Goal: Transaction & Acquisition: Purchase product/service

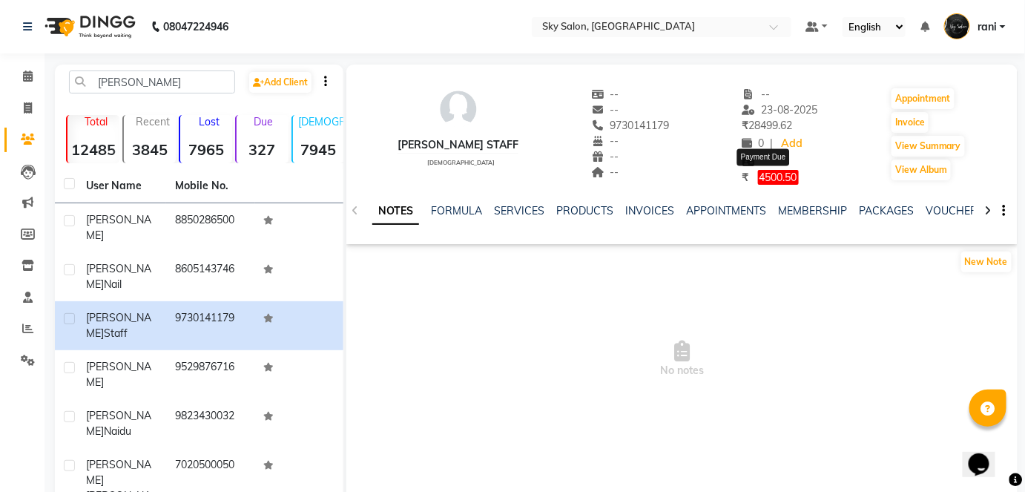
click at [776, 180] on span "4500.50" at bounding box center [778, 177] width 41 height 15
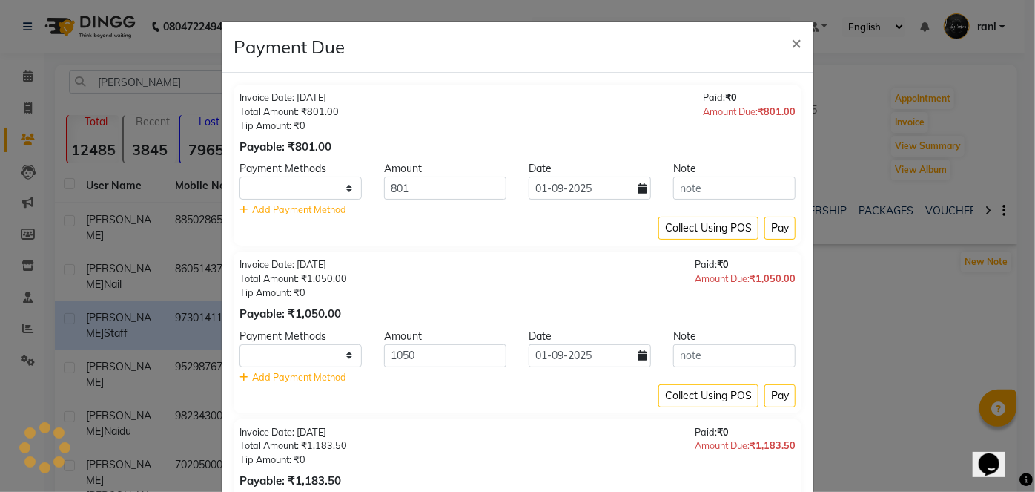
select select "1"
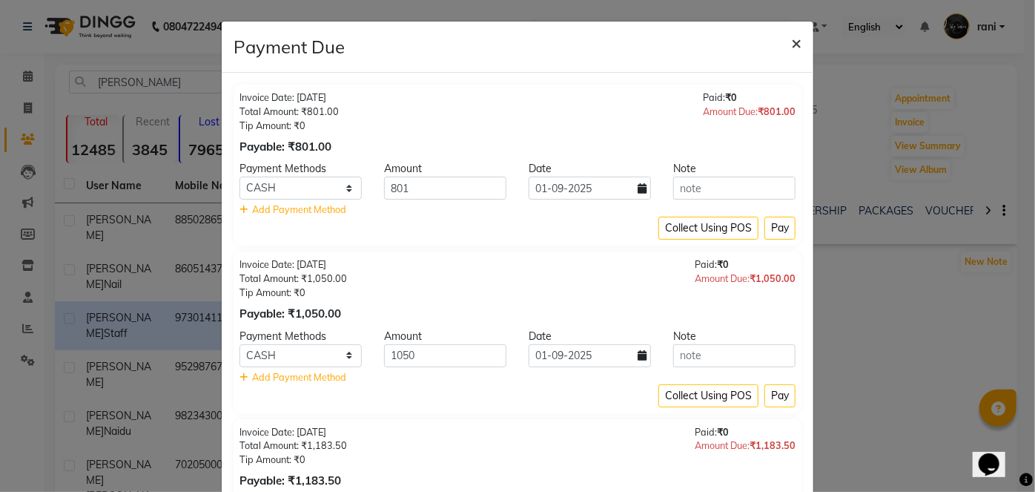
click at [791, 40] on span "×" at bounding box center [796, 42] width 10 height 22
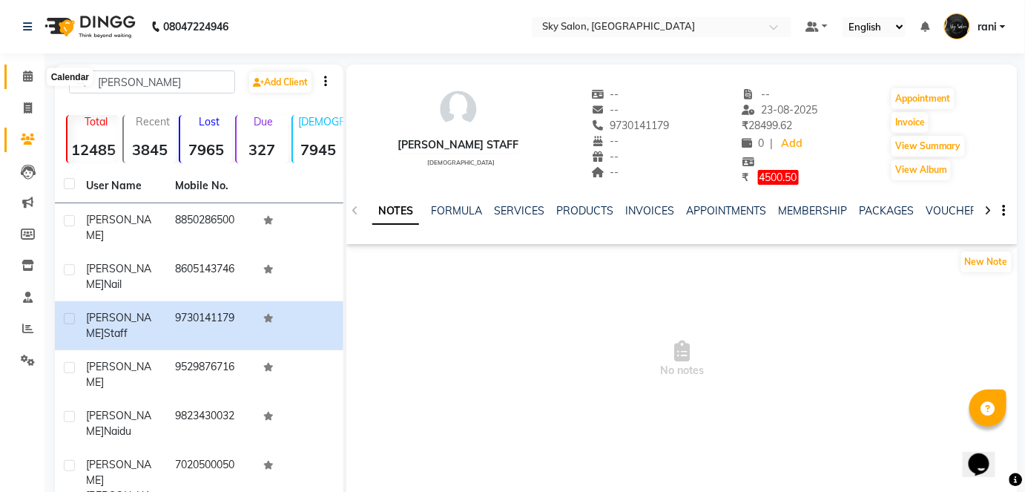
click at [19, 83] on span at bounding box center [28, 76] width 26 height 17
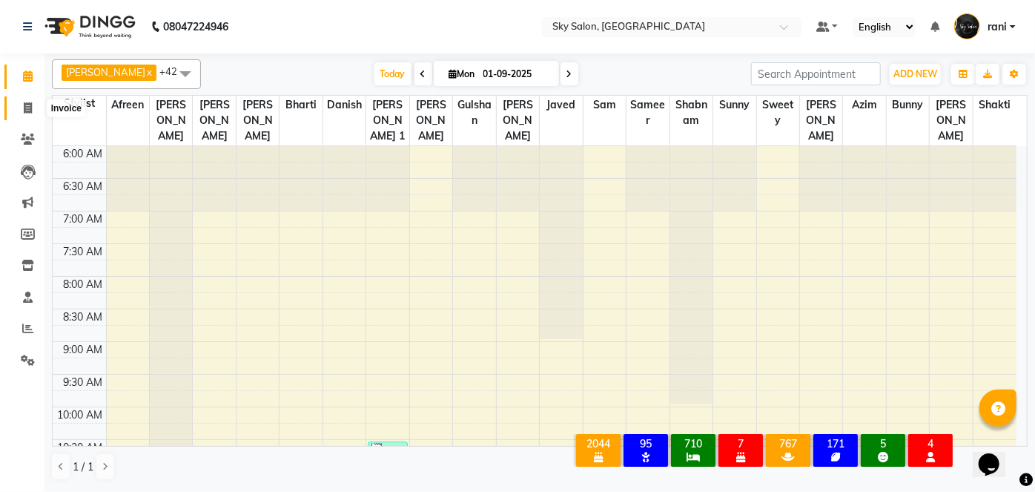
click at [17, 116] on span at bounding box center [28, 108] width 26 height 17
select select "service"
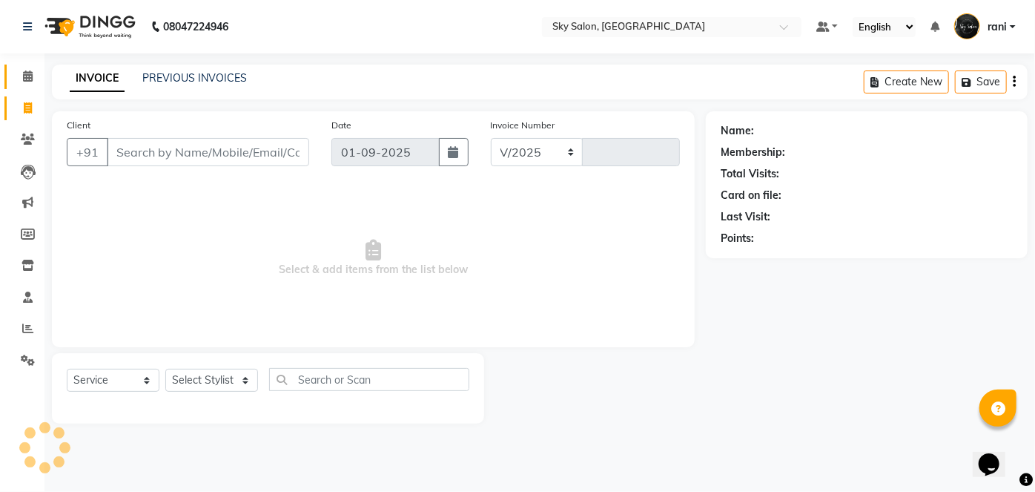
select select "3537"
type input "12601"
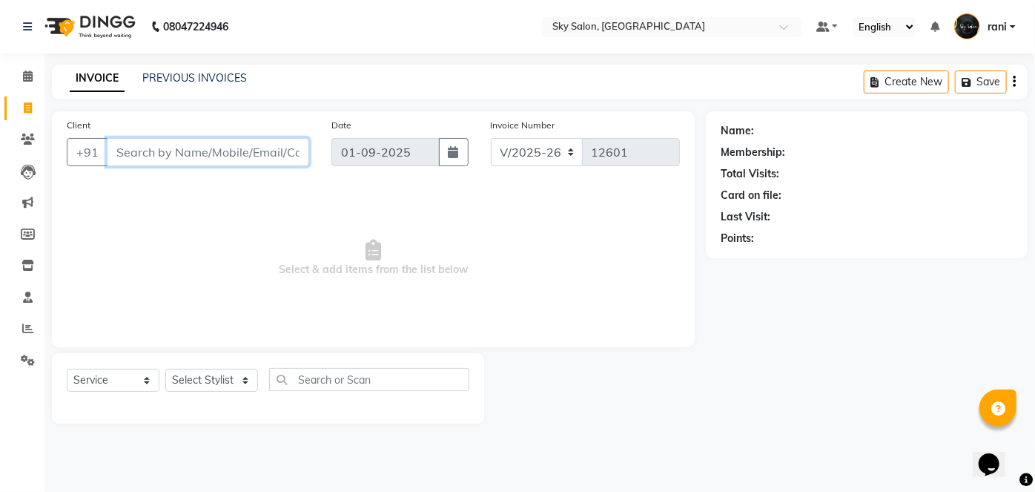
click at [208, 153] on input "Client" at bounding box center [208, 152] width 202 height 28
paste input "9929122480"
type input "9929122480"
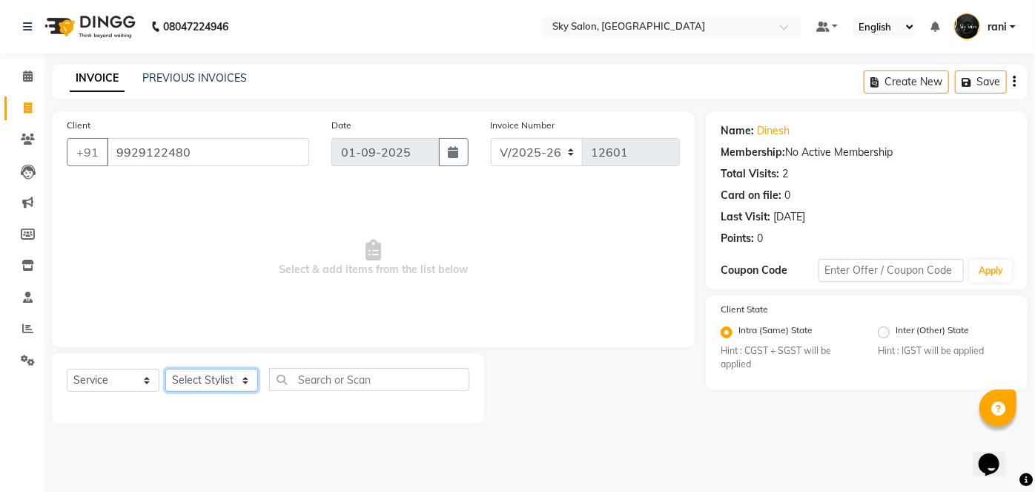
click at [211, 390] on select "Select Stylist afreen [PERSON_NAME] saha [PERSON_NAME] [PERSON_NAME] [PERSON_NA…" at bounding box center [211, 379] width 93 height 23
select select "57852"
click at [165, 368] on select "Select Stylist afreen [PERSON_NAME] saha [PERSON_NAME] [PERSON_NAME] [PERSON_NA…" at bounding box center [211, 379] width 93 height 23
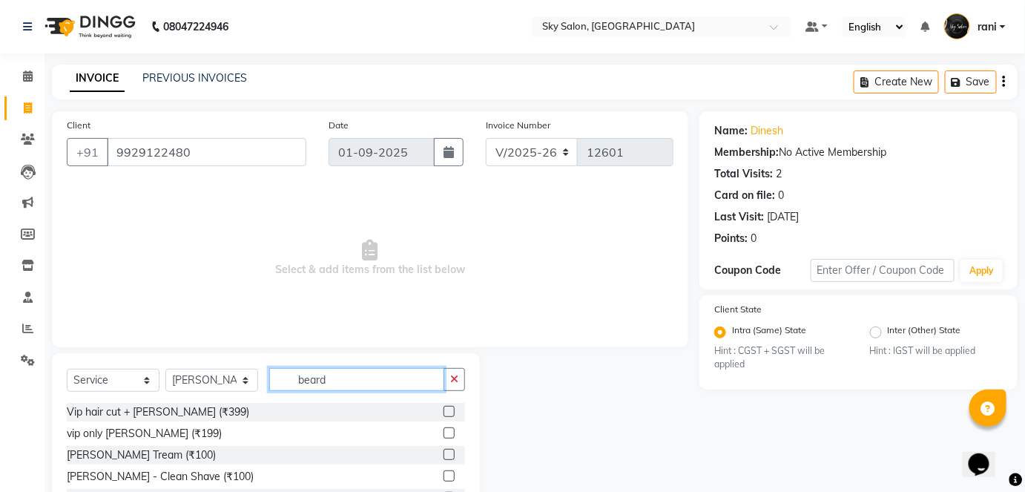
scroll to position [102, 0]
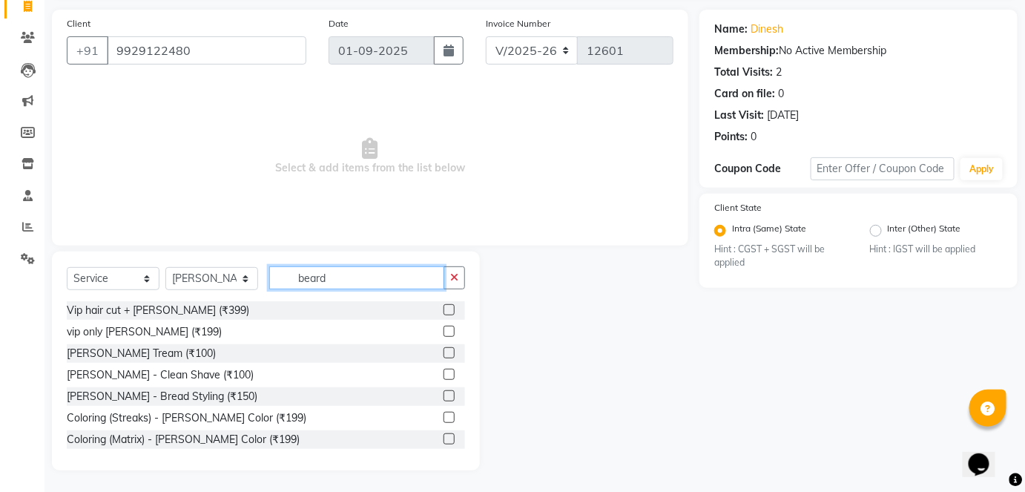
type input "beard"
click at [443, 354] on label at bounding box center [448, 352] width 11 height 11
click at [443, 354] on input "checkbox" at bounding box center [448, 353] width 10 height 10
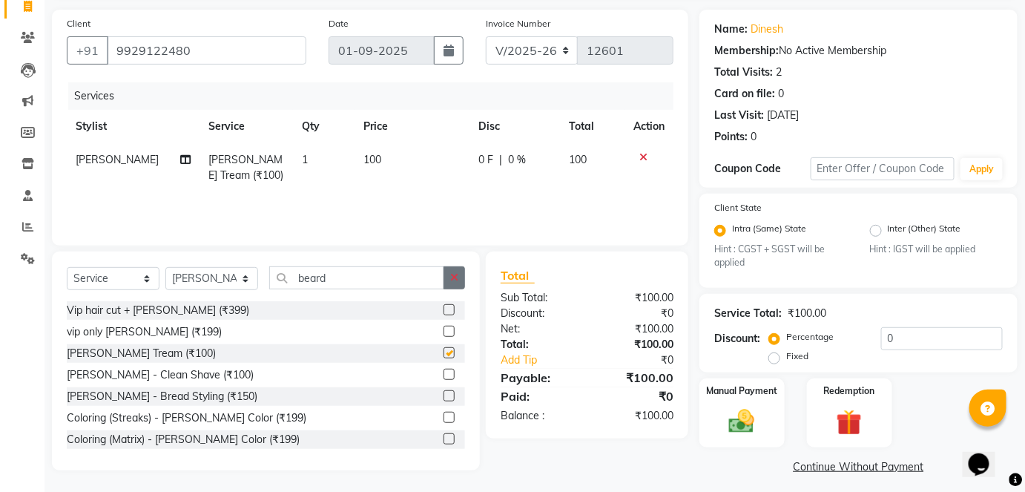
checkbox input "false"
click at [453, 281] on icon "button" at bounding box center [454, 277] width 8 height 10
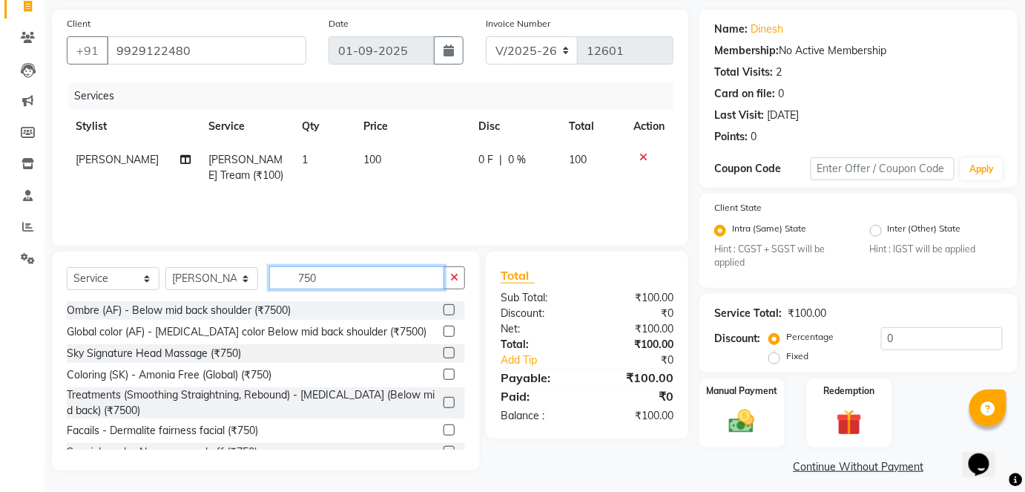
type input "750"
click at [443, 372] on label at bounding box center [448, 373] width 11 height 11
click at [443, 372] on input "checkbox" at bounding box center [448, 375] width 10 height 10
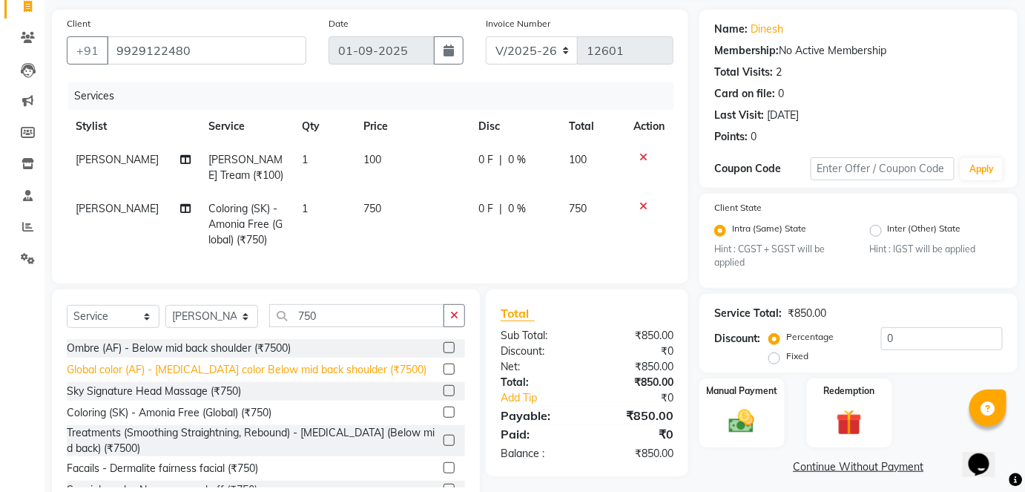
scroll to position [5, 0]
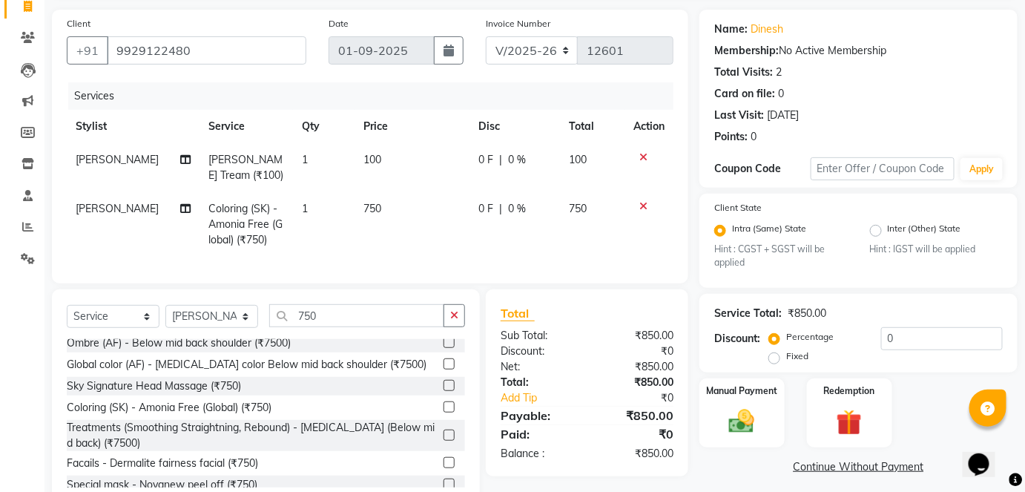
click at [443, 412] on label at bounding box center [448, 406] width 11 height 11
click at [443, 412] on input "checkbox" at bounding box center [448, 408] width 10 height 10
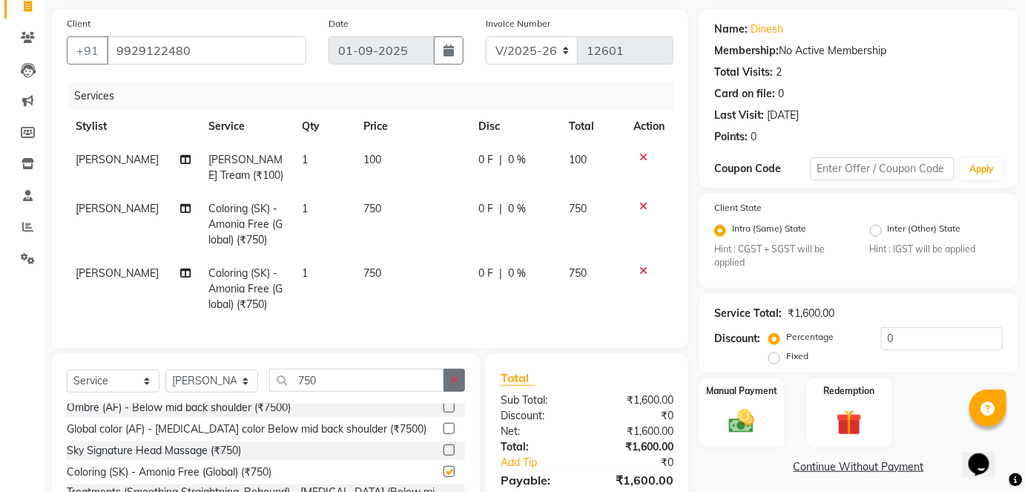
checkbox input "false"
click at [451, 385] on icon "button" at bounding box center [454, 379] width 8 height 10
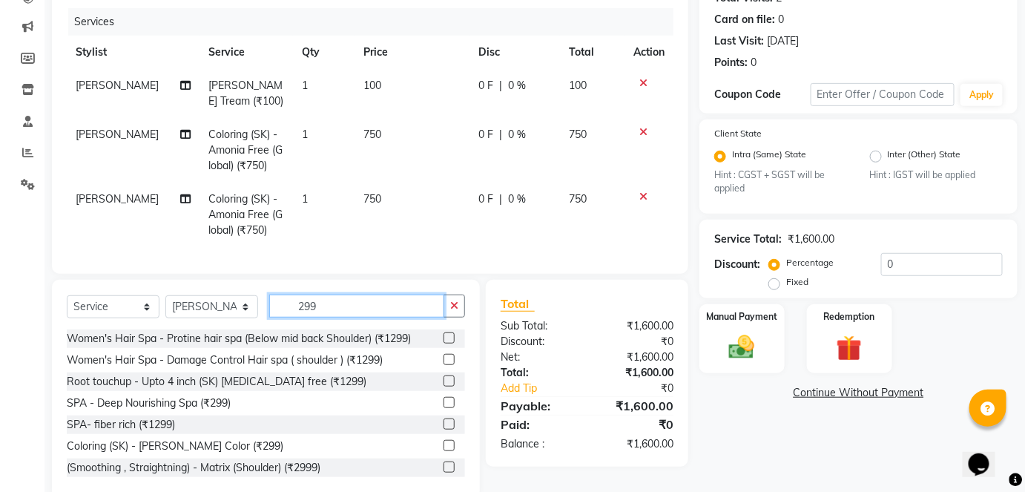
scroll to position [179, 0]
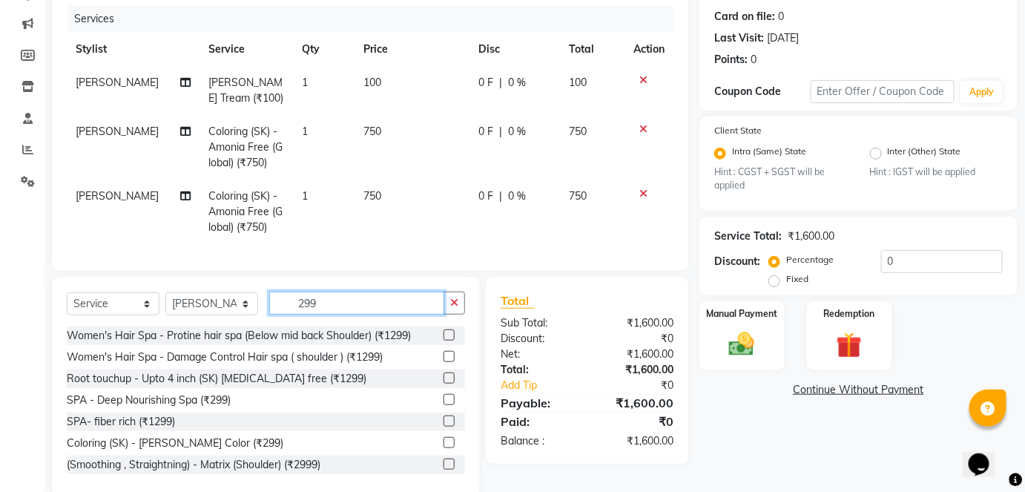
type input "299"
click at [443, 448] on label at bounding box center [448, 442] width 11 height 11
click at [443, 448] on input "checkbox" at bounding box center [448, 443] width 10 height 10
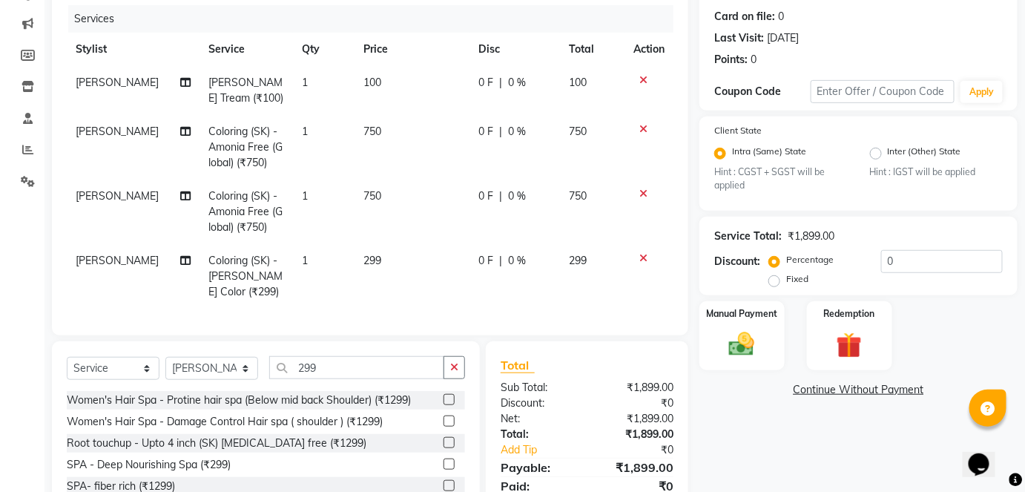
checkbox input "false"
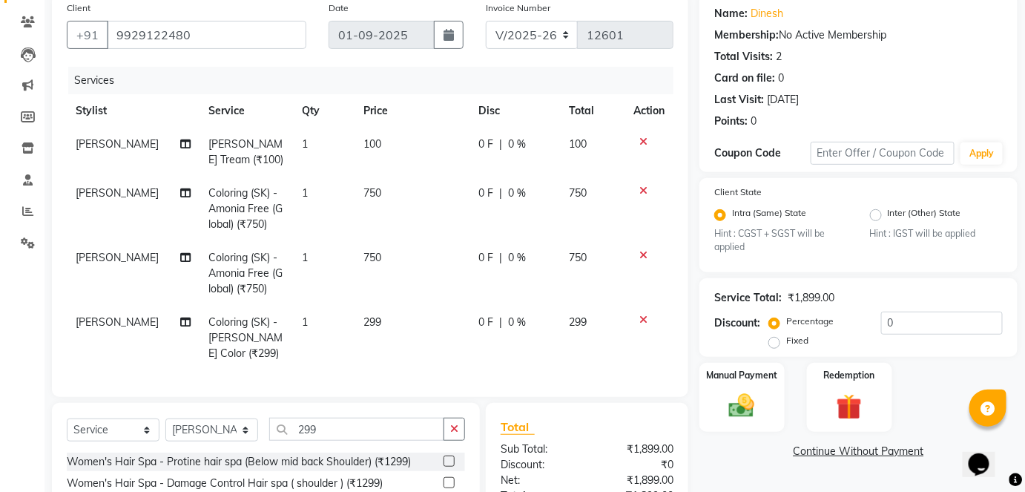
scroll to position [116, 0]
click at [641, 254] on icon at bounding box center [643, 256] width 8 height 10
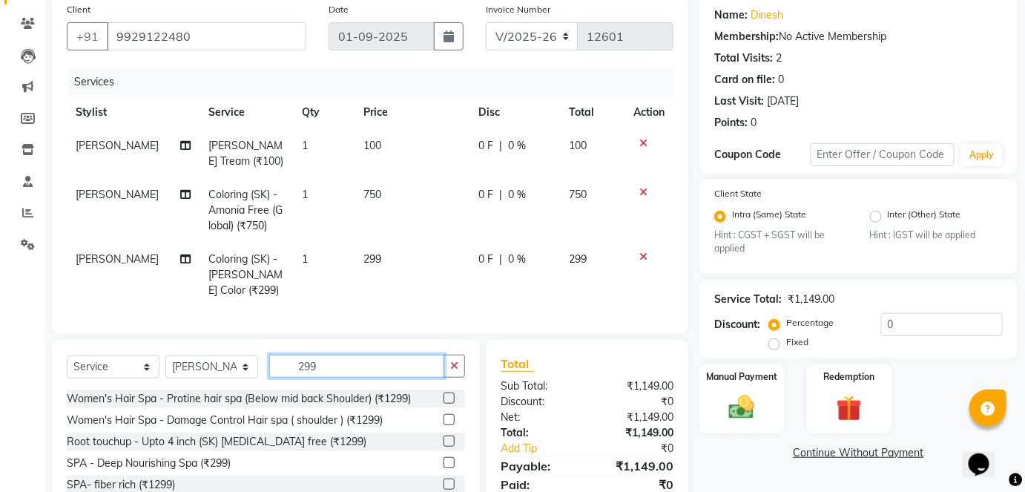
click at [339, 371] on input "299" at bounding box center [356, 365] width 175 height 23
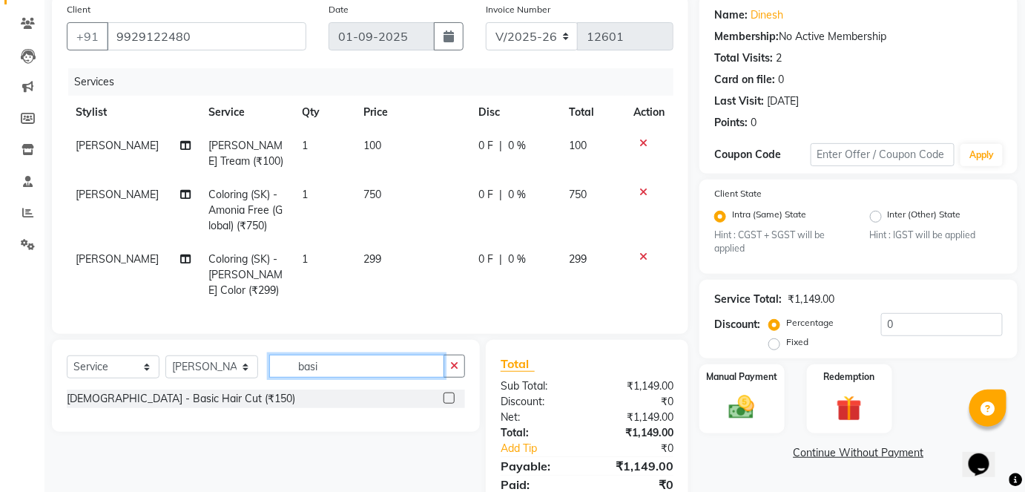
scroll to position [182, 0]
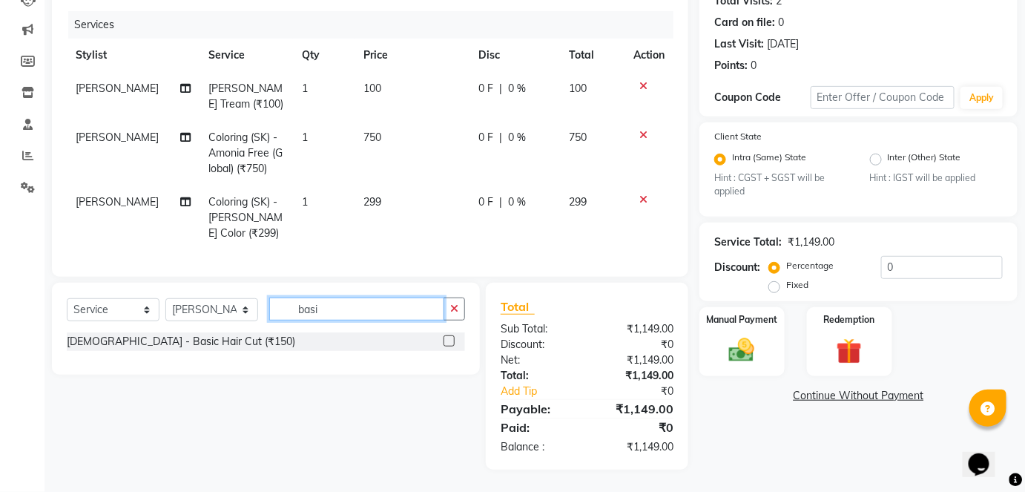
type input "basi"
click at [449, 341] on label at bounding box center [448, 340] width 11 height 11
click at [449, 341] on input "checkbox" at bounding box center [448, 342] width 10 height 10
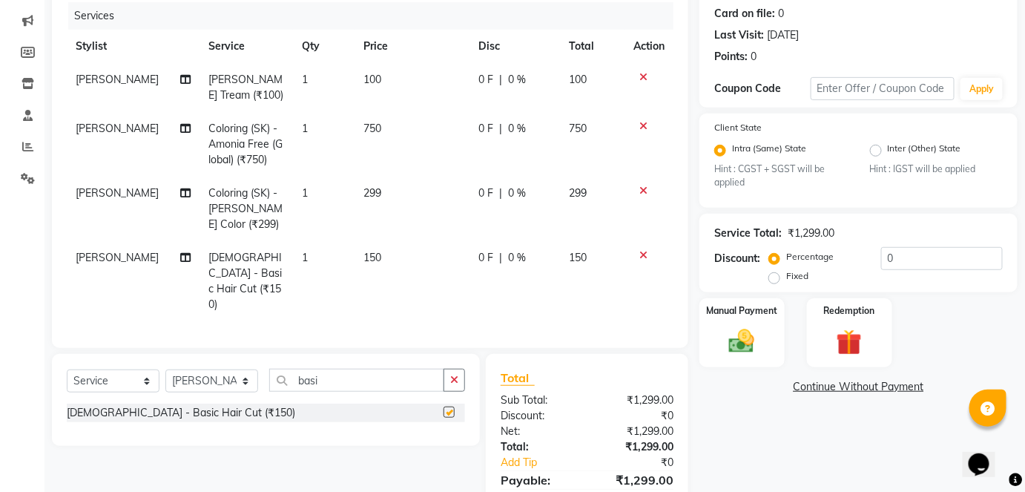
checkbox input "false"
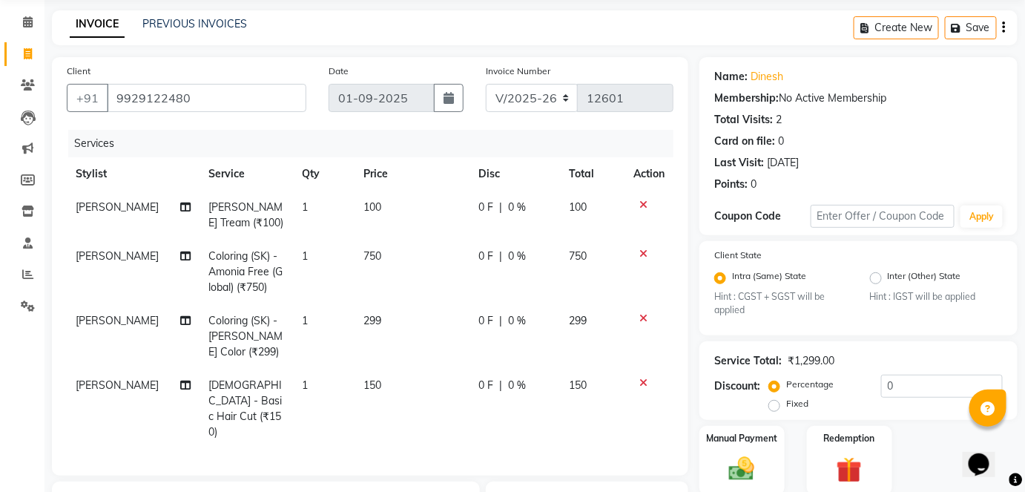
scroll to position [42, 0]
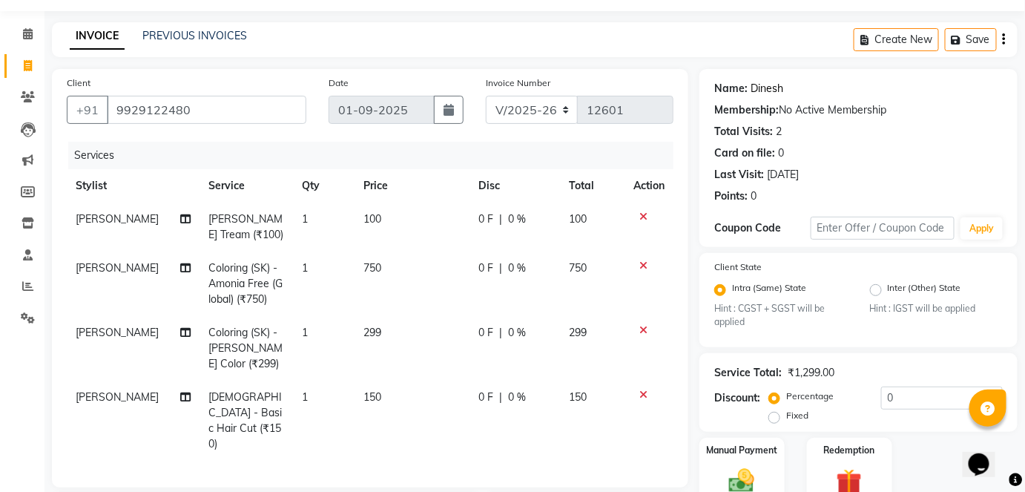
click at [767, 81] on link "Dinesh" at bounding box center [766, 89] width 33 height 16
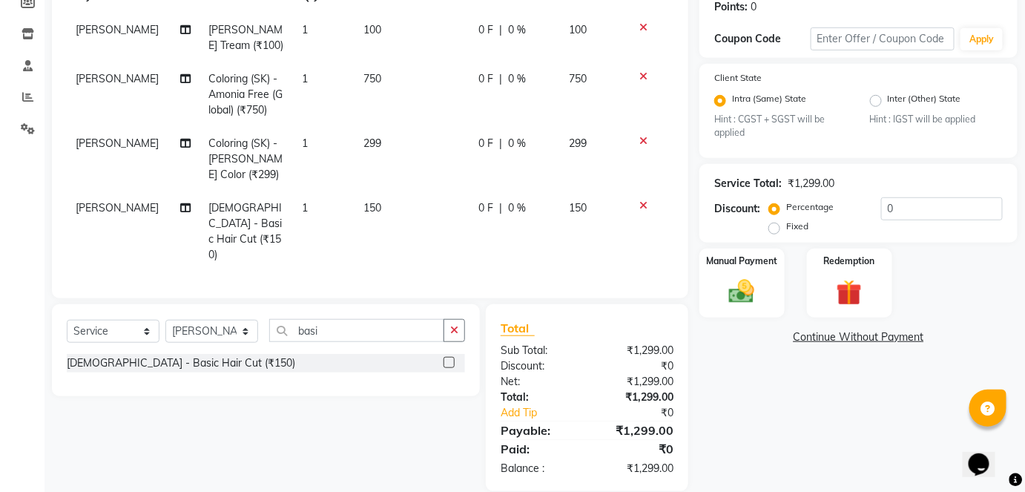
scroll to position [204, 0]
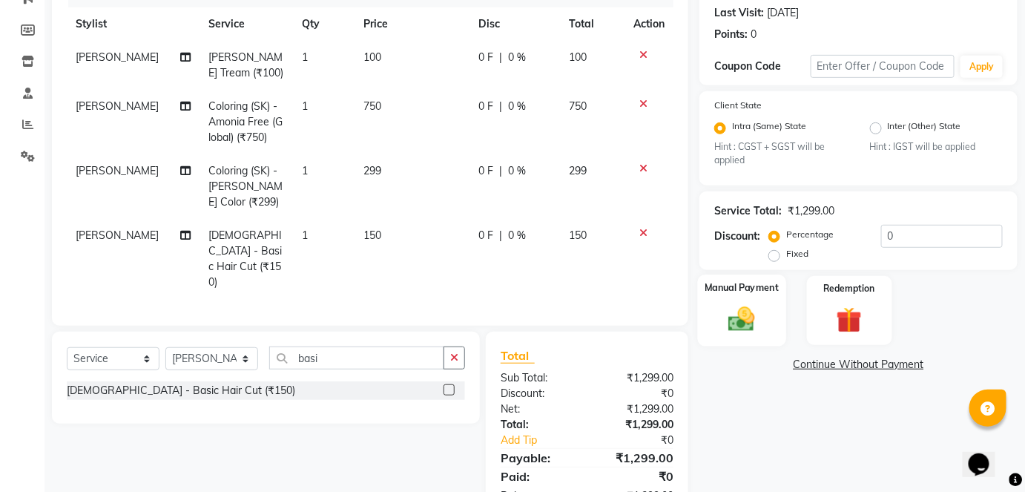
click at [745, 297] on div "Manual Payment" at bounding box center [742, 310] width 88 height 72
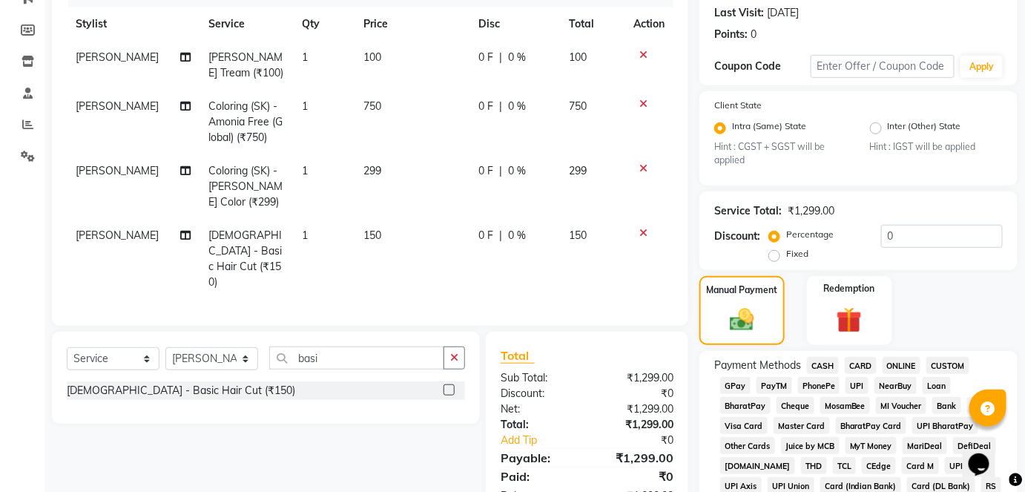
scroll to position [403, 0]
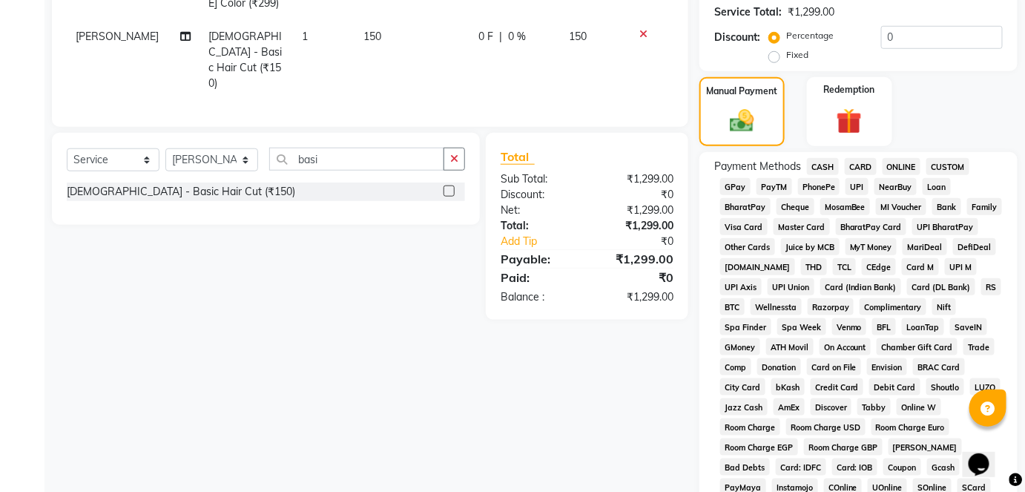
click at [735, 190] on span "GPay" at bounding box center [735, 186] width 30 height 17
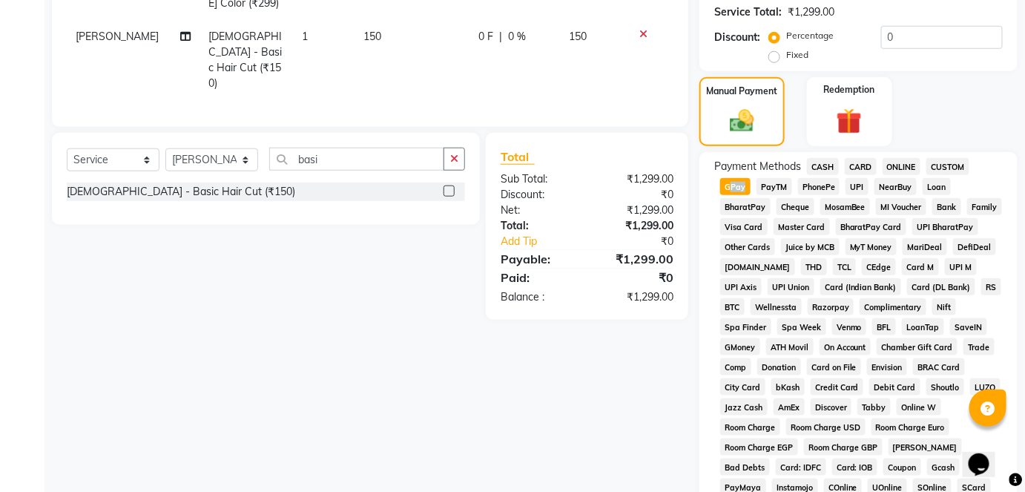
click at [735, 190] on span "GPay" at bounding box center [735, 186] width 30 height 17
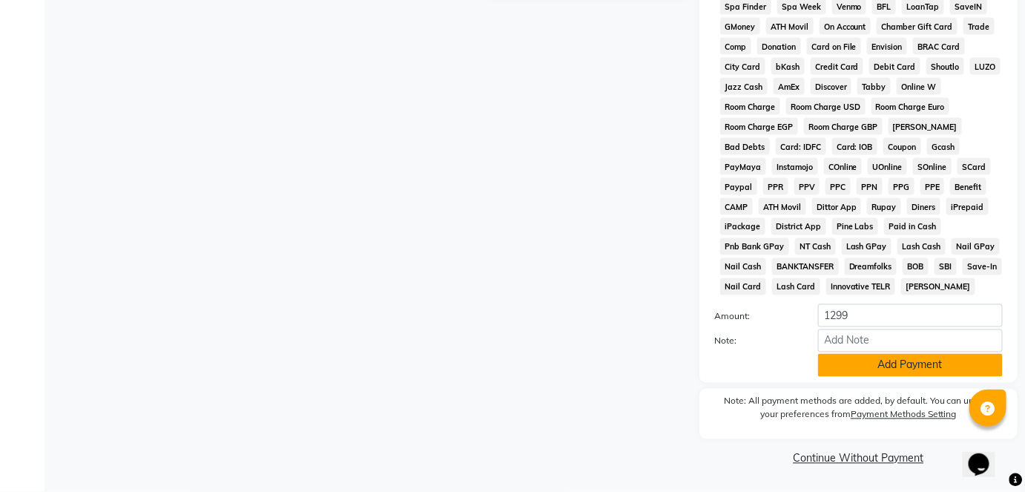
click at [855, 374] on button "Add Payment" at bounding box center [910, 365] width 185 height 23
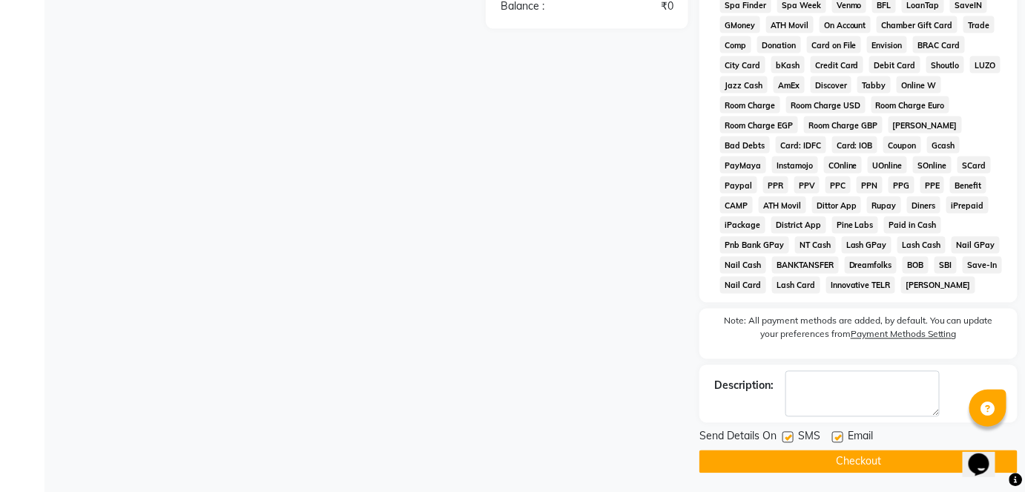
click at [790, 435] on label at bounding box center [787, 436] width 11 height 11
click at [790, 435] on input "checkbox" at bounding box center [787, 438] width 10 height 10
checkbox input "false"
click at [797, 459] on button "Checkout" at bounding box center [858, 461] width 318 height 23
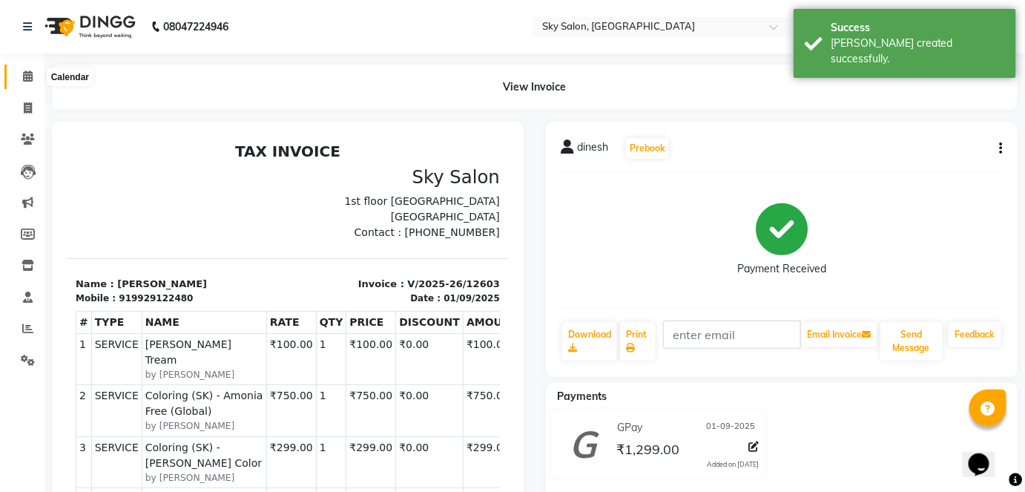
click at [24, 73] on icon at bounding box center [28, 75] width 10 height 11
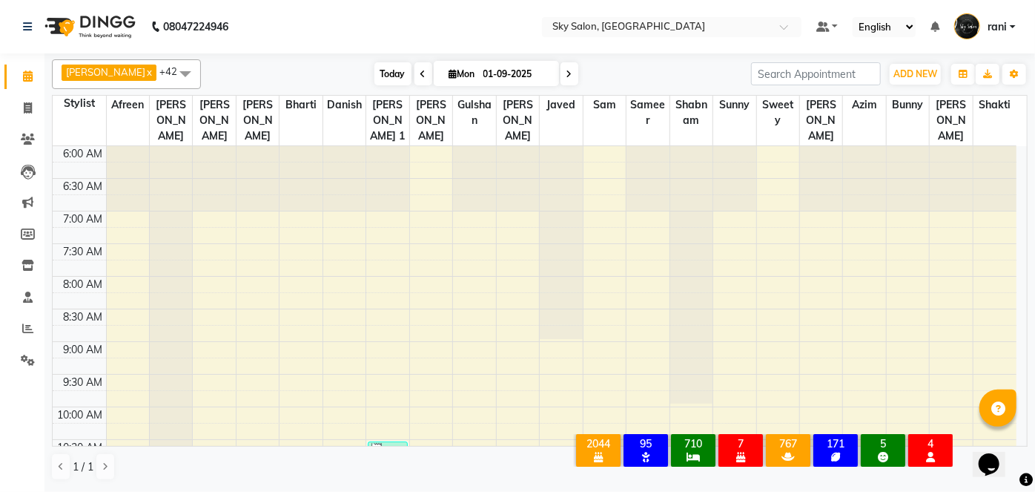
drag, startPoint x: 372, startPoint y: 58, endPoint x: 370, endPoint y: 65, distance: 7.7
click at [370, 65] on div "Anagha x anisa x arbaj x bharti x Darshana 1 x devyani x Gulshan x gurmeet x ro…" at bounding box center [540, 269] width 976 height 433
click at [374, 65] on span "Today" at bounding box center [392, 73] width 37 height 23
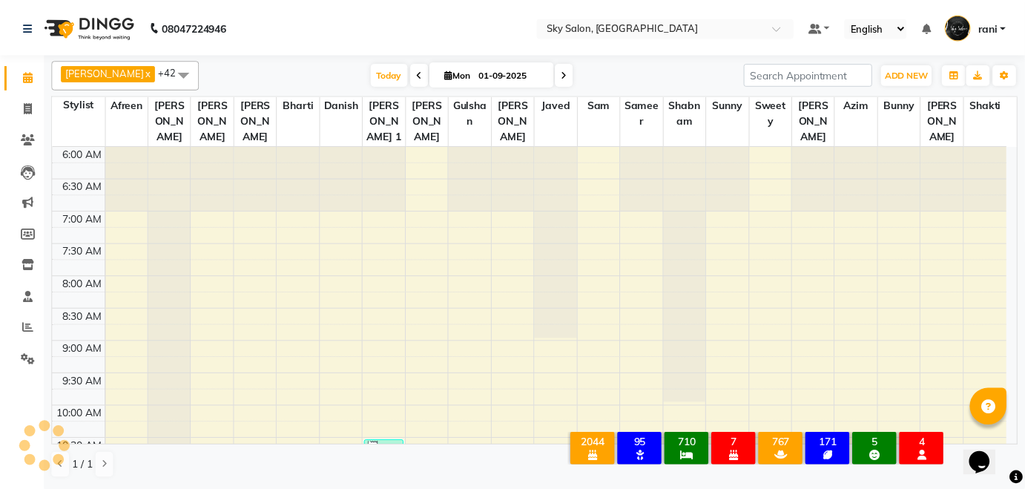
scroll to position [859, 0]
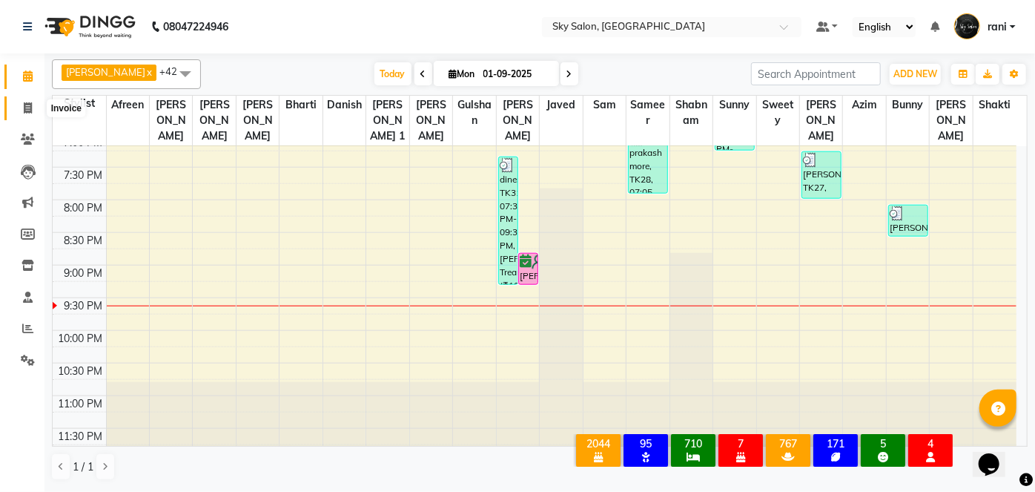
click at [33, 107] on span at bounding box center [28, 108] width 26 height 17
select select "service"
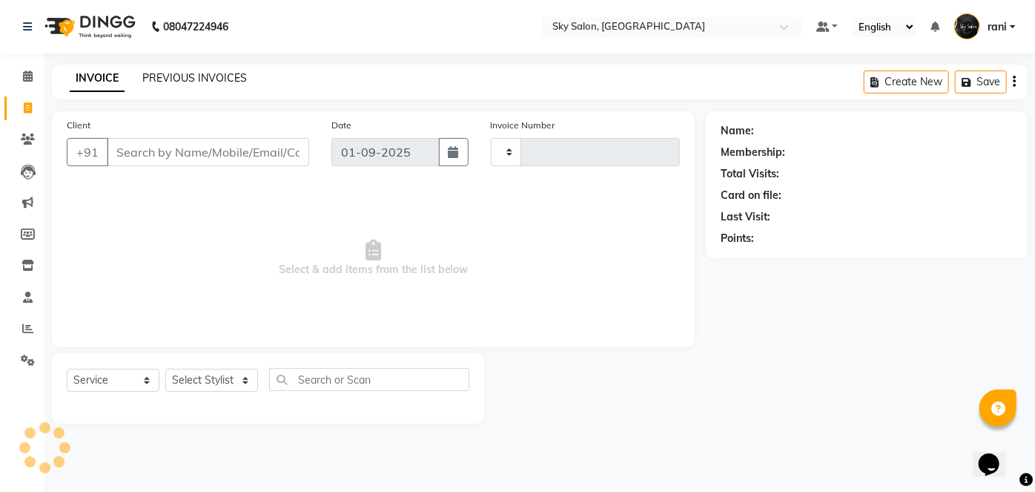
type input "12604"
select select "3537"
click at [215, 77] on link "PREVIOUS INVOICES" at bounding box center [194, 77] width 105 height 13
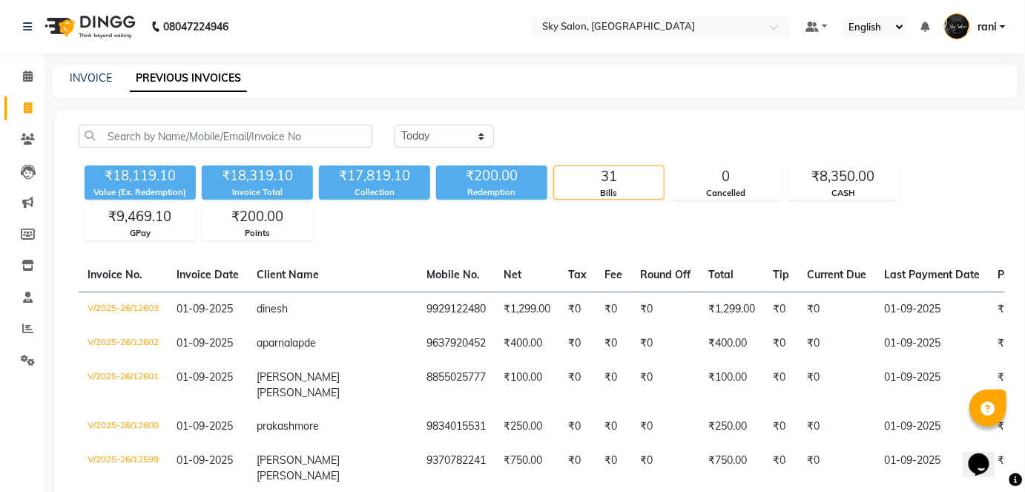
click at [10, 107] on link "Invoice" at bounding box center [22, 108] width 36 height 24
select select "service"
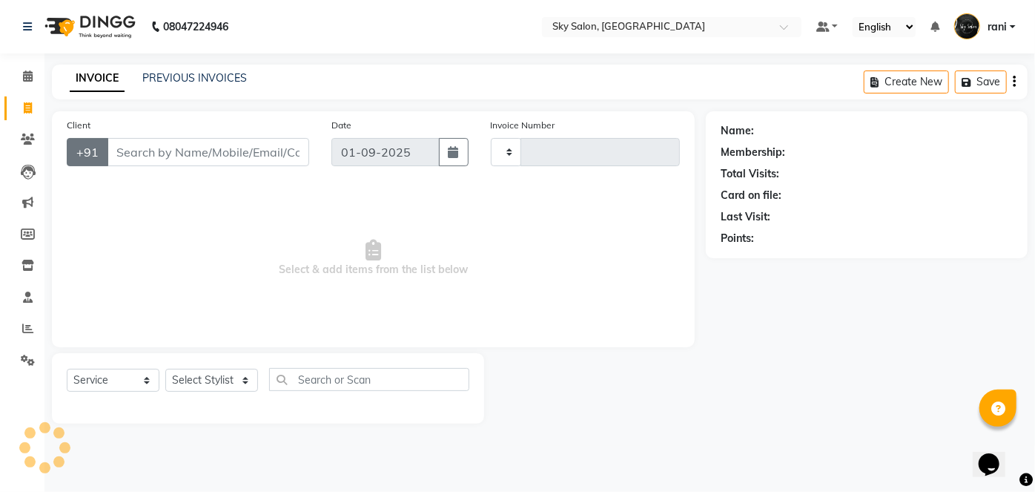
type input "12604"
select select "3537"
click at [142, 148] on input "Client" at bounding box center [208, 152] width 202 height 28
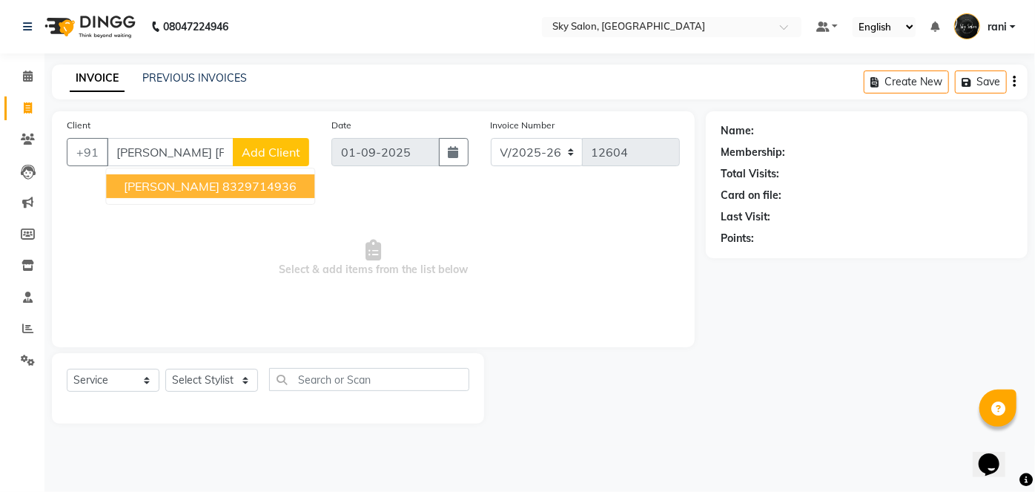
click at [184, 193] on button "tanmay joshi 8329714936" at bounding box center [210, 186] width 208 height 24
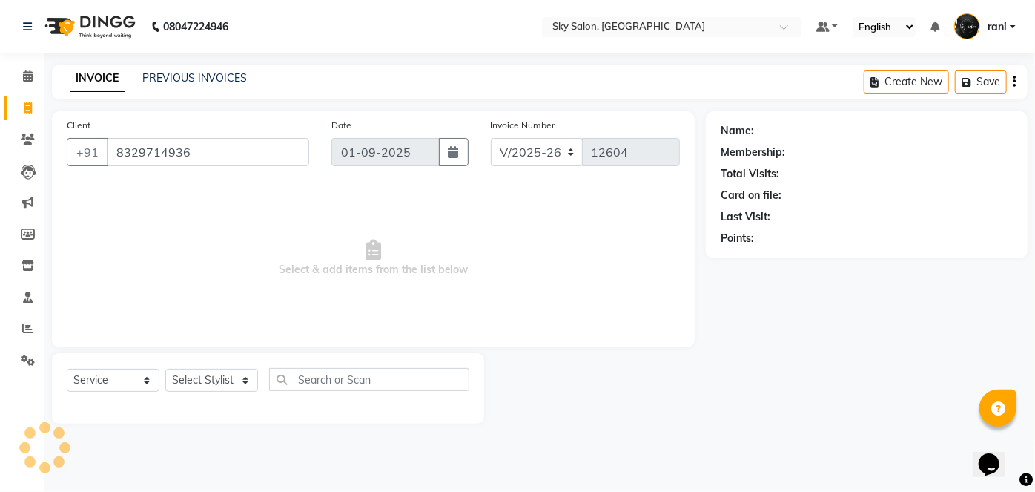
type input "8329714936"
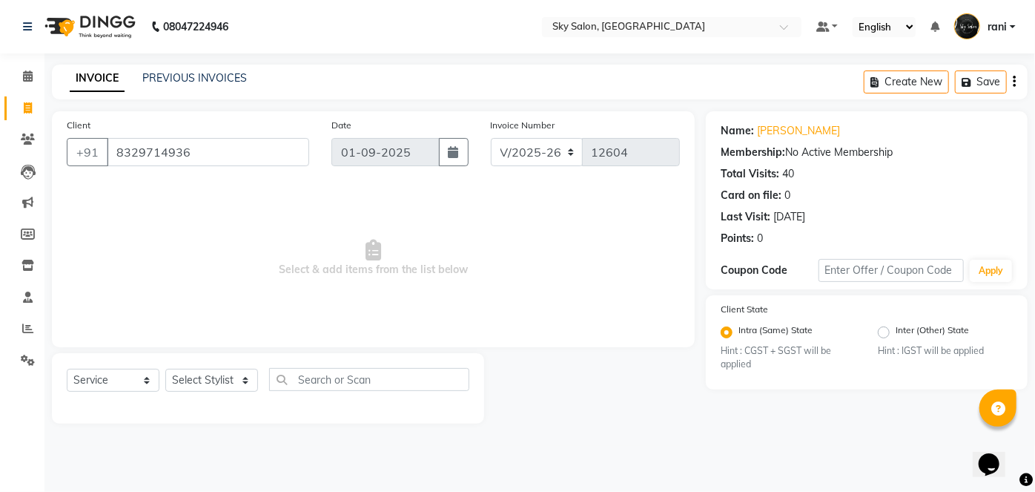
click at [222, 394] on div "Select Service Product Membership Package Voucher Prepaid Gift Card Select Styl…" at bounding box center [268, 385] width 403 height 35
click at [213, 377] on select "Select Stylist afreen [PERSON_NAME] saha [PERSON_NAME] [PERSON_NAME] [PERSON_NA…" at bounding box center [211, 379] width 93 height 23
select select "20908"
click at [165, 368] on select "Select Stylist afreen [PERSON_NAME] saha [PERSON_NAME] [PERSON_NAME] [PERSON_NA…" at bounding box center [211, 379] width 93 height 23
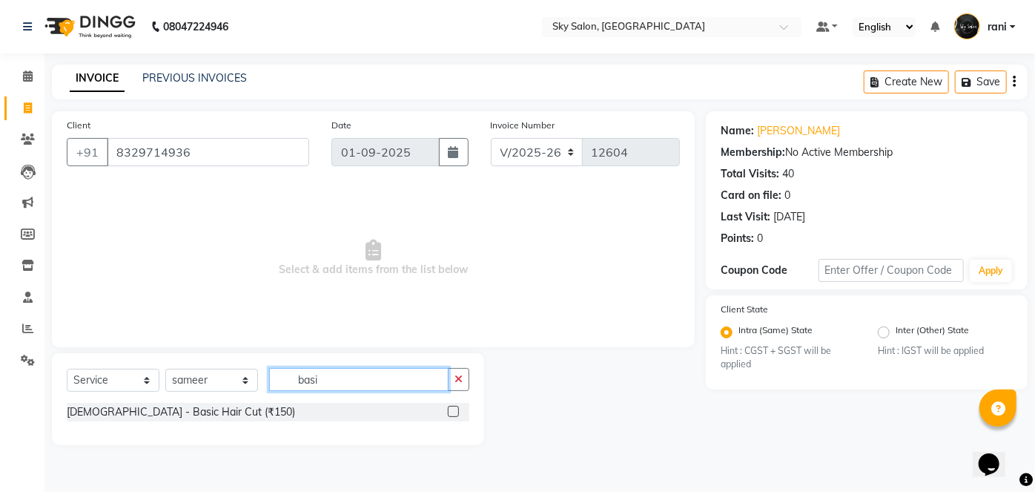
type input "basi"
click at [452, 408] on label at bounding box center [453, 411] width 11 height 11
click at [452, 408] on input "checkbox" at bounding box center [453, 412] width 10 height 10
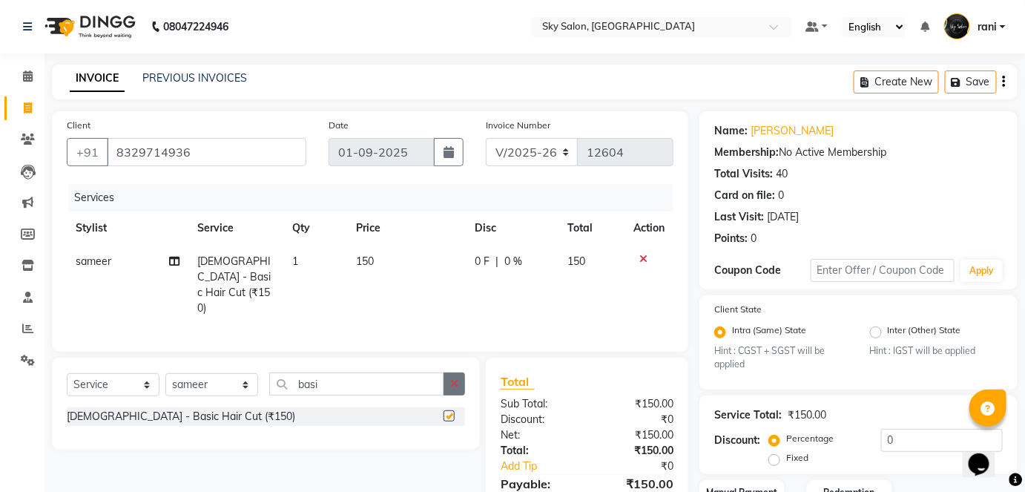
checkbox input "false"
click at [454, 388] on button "button" at bounding box center [453, 383] width 21 height 23
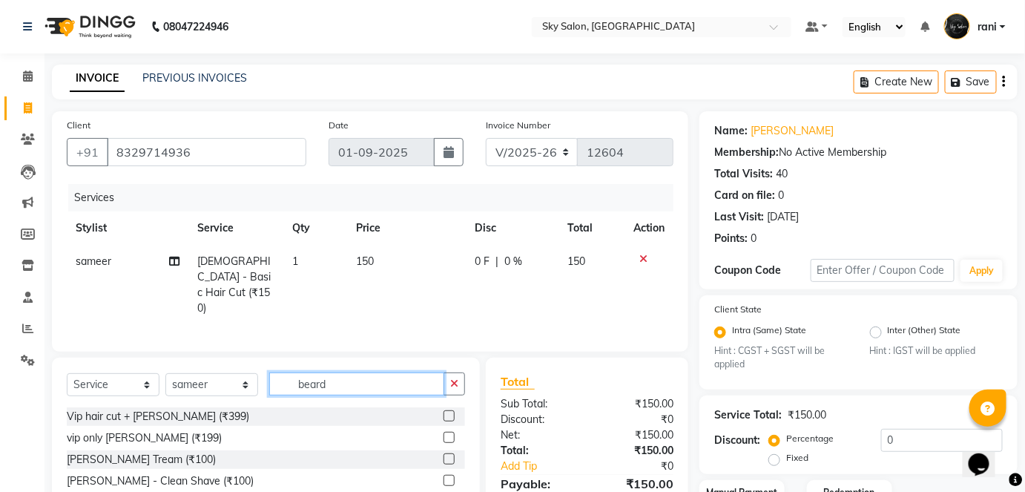
scroll to position [19, 0]
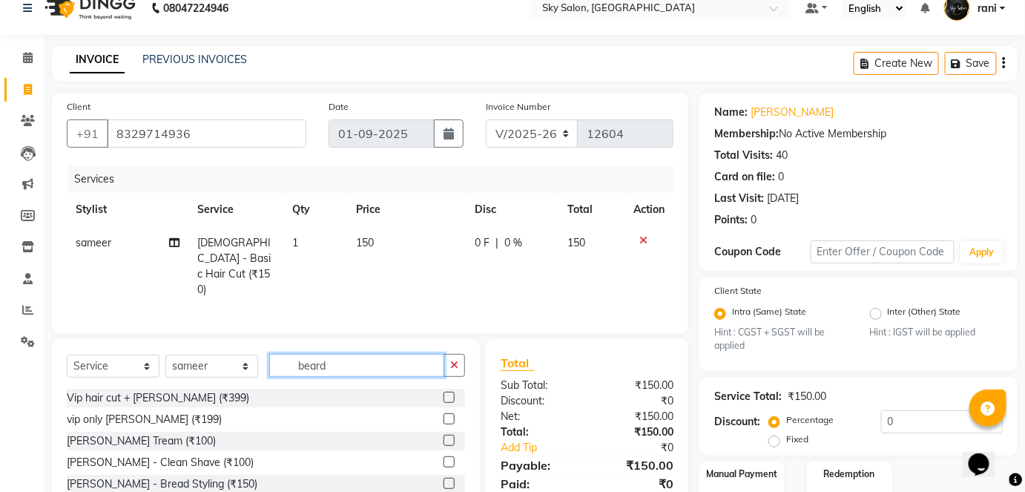
type input "beard"
click at [443, 436] on label at bounding box center [448, 439] width 11 height 11
click at [443, 436] on input "checkbox" at bounding box center [448, 441] width 10 height 10
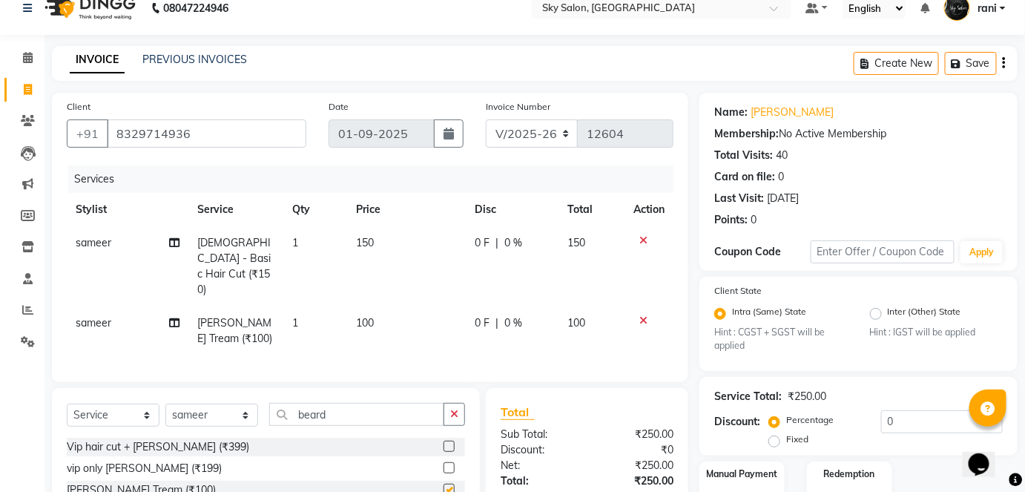
checkbox input "false"
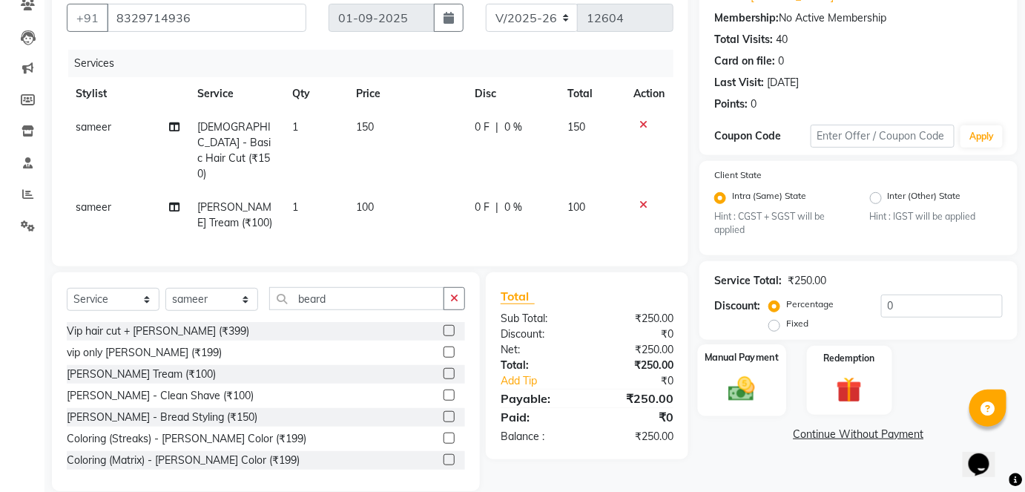
click at [729, 378] on img at bounding box center [741, 389] width 43 height 30
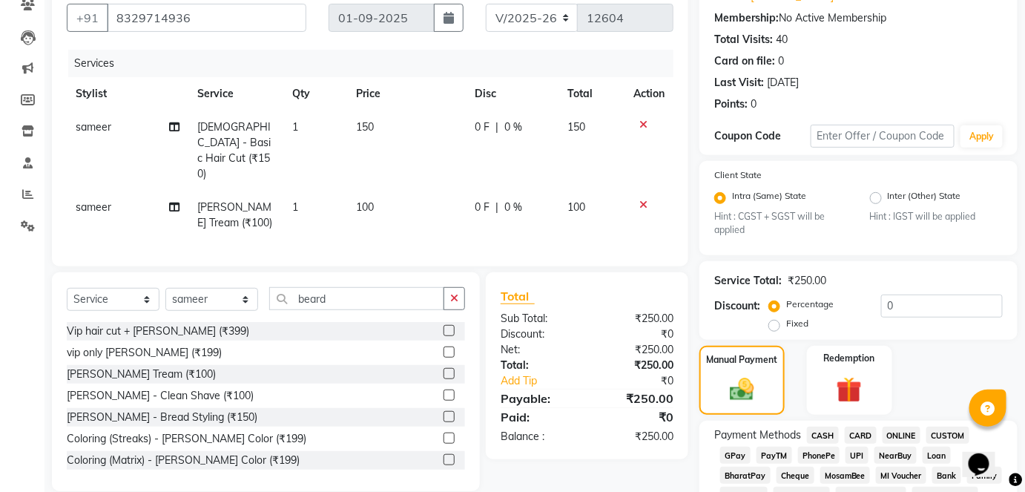
scroll to position [257, 0]
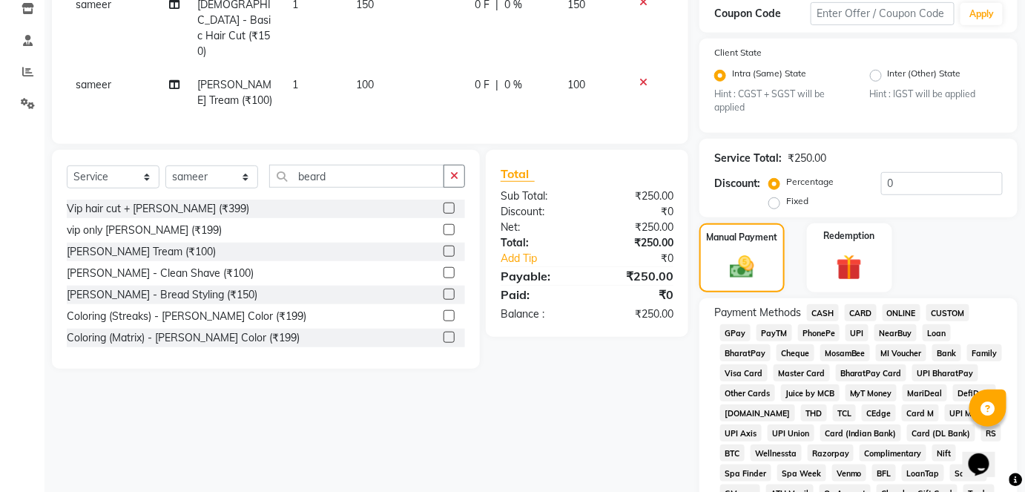
click at [735, 334] on span "GPay" at bounding box center [735, 332] width 30 height 17
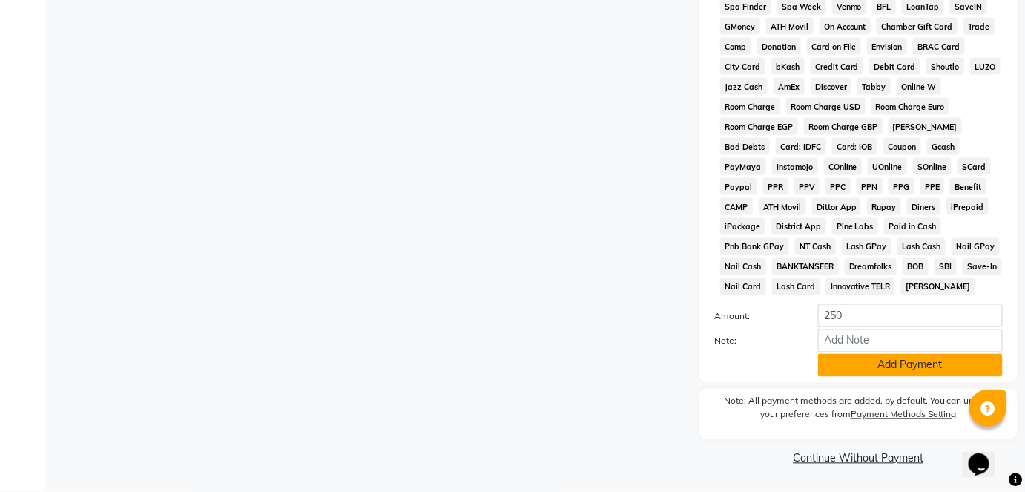
click at [838, 365] on button "Add Payment" at bounding box center [910, 365] width 185 height 23
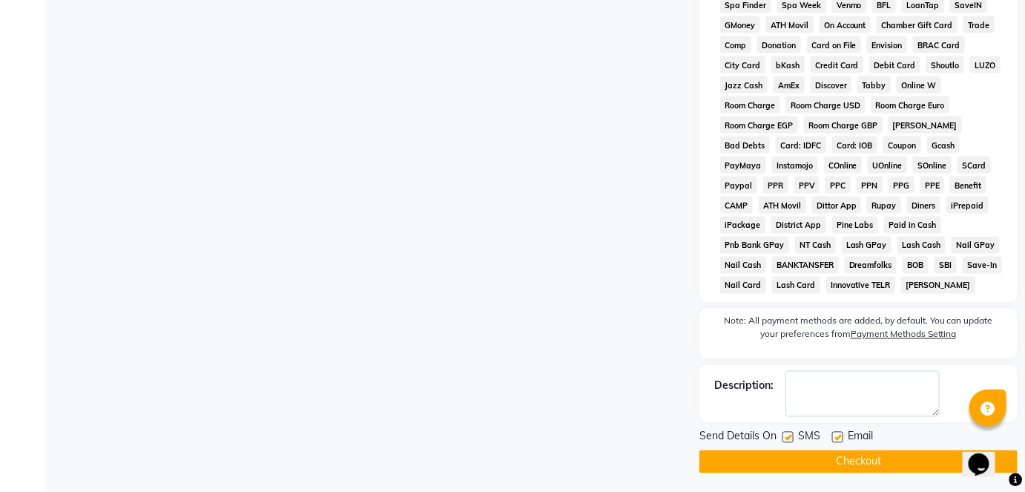
click at [802, 465] on button "Checkout" at bounding box center [858, 461] width 318 height 23
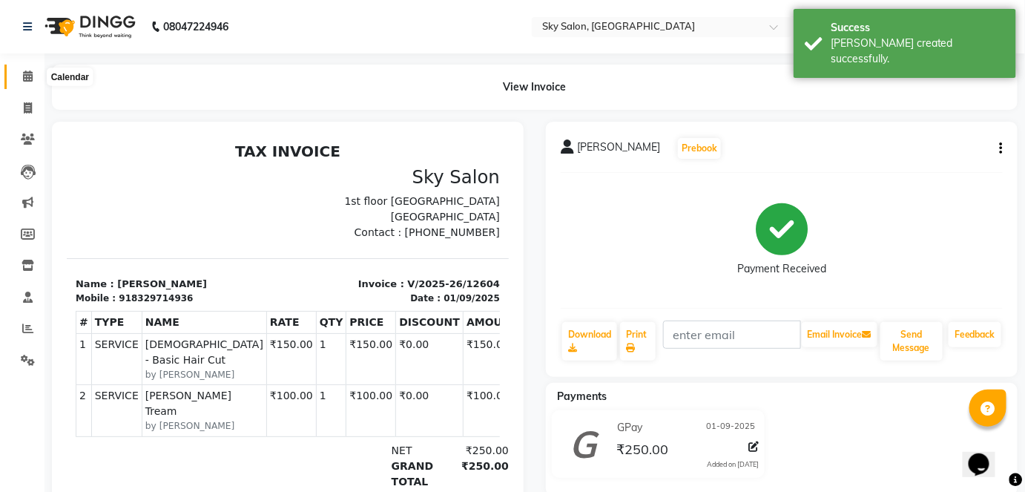
click at [32, 77] on icon at bounding box center [28, 75] width 10 height 11
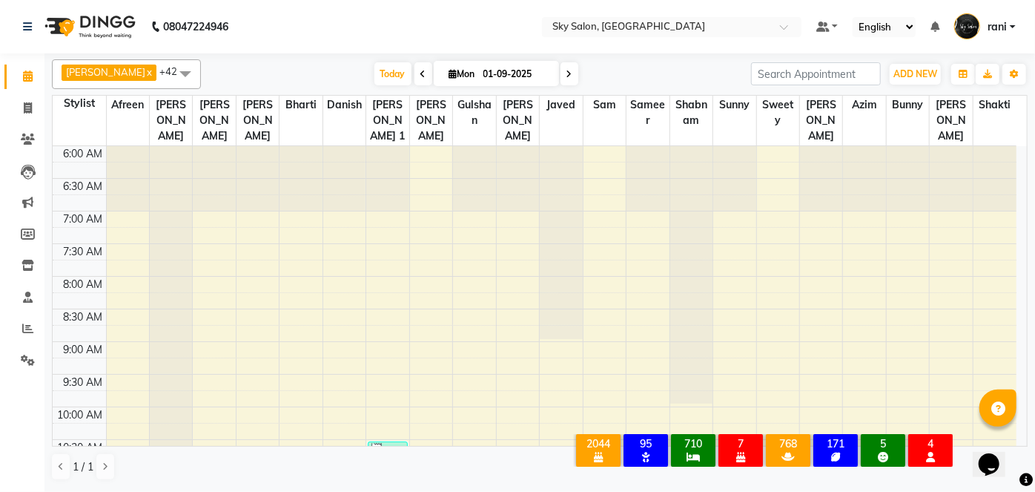
scroll to position [709, 0]
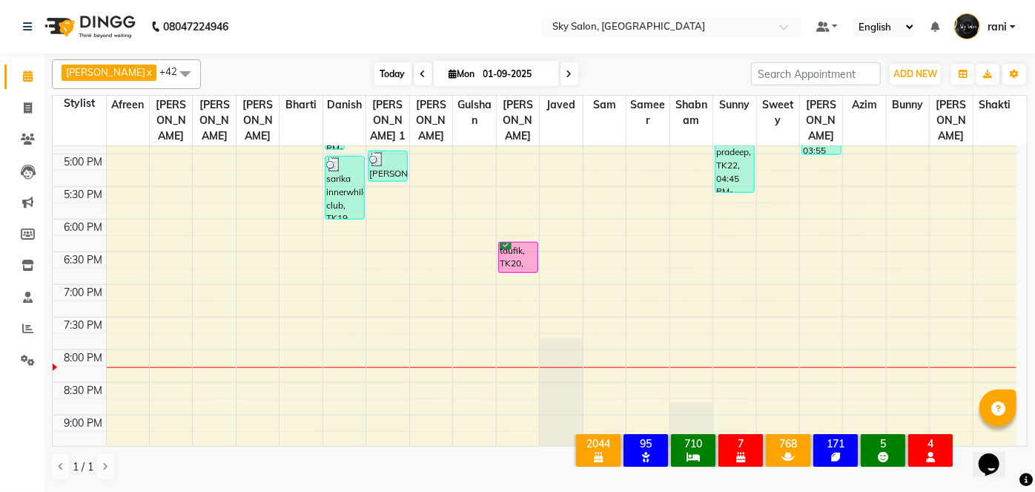
click at [374, 64] on span "Today" at bounding box center [392, 73] width 37 height 23
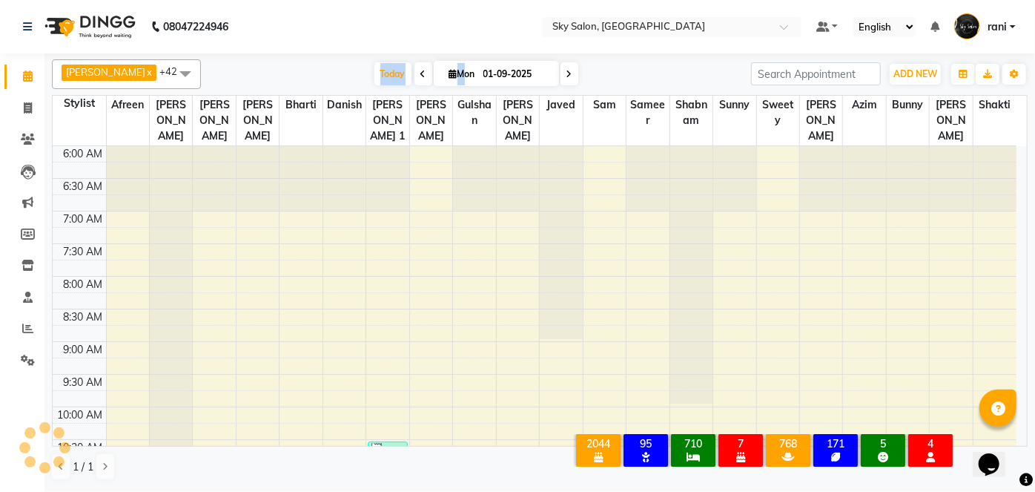
scroll to position [859, 0]
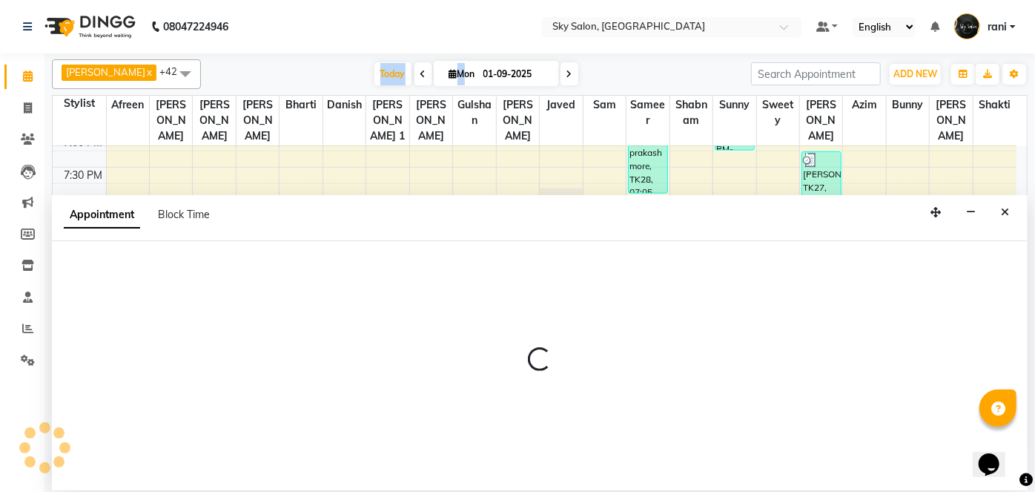
select select "57852"
select select "tentative"
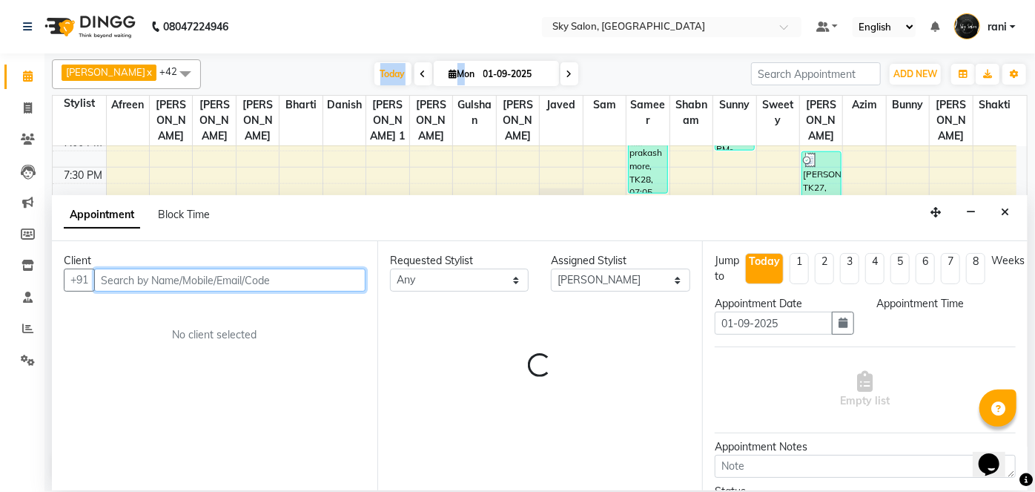
select select "1260"
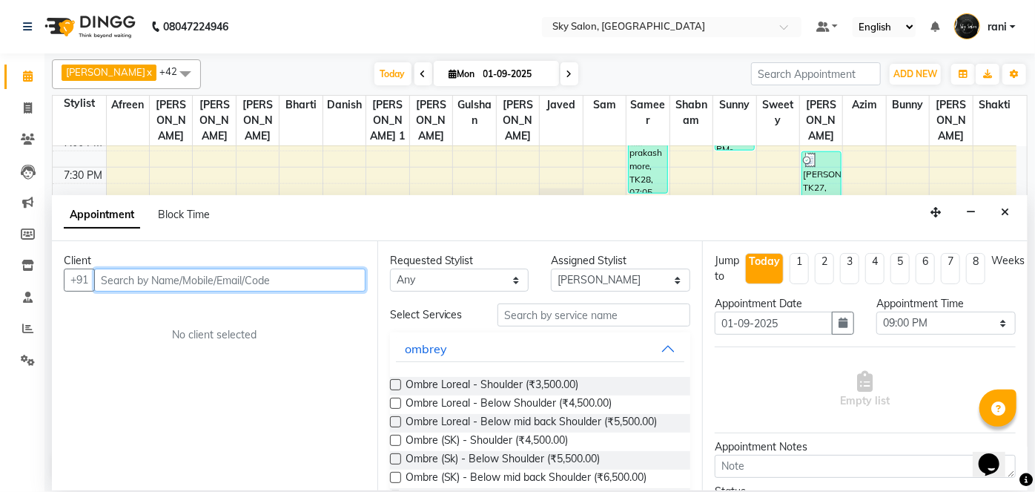
click at [205, 274] on input "text" at bounding box center [229, 279] width 271 height 23
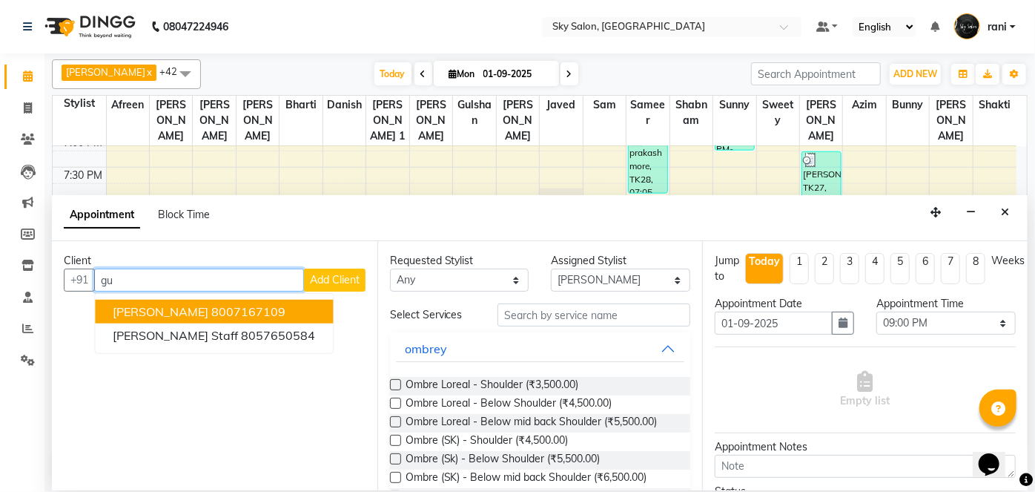
type input "g"
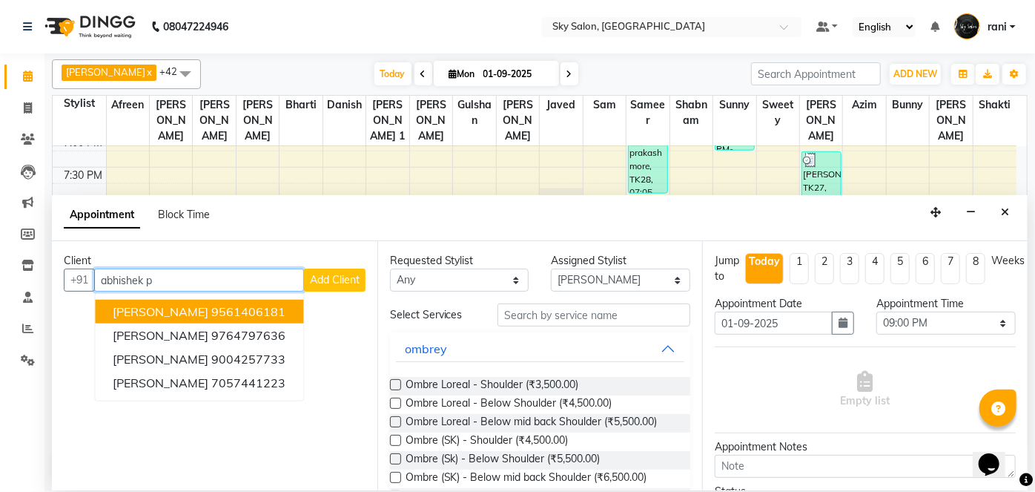
click at [210, 312] on button "abhishek panday 9561406181" at bounding box center [199, 312] width 208 height 24
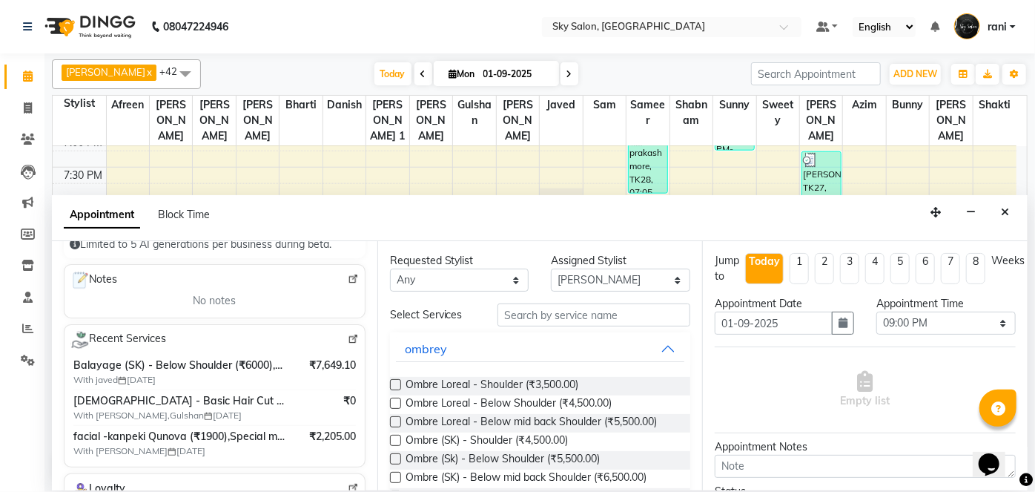
scroll to position [203, 0]
type input "9561406181"
click at [535, 319] on input "text" at bounding box center [593, 314] width 193 height 23
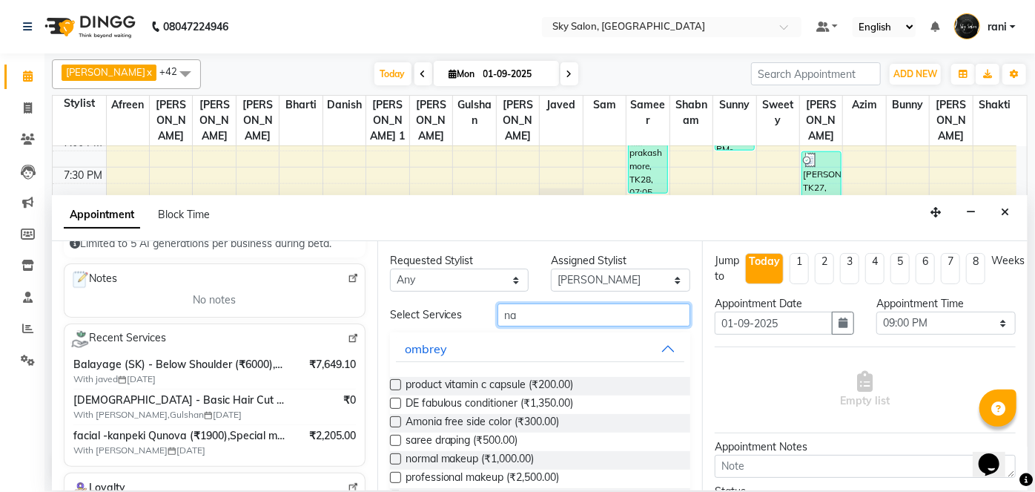
type input "n"
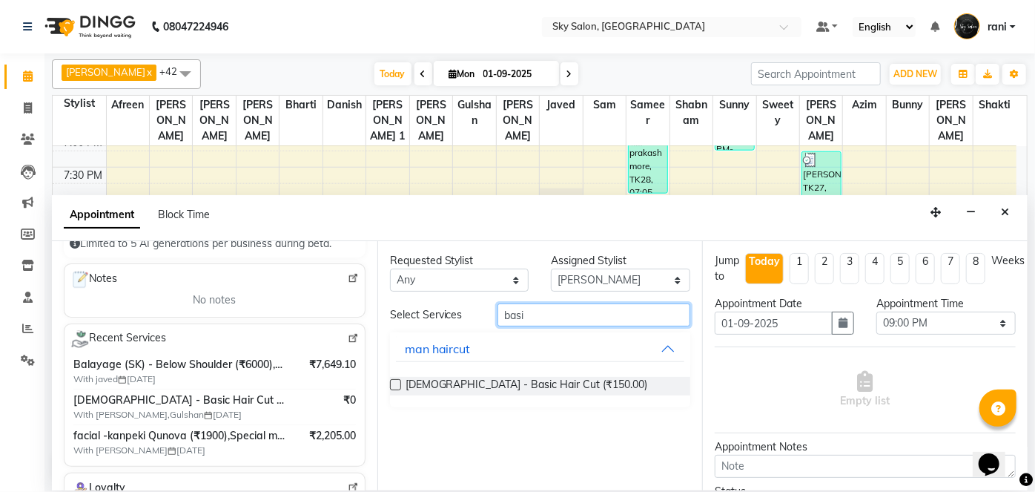
type input "basi"
click at [394, 384] on label at bounding box center [395, 384] width 11 height 11
click at [394, 384] on input "checkbox" at bounding box center [395, 386] width 10 height 10
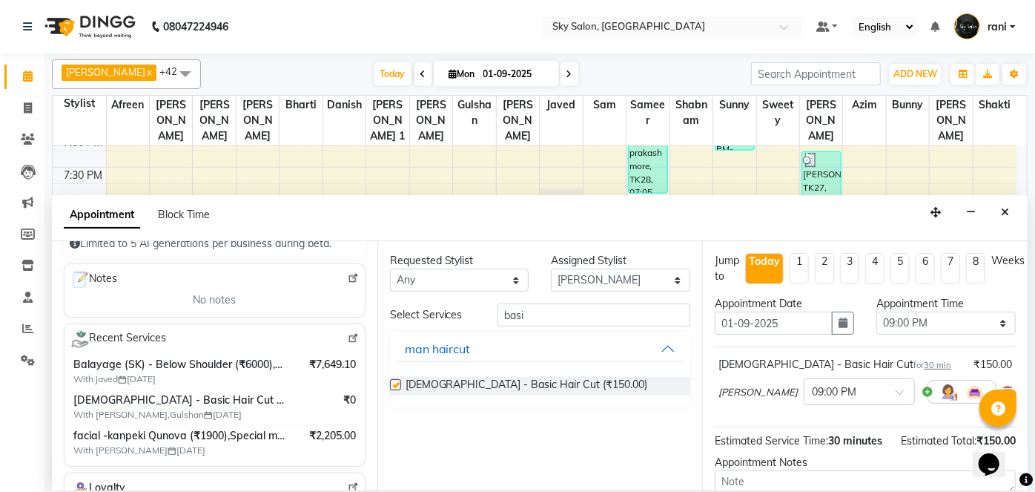
checkbox input "false"
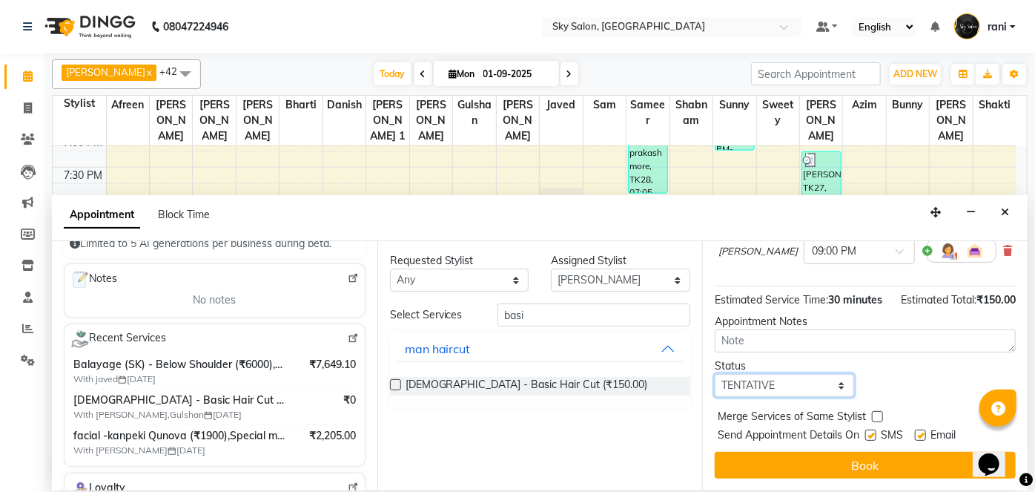
click at [787, 391] on select "Select TENTATIVE CONFIRM CHECK-IN UPCOMING" at bounding box center [784, 385] width 139 height 23
select select "confirm booking"
click at [715, 374] on select "Select TENTATIVE CONFIRM CHECK-IN UPCOMING" at bounding box center [784, 385] width 139 height 23
click at [878, 432] on div "SMS" at bounding box center [890, 436] width 50 height 19
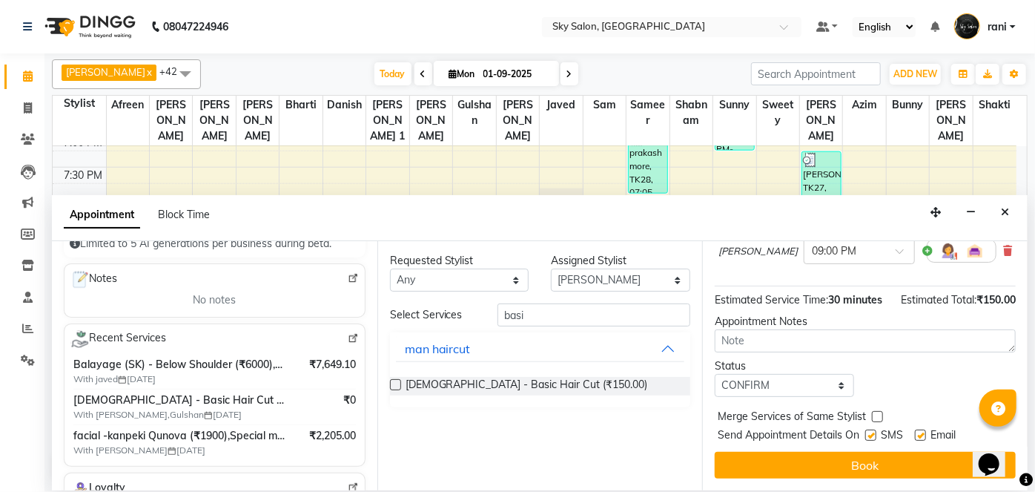
click at [874, 433] on label at bounding box center [870, 434] width 11 height 11
click at [874, 433] on input "checkbox" at bounding box center [870, 436] width 10 height 10
checkbox input "false"
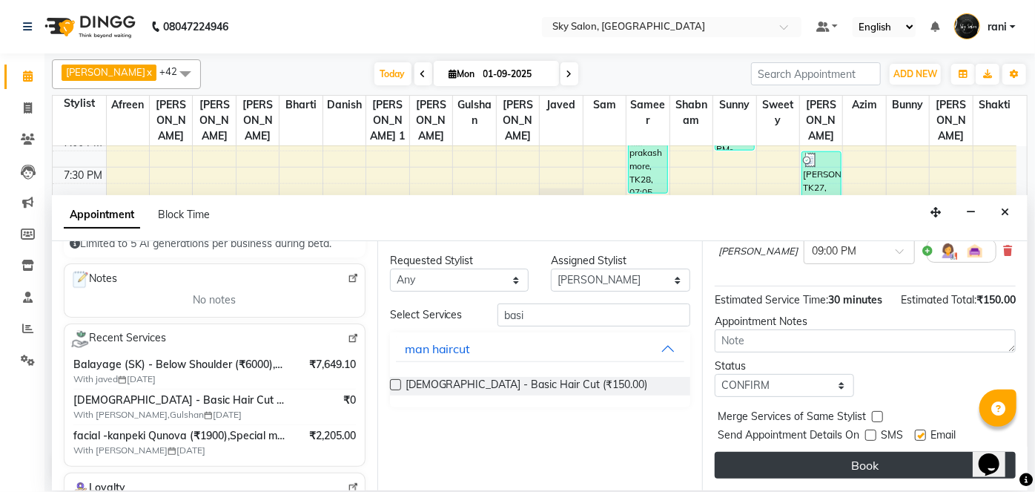
click at [860, 451] on button "Book" at bounding box center [865, 464] width 301 height 27
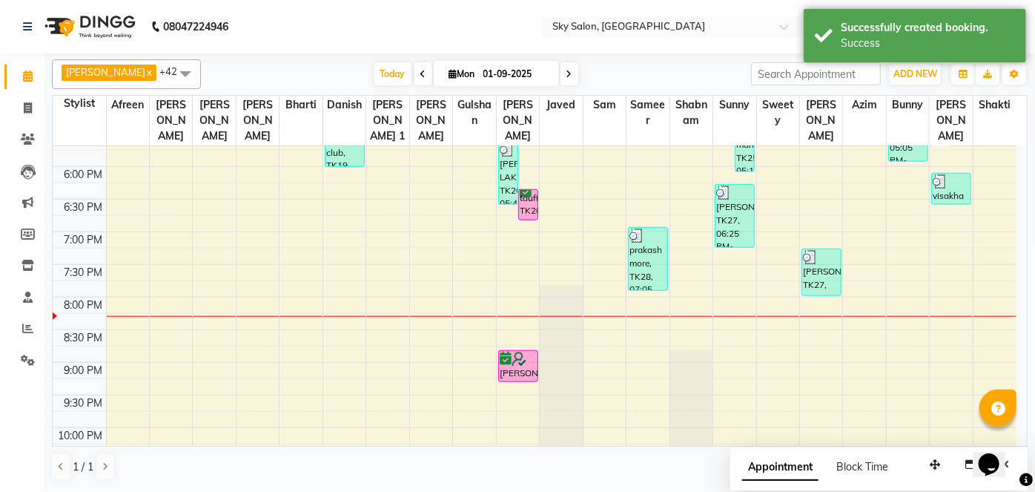
scroll to position [760, 0]
click at [375, 67] on span "Today" at bounding box center [392, 73] width 37 height 23
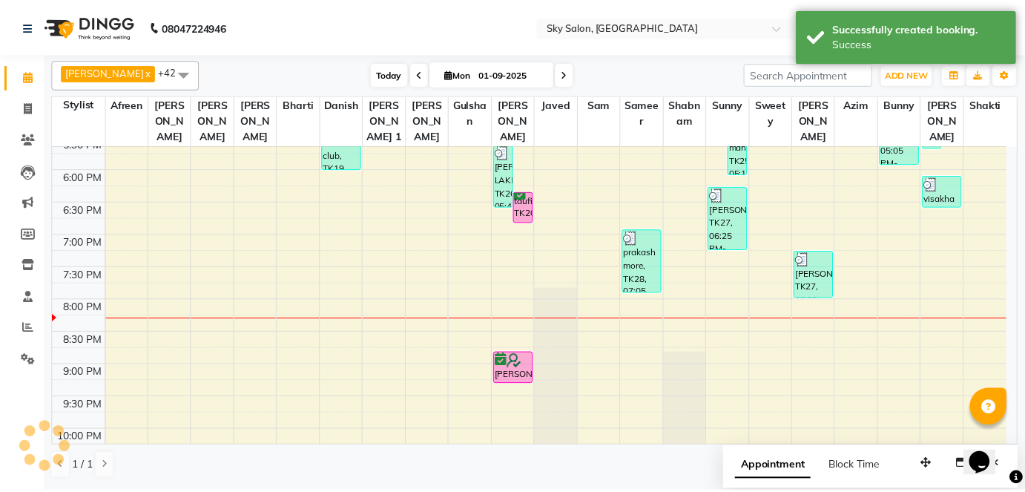
scroll to position [859, 0]
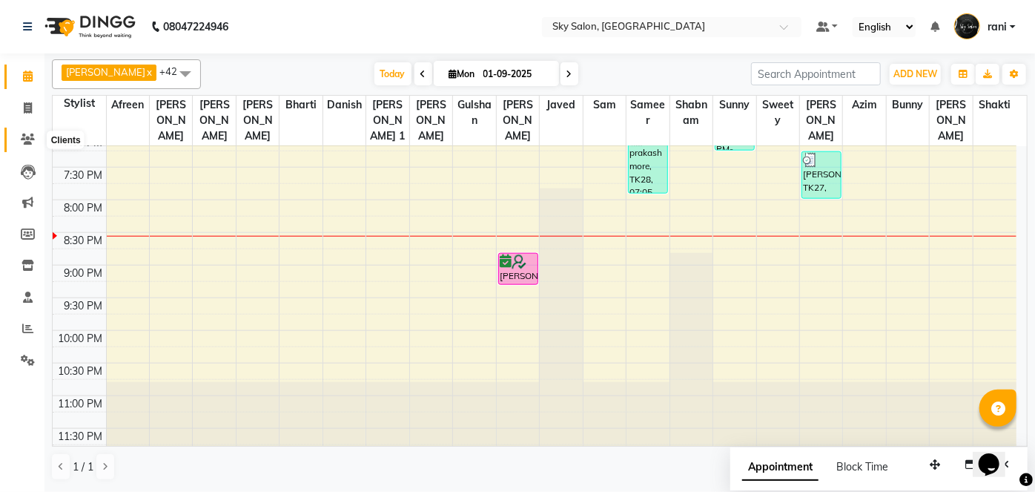
click at [24, 139] on icon at bounding box center [28, 138] width 14 height 11
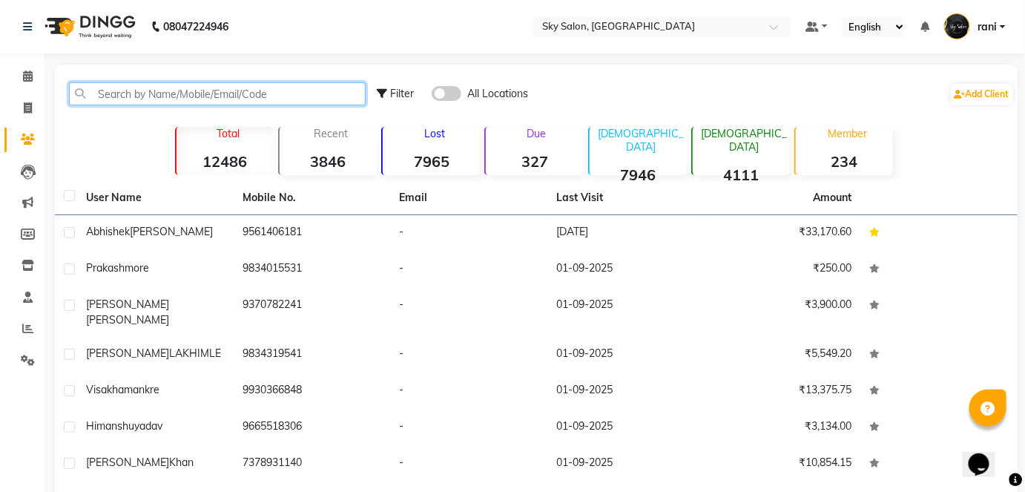
click at [162, 101] on input "text" at bounding box center [217, 93] width 297 height 23
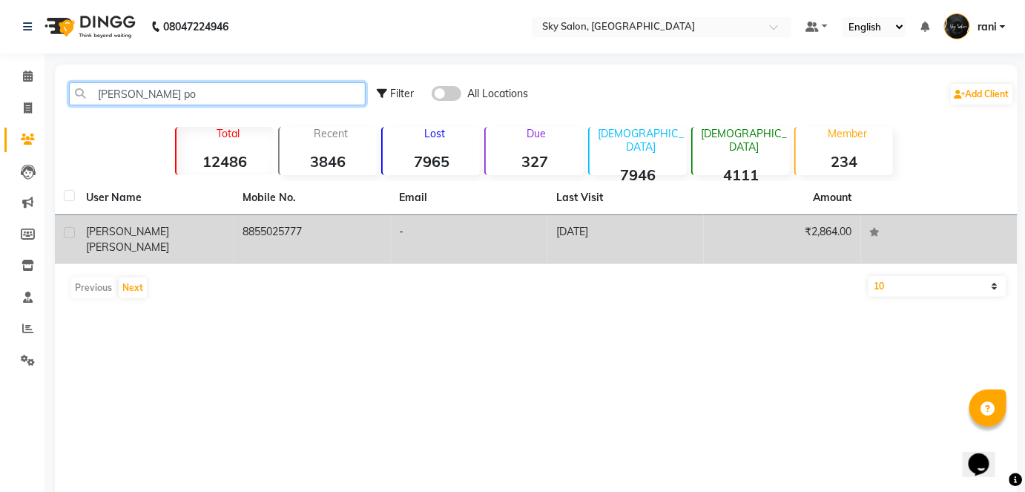
type input "vijesh po"
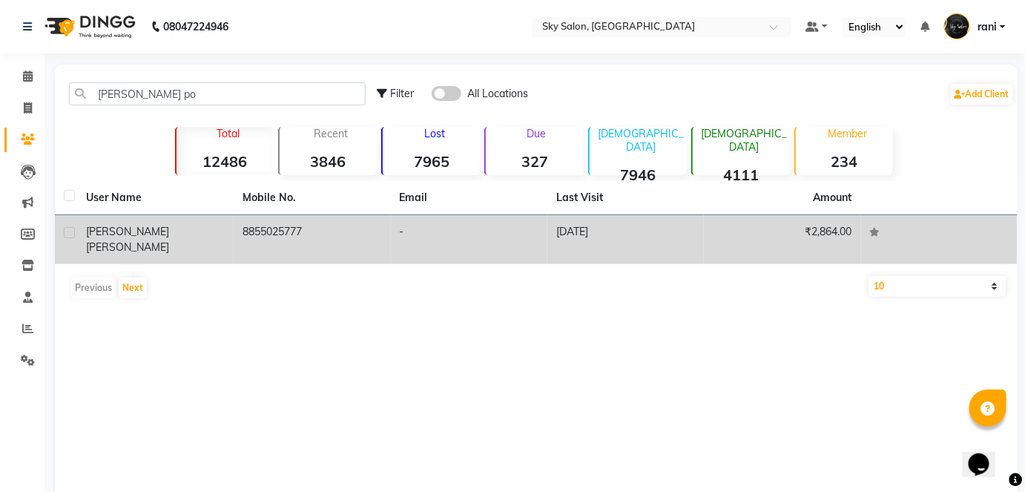
click at [259, 231] on td "8855025777" at bounding box center [312, 239] width 156 height 49
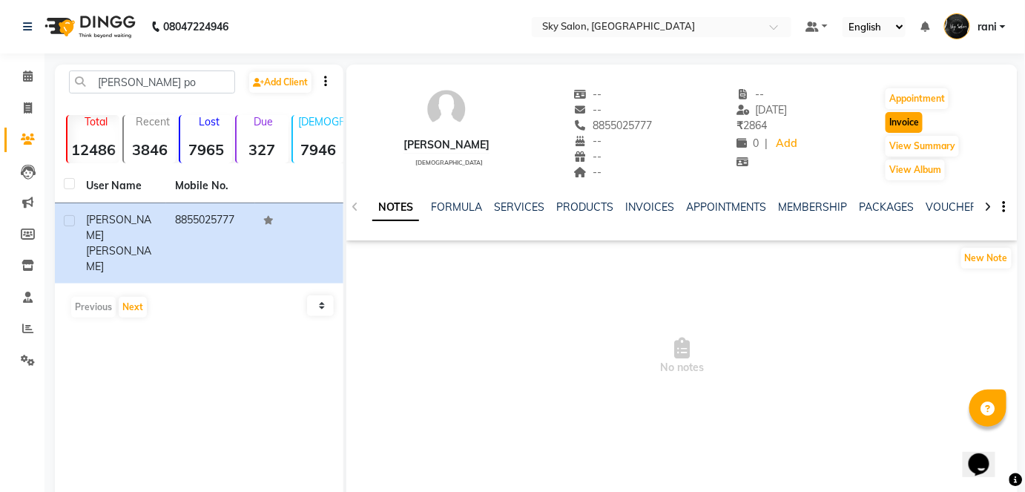
click at [898, 122] on button "Invoice" at bounding box center [903, 122] width 37 height 21
select select "3537"
select select "service"
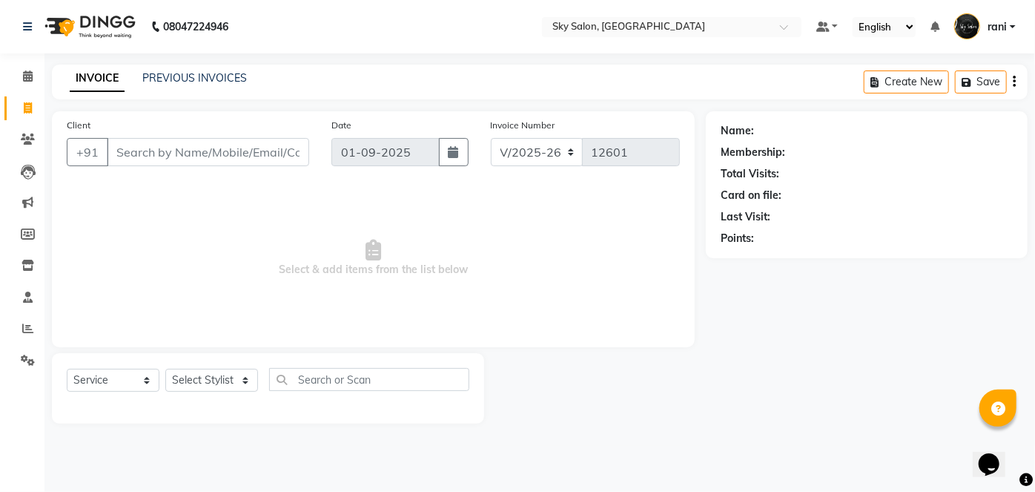
type input "8855025777"
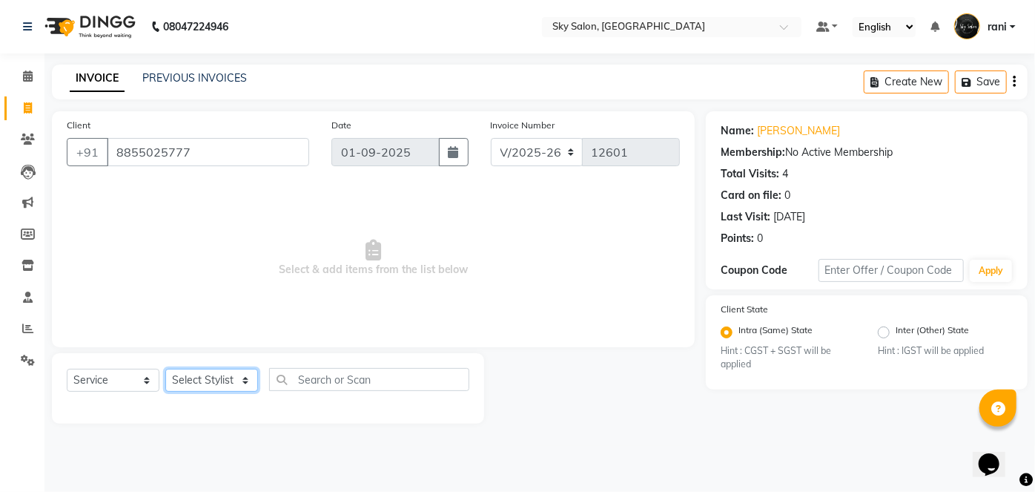
click at [219, 383] on select "Select Stylist afreen [PERSON_NAME] saha [PERSON_NAME] [PERSON_NAME] [PERSON_NA…" at bounding box center [211, 379] width 93 height 23
select select "84591"
click at [165, 368] on select "Select Stylist afreen [PERSON_NAME] saha [PERSON_NAME] [PERSON_NAME] [PERSON_NA…" at bounding box center [211, 379] width 93 height 23
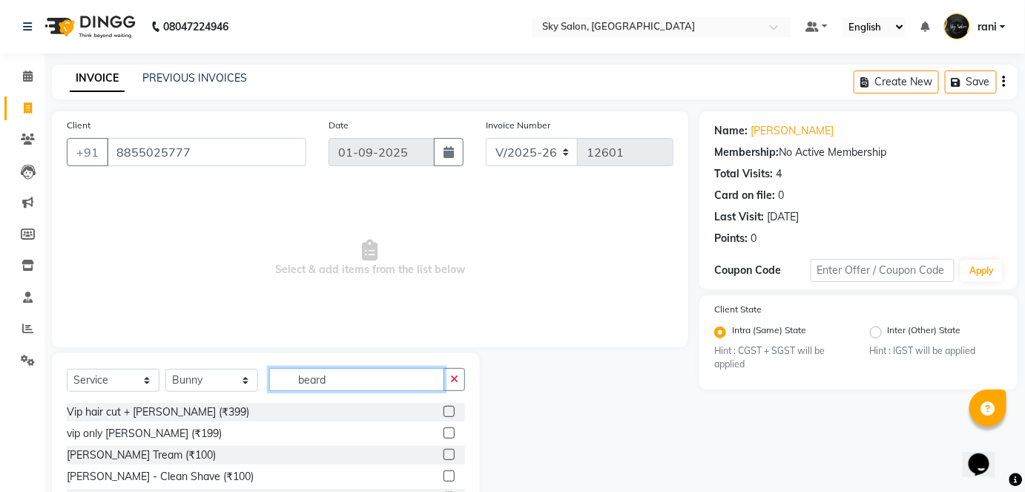
scroll to position [102, 0]
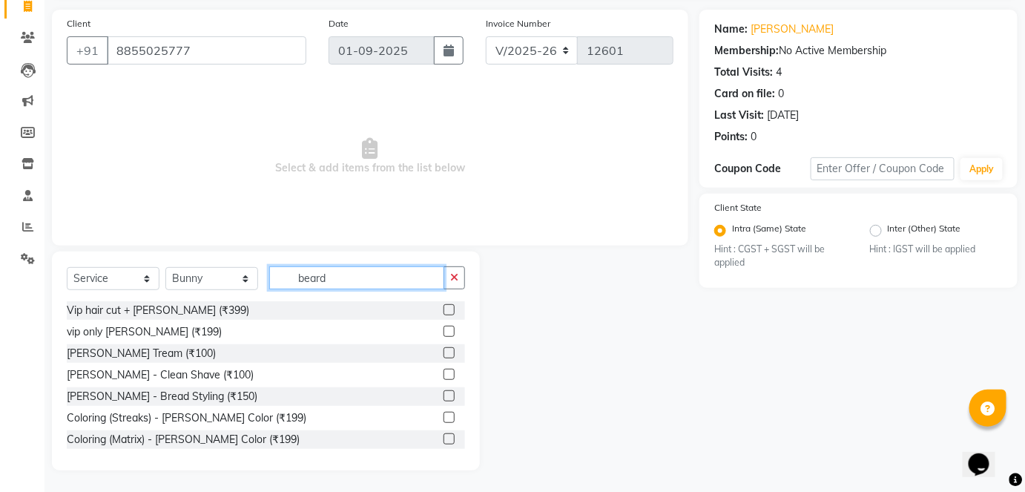
type input "beard"
click at [443, 351] on label at bounding box center [448, 352] width 11 height 11
click at [443, 351] on input "checkbox" at bounding box center [448, 353] width 10 height 10
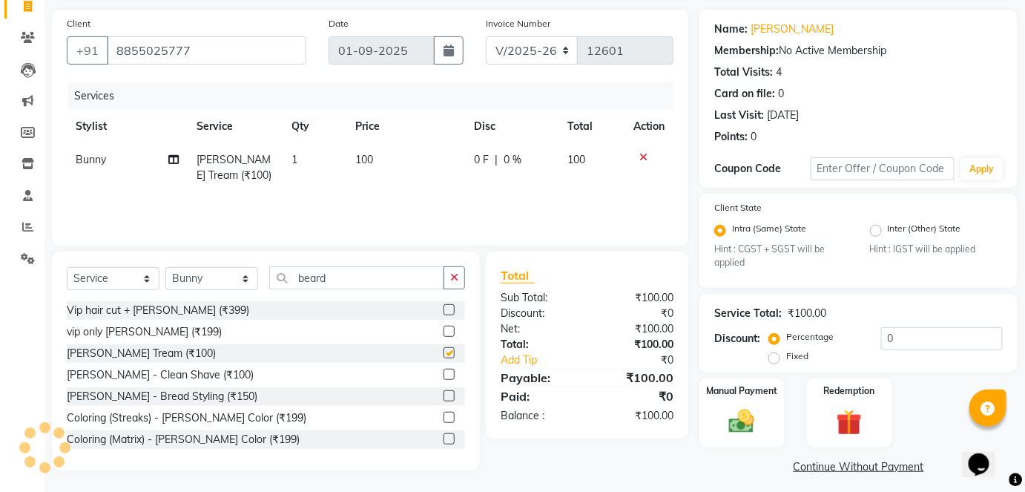
checkbox input "false"
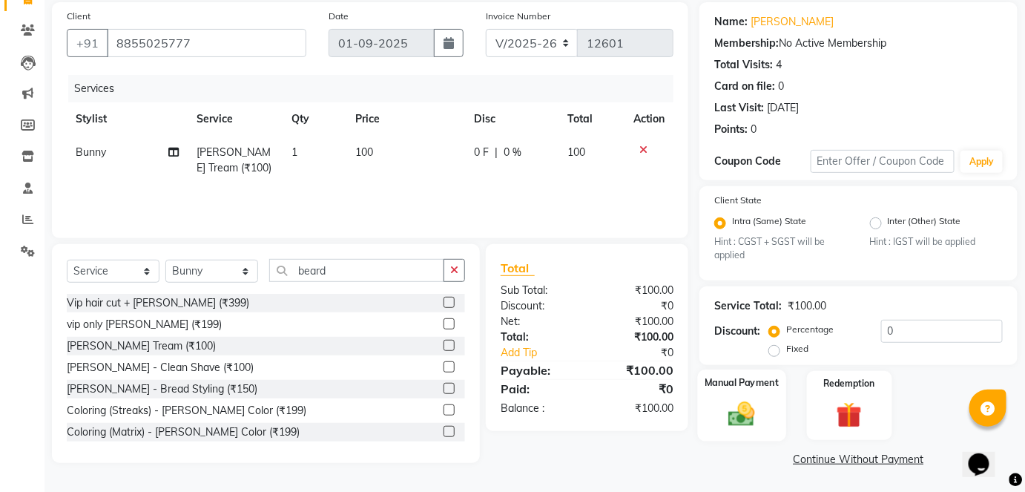
click at [737, 404] on img at bounding box center [741, 414] width 43 height 30
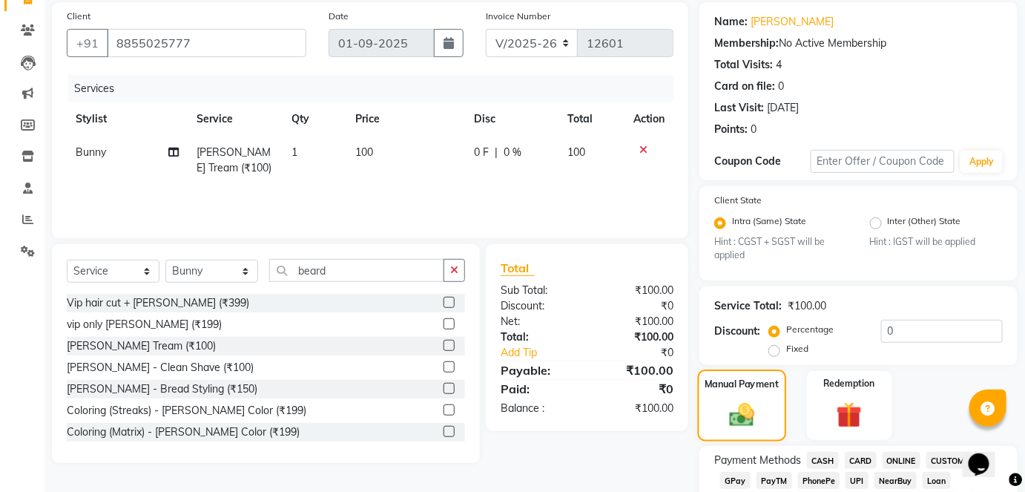
scroll to position [207, 0]
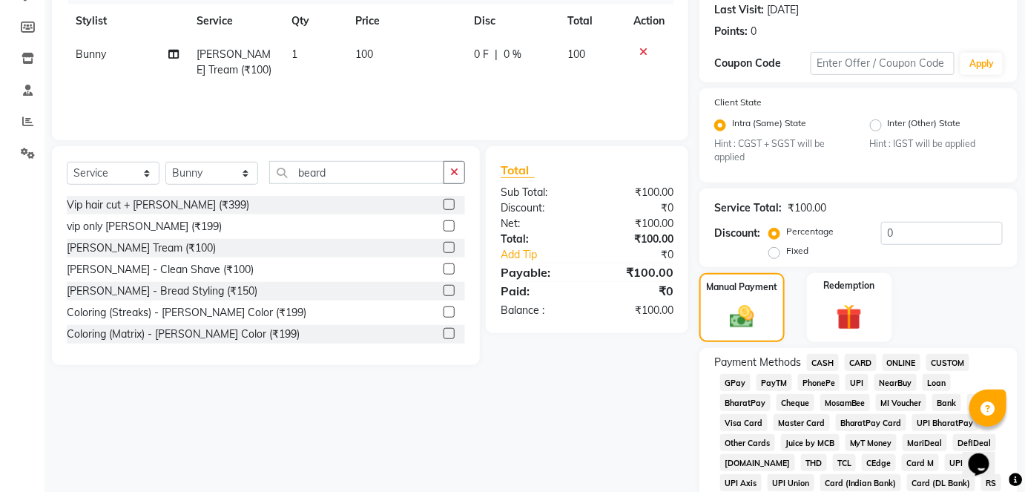
click at [821, 358] on span "CASH" at bounding box center [823, 362] width 32 height 17
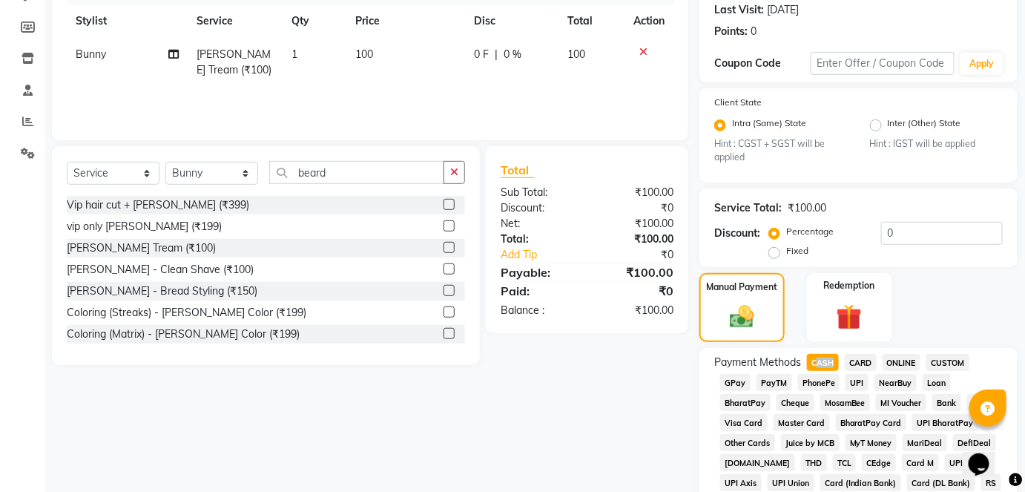
scroll to position [724, 0]
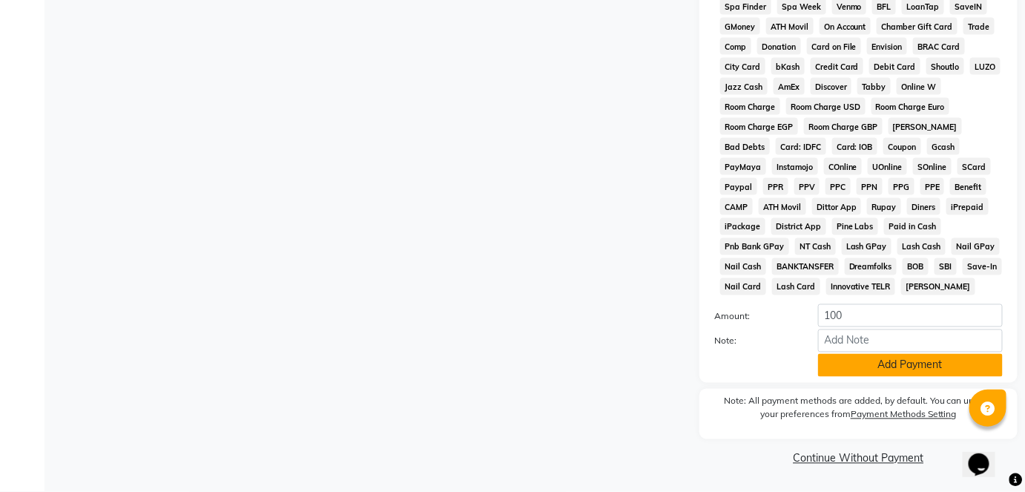
click at [841, 360] on button "Add Payment" at bounding box center [910, 365] width 185 height 23
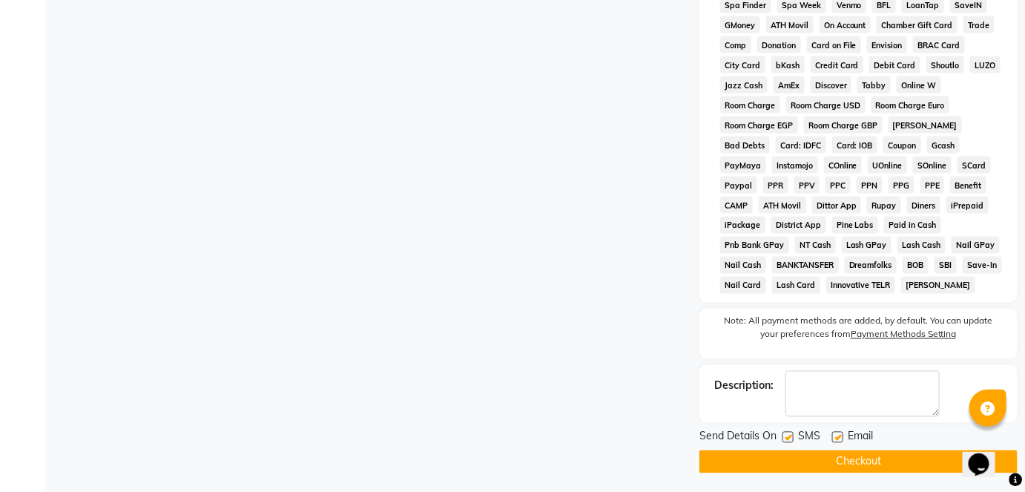
click at [810, 449] on div "Send Details On SMS Email Checkout" at bounding box center [858, 451] width 318 height 44
click at [789, 439] on label at bounding box center [787, 436] width 11 height 11
click at [789, 439] on input "checkbox" at bounding box center [787, 438] width 10 height 10
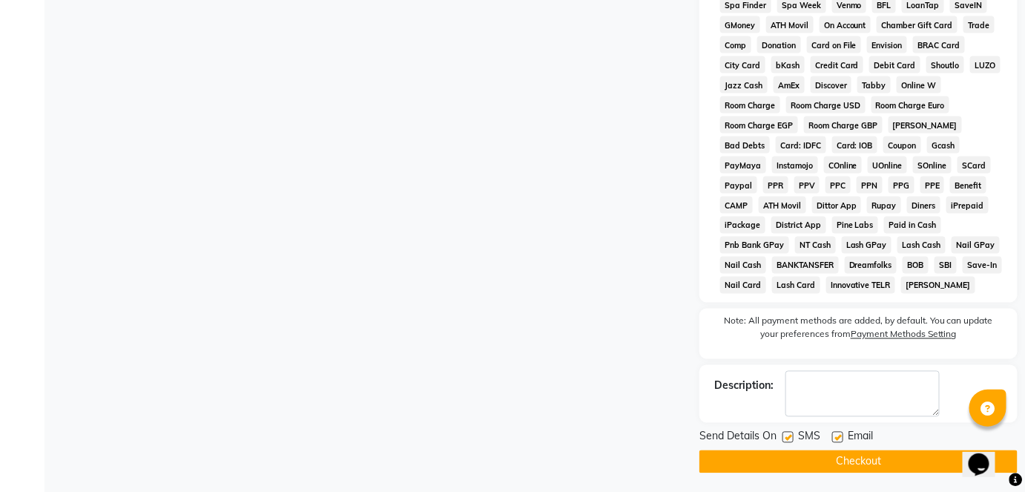
checkbox input "false"
click at [802, 459] on button "Checkout" at bounding box center [858, 461] width 318 height 23
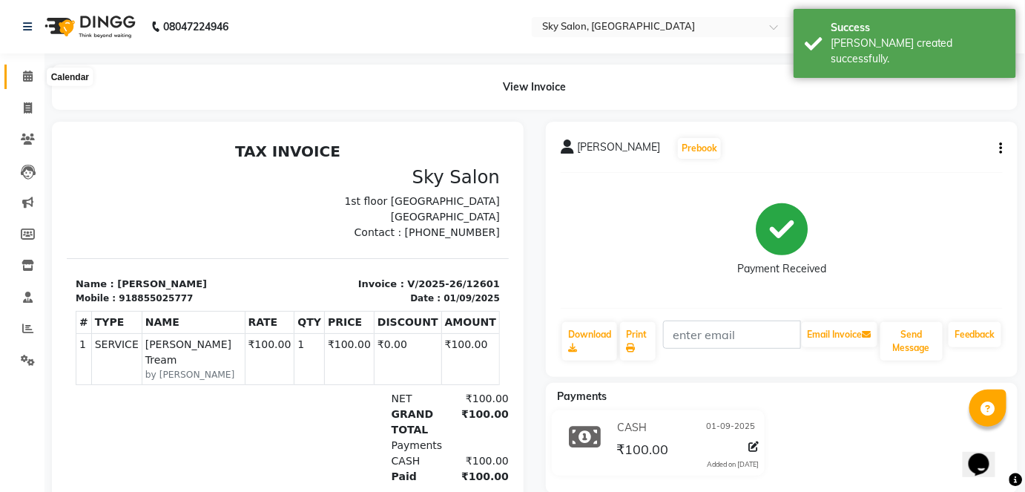
click at [33, 81] on span at bounding box center [28, 76] width 26 height 17
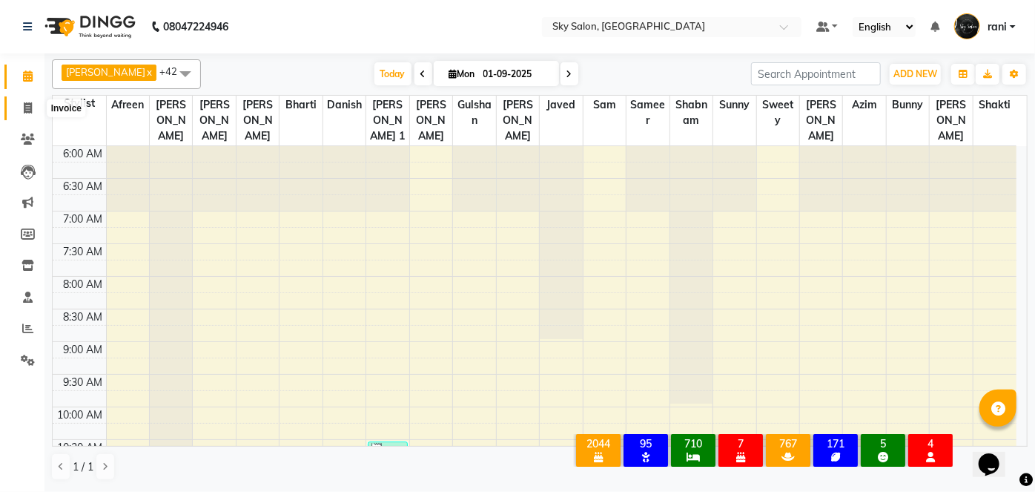
click at [30, 103] on icon at bounding box center [28, 107] width 8 height 11
select select "service"
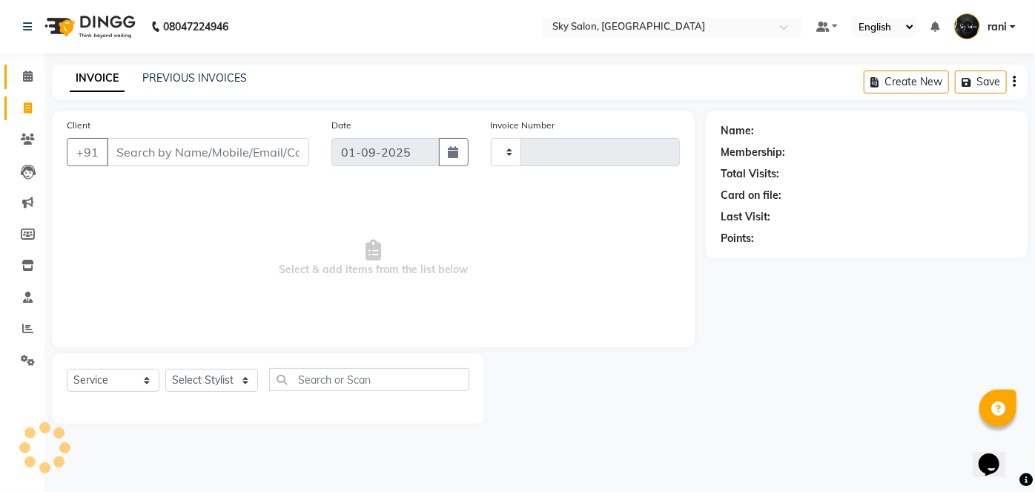
type input "12602"
select select "3537"
click at [202, 380] on select "Select Stylist" at bounding box center [211, 379] width 93 height 23
select select "84353"
click at [165, 368] on select "Select Stylist afreen [PERSON_NAME] saha [PERSON_NAME] [PERSON_NAME] [PERSON_NA…" at bounding box center [211, 379] width 93 height 23
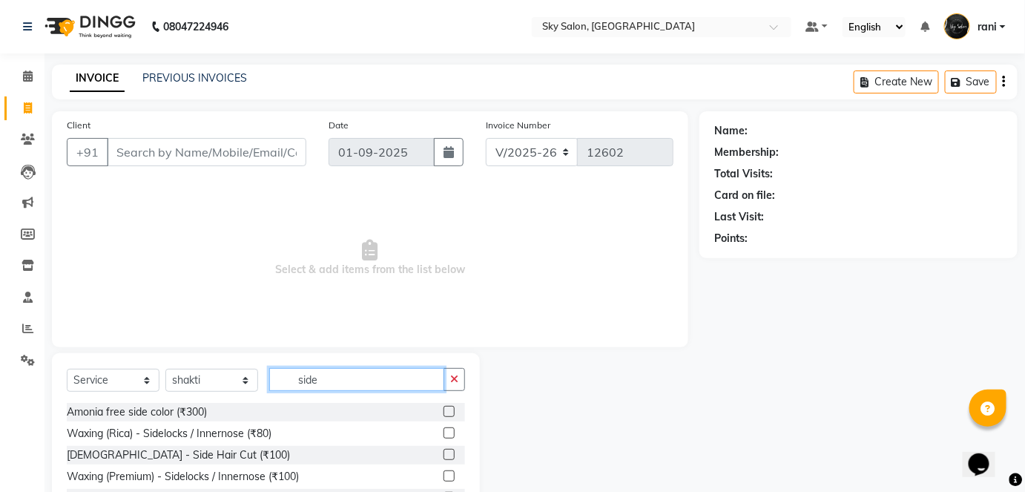
scroll to position [61, 0]
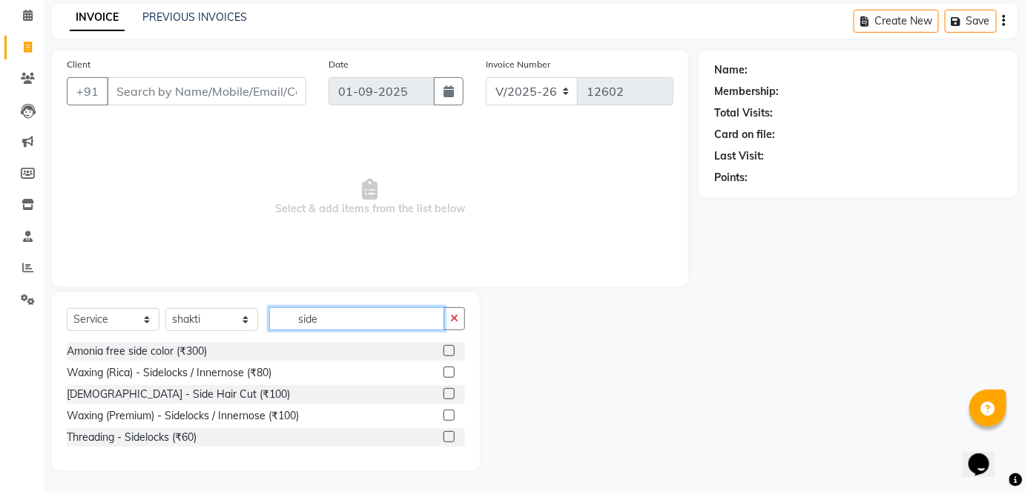
type input "side"
click at [446, 394] on label at bounding box center [448, 393] width 11 height 11
click at [446, 394] on input "checkbox" at bounding box center [448, 394] width 10 height 10
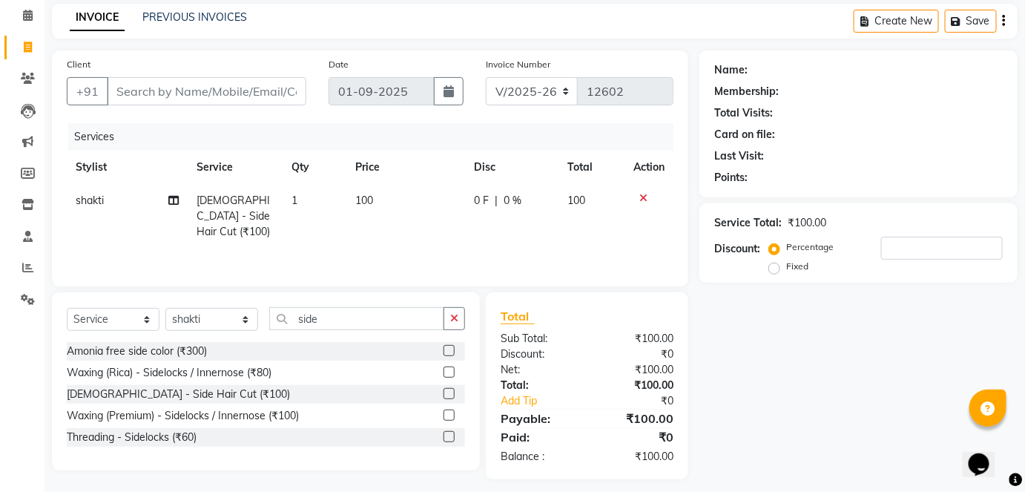
click at [446, 394] on label at bounding box center [448, 393] width 11 height 11
click at [446, 394] on input "checkbox" at bounding box center [448, 394] width 10 height 10
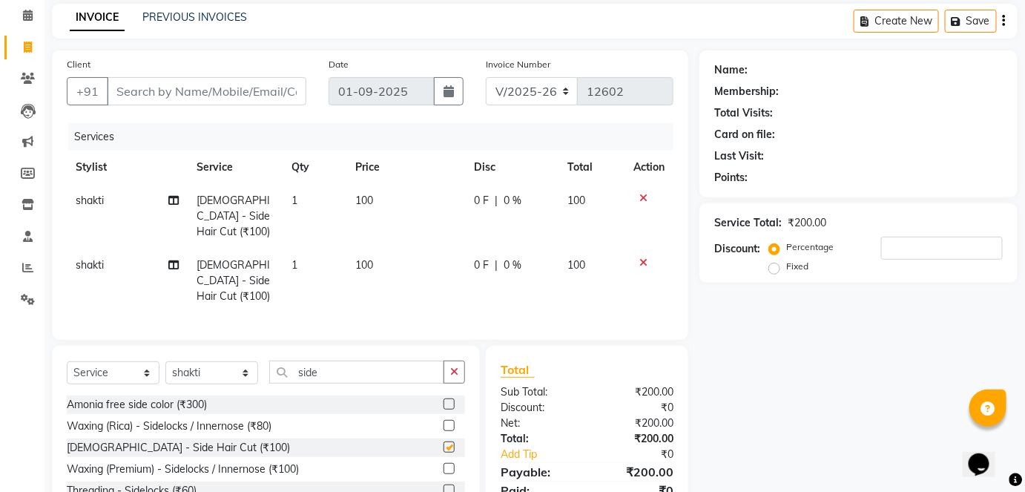
checkbox input "false"
click at [96, 258] on span "shakti" at bounding box center [90, 264] width 28 height 13
select select "84353"
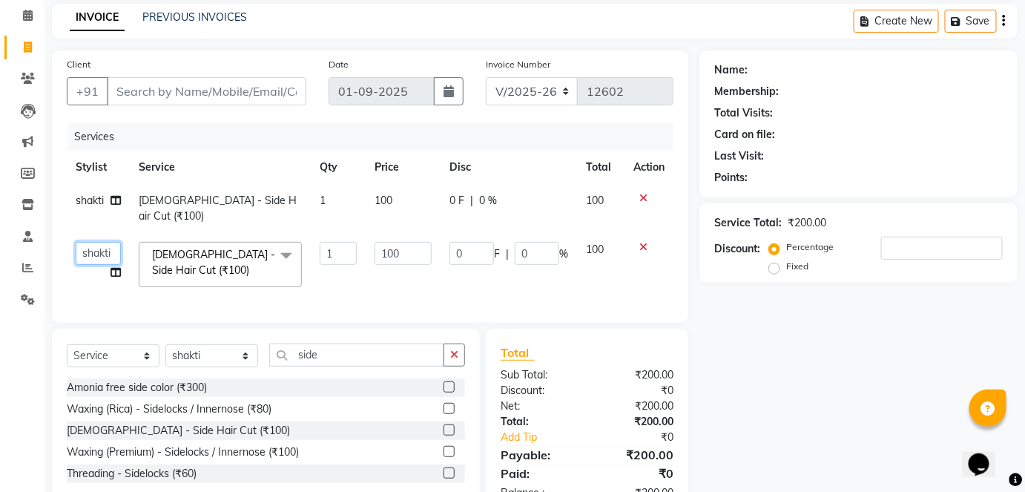
click at [102, 242] on select "afreen akshata aman saha ameer Anagha anisa arbaj azim bharti Bunny Danish Dars…" at bounding box center [98, 253] width 45 height 23
select select "89643"
click at [214, 351] on select "Select Stylist afreen [PERSON_NAME] saha [PERSON_NAME] [PERSON_NAME] [PERSON_NA…" at bounding box center [211, 355] width 93 height 23
select select "83682"
click at [165, 344] on select "Select Stylist afreen [PERSON_NAME] saha [PERSON_NAME] [PERSON_NAME] [PERSON_NA…" at bounding box center [211, 355] width 93 height 23
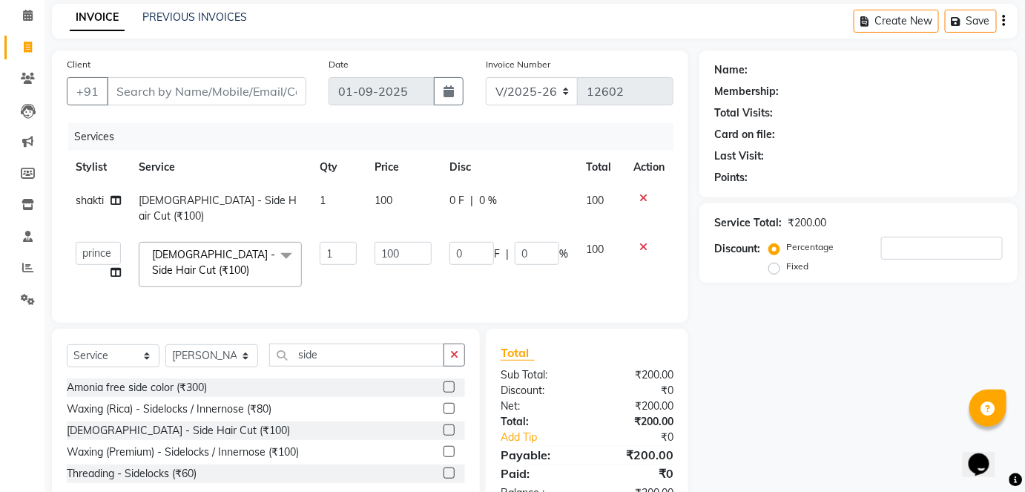
click at [316, 95] on div "Client +91" at bounding box center [187, 86] width 262 height 61
click at [313, 352] on input "side" at bounding box center [356, 354] width 175 height 23
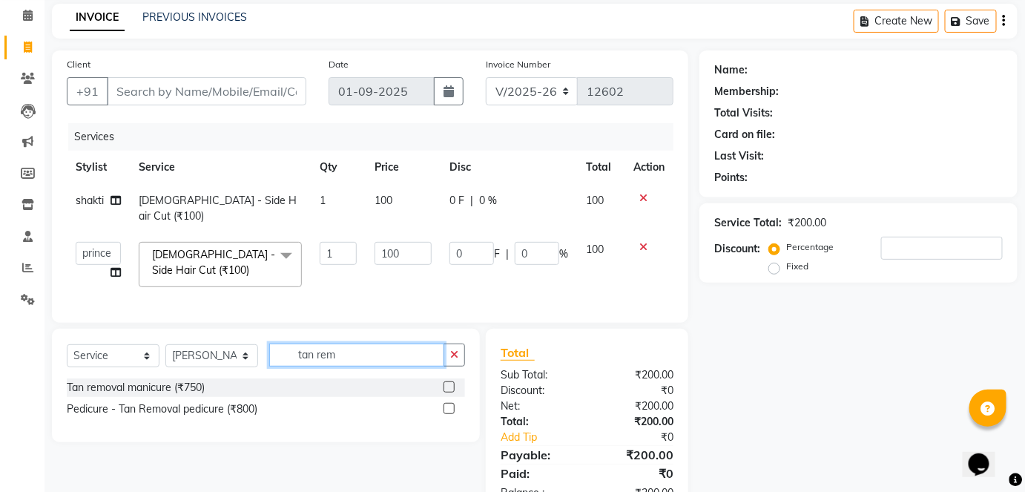
type input "tan rem"
click at [454, 383] on div at bounding box center [453, 387] width 21 height 19
click at [449, 383] on label at bounding box center [448, 386] width 11 height 11
click at [449, 383] on input "checkbox" at bounding box center [448, 388] width 10 height 10
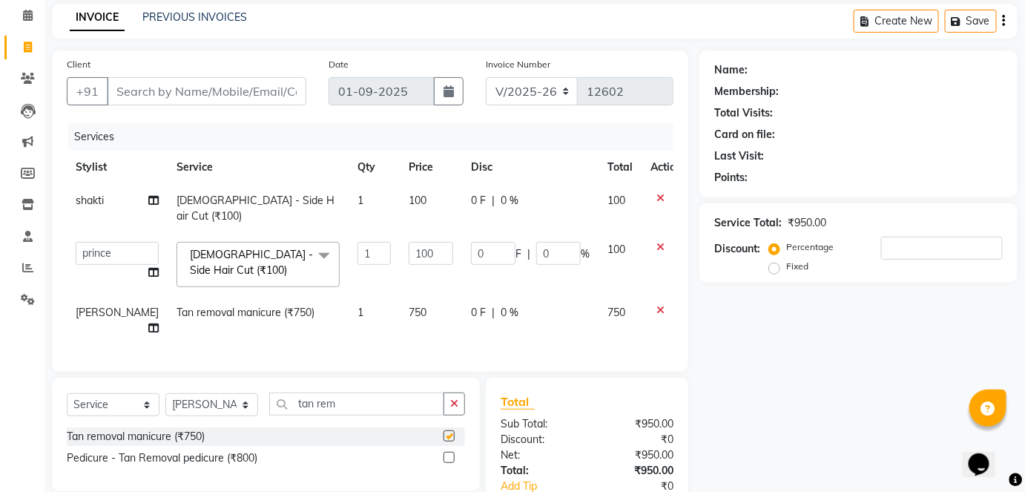
checkbox input "false"
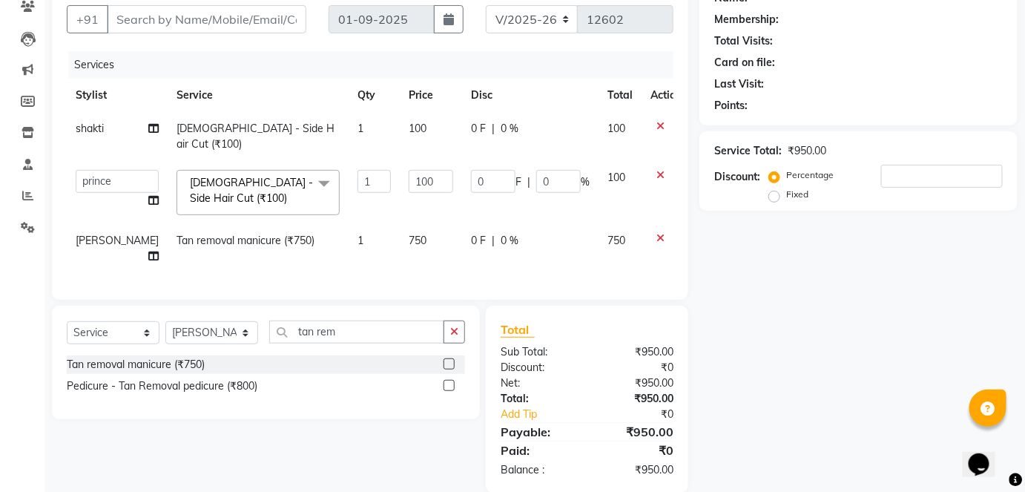
click at [451, 380] on label at bounding box center [448, 385] width 11 height 11
click at [451, 381] on input "checkbox" at bounding box center [448, 386] width 10 height 10
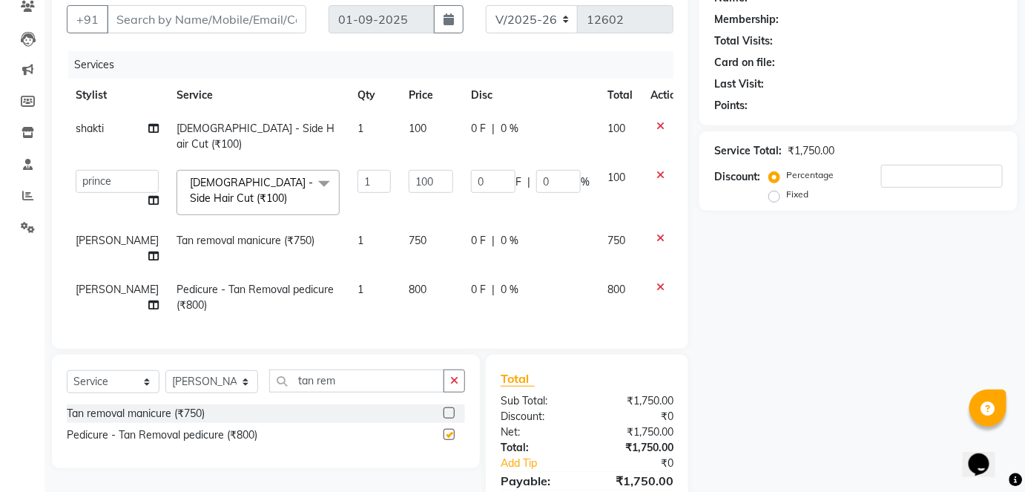
checkbox input "false"
click at [84, 282] on span "[PERSON_NAME]" at bounding box center [117, 288] width 83 height 13
select select "83682"
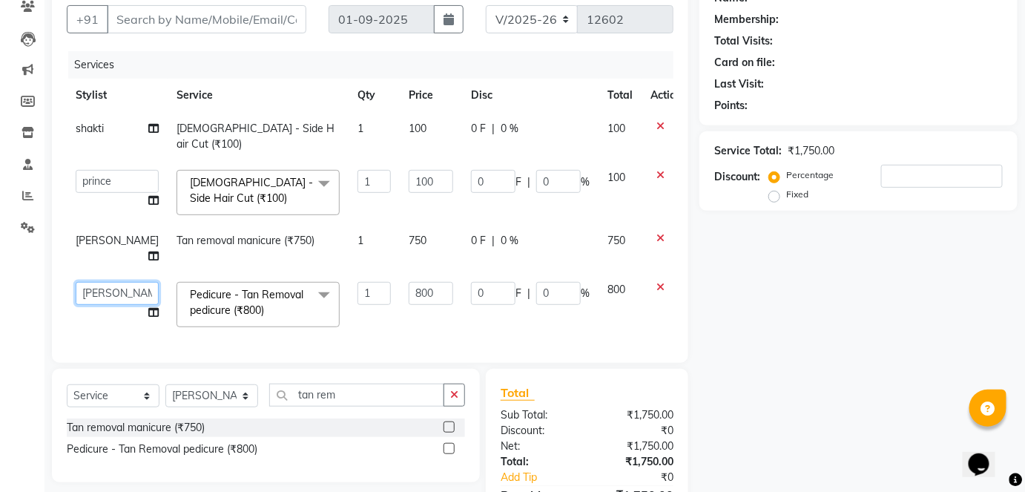
click at [84, 282] on select "afreen akshata aman saha ameer Anagha anisa arbaj azim bharti Bunny Danish Dars…" at bounding box center [117, 293] width 83 height 23
select select "80460"
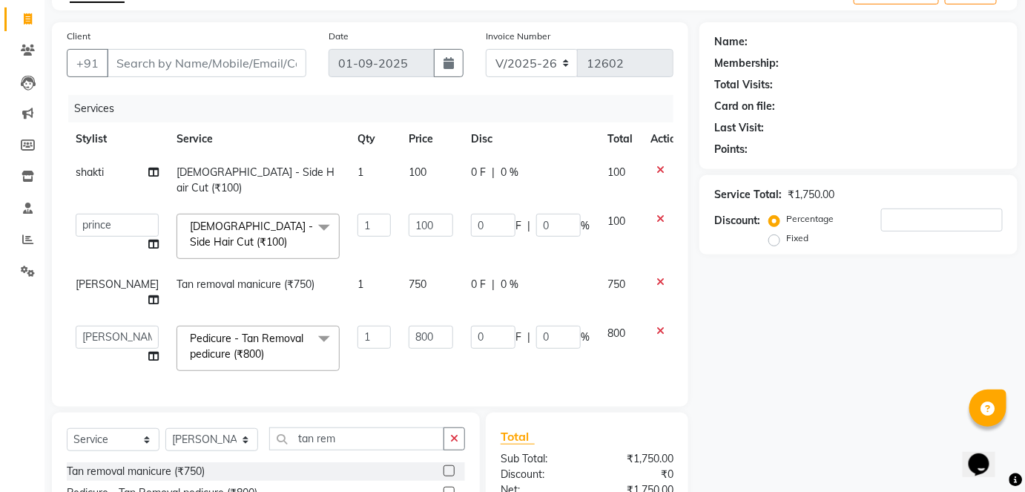
scroll to position [69, 0]
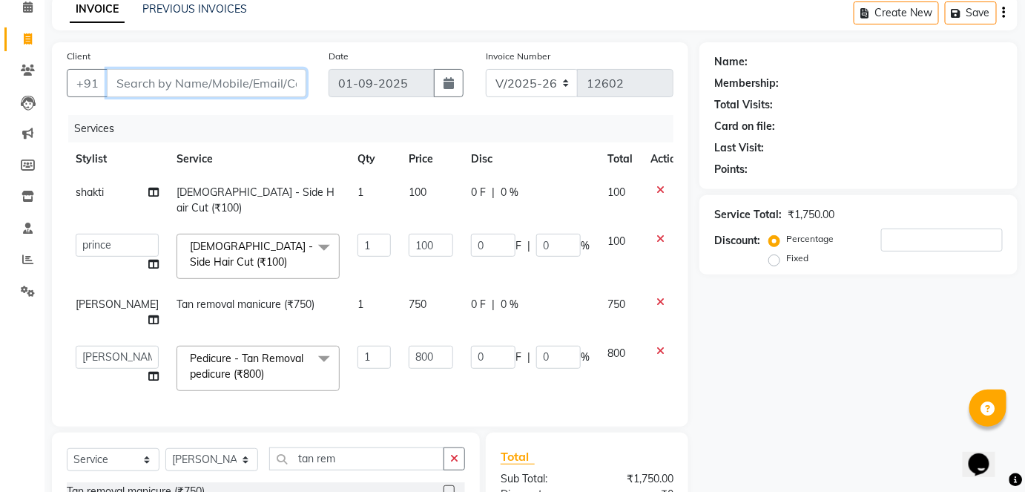
click at [195, 79] on input "Client" at bounding box center [206, 83] width 199 height 28
type input "c"
type input "0"
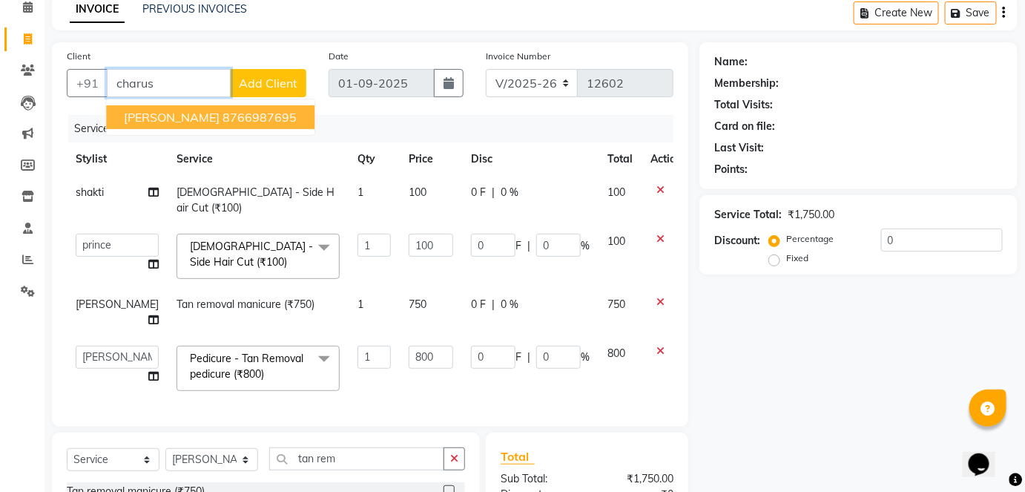
click at [202, 107] on button "CHARUSHILA NERKAR 8766987695" at bounding box center [210, 117] width 208 height 24
type input "8766987695"
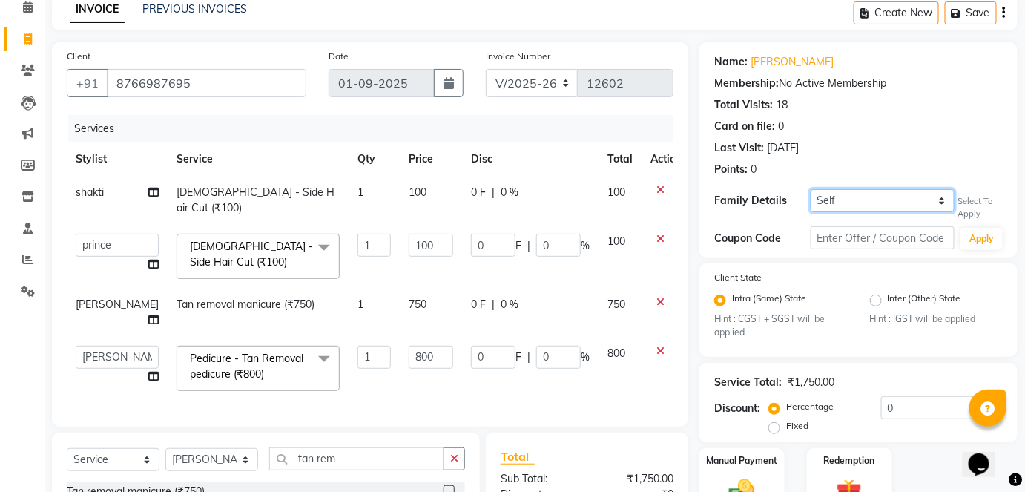
click at [850, 202] on select "Self HARSHAD NERKAR" at bounding box center [882, 200] width 145 height 23
select select "1846374"
click at [810, 189] on select "Self HARSHAD NERKAR" at bounding box center [882, 200] width 145 height 23
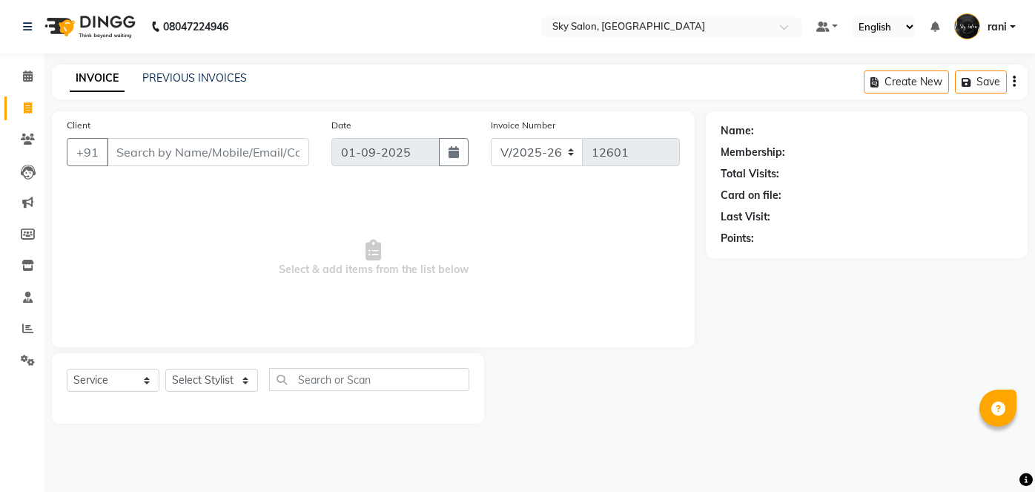
select select "3537"
select select "service"
click at [225, 380] on select "Select Stylist afreen [PERSON_NAME] saha [PERSON_NAME] [PERSON_NAME] [PERSON_NA…" at bounding box center [211, 379] width 93 height 23
select select "57852"
click at [165, 368] on select "Select Stylist afreen [PERSON_NAME] saha [PERSON_NAME] [PERSON_NAME] [PERSON_NA…" at bounding box center [211, 379] width 93 height 23
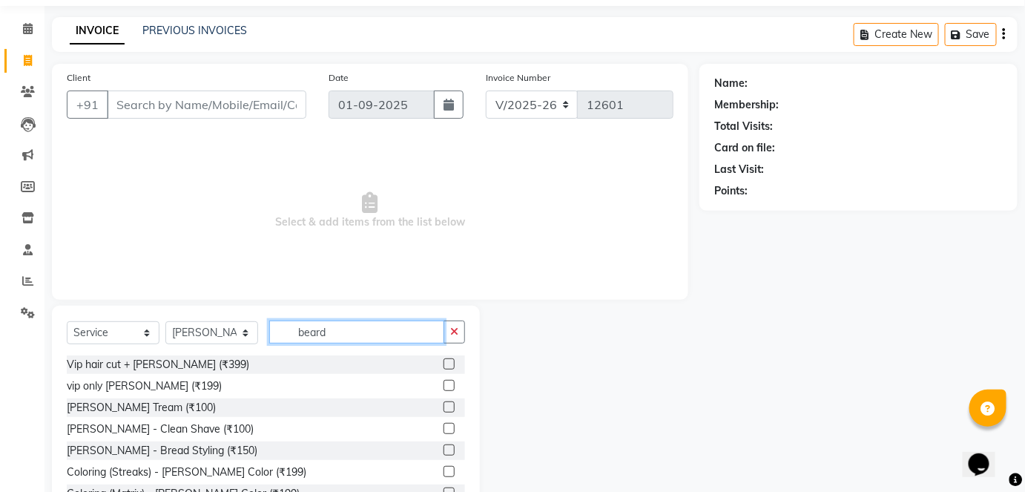
scroll to position [49, 0]
type input "beard"
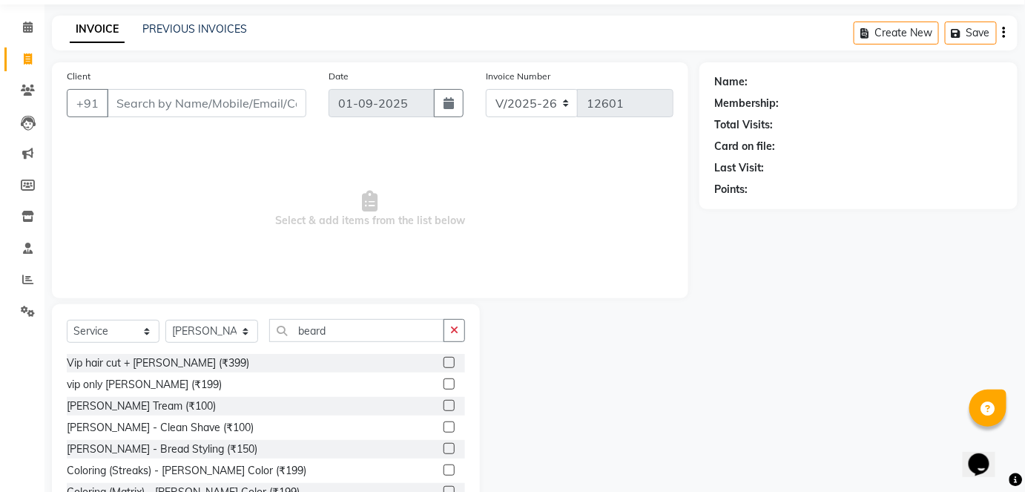
click at [443, 406] on label at bounding box center [448, 405] width 11 height 11
click at [443, 406] on input "checkbox" at bounding box center [448, 406] width 10 height 10
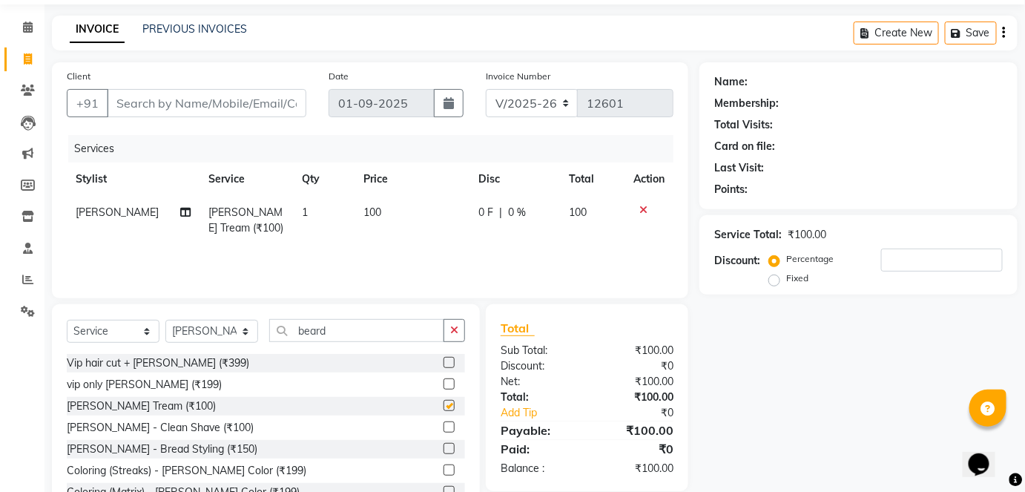
checkbox input "false"
click at [457, 320] on button "button" at bounding box center [453, 330] width 21 height 23
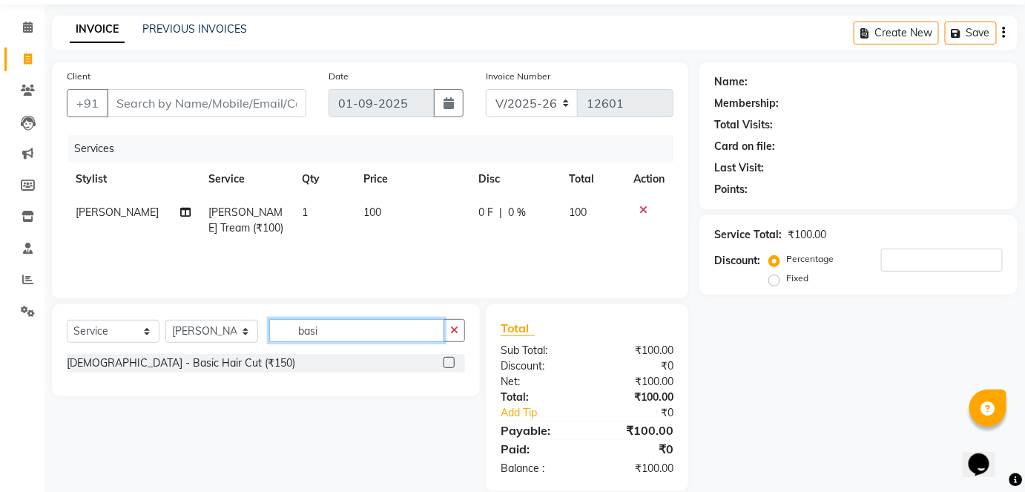
type input "basi"
click at [448, 358] on label at bounding box center [448, 362] width 11 height 11
click at [448, 358] on input "checkbox" at bounding box center [448, 363] width 10 height 10
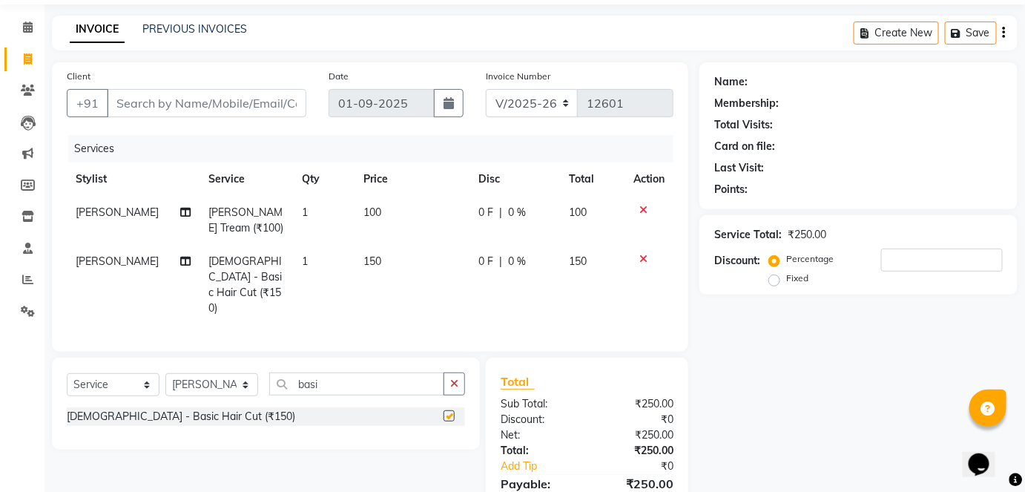
checkbox input "false"
click at [336, 372] on input "basi" at bounding box center [356, 383] width 175 height 23
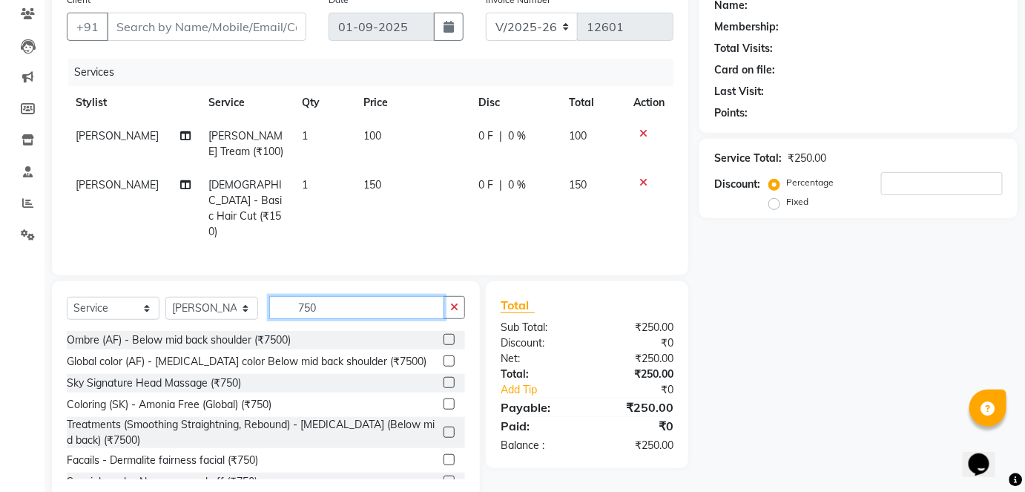
scroll to position [127, 0]
type input "750"
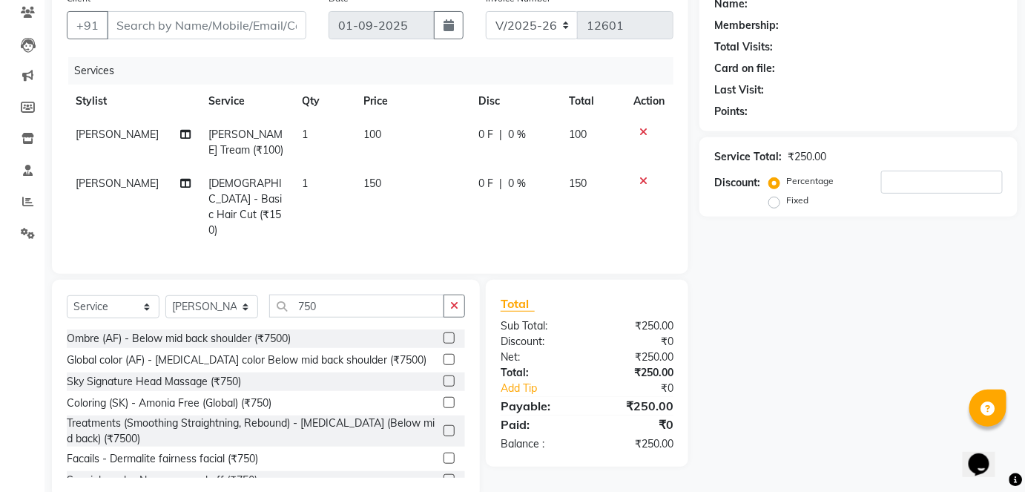
click at [443, 397] on label at bounding box center [448, 402] width 11 height 11
click at [443, 398] on input "checkbox" at bounding box center [448, 403] width 10 height 10
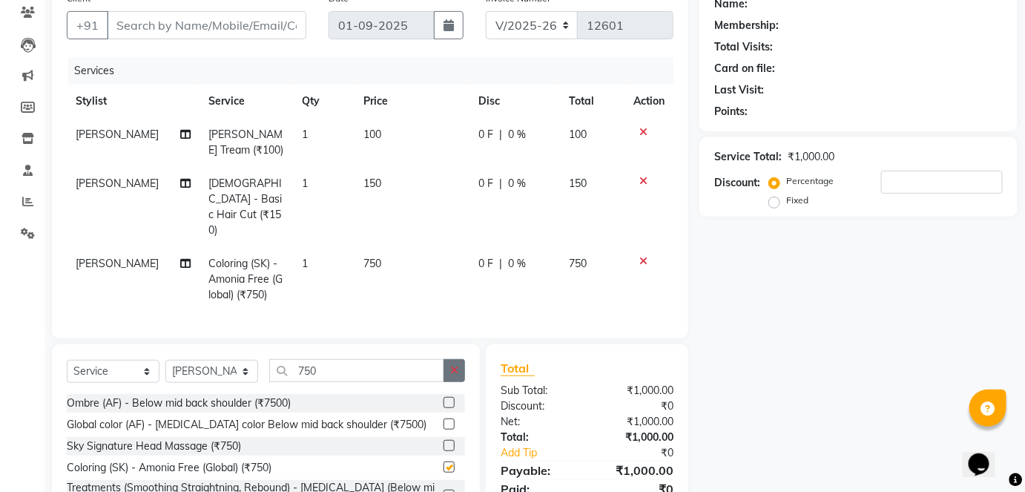
checkbox input "false"
click at [455, 359] on button "button" at bounding box center [453, 370] width 21 height 23
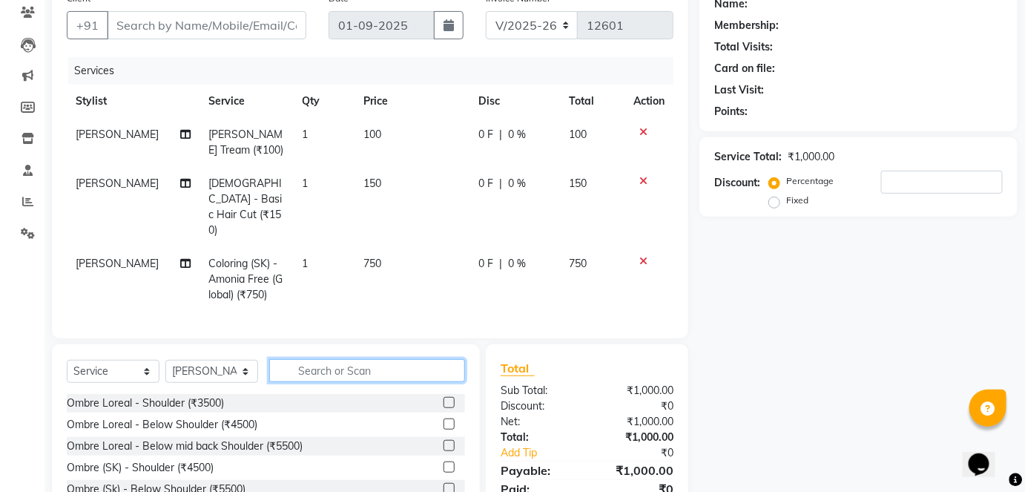
type input "3"
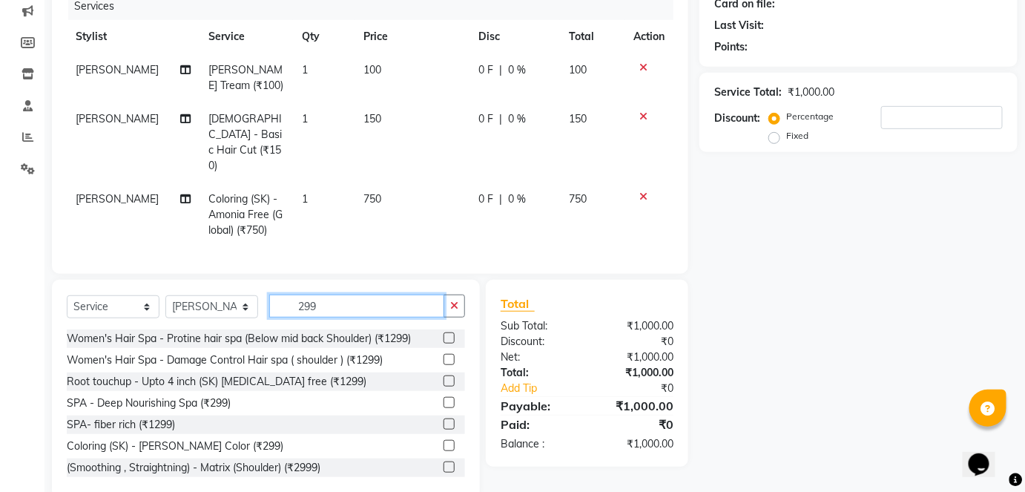
scroll to position [49, 0]
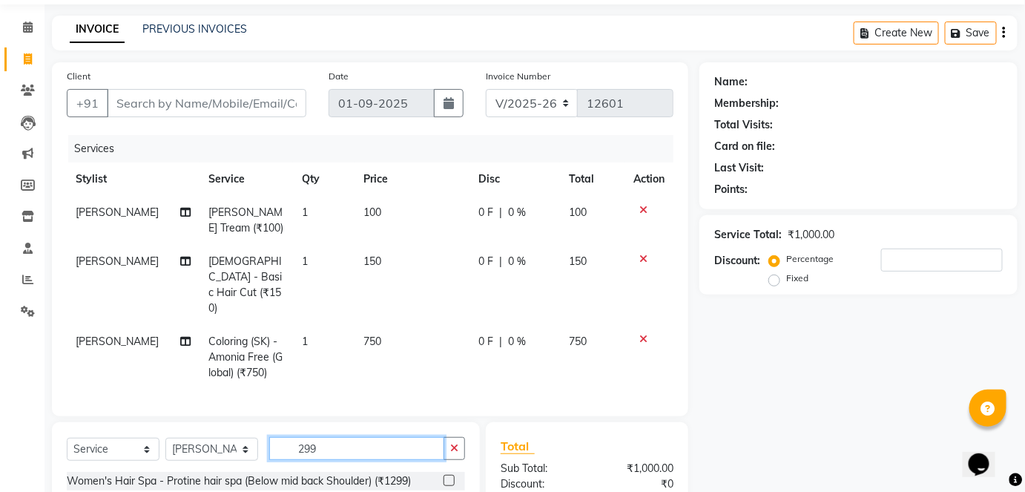
type input "299"
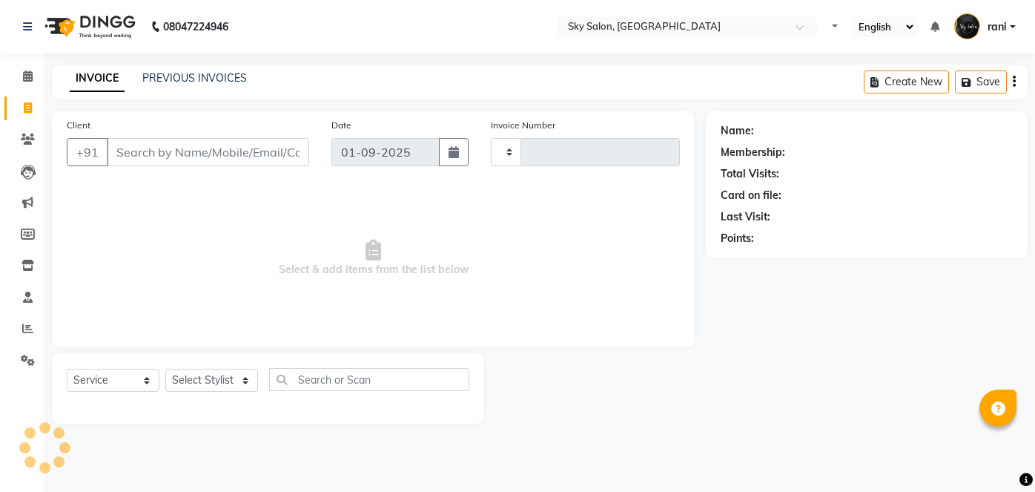
select select "service"
type input "12602"
select select "3537"
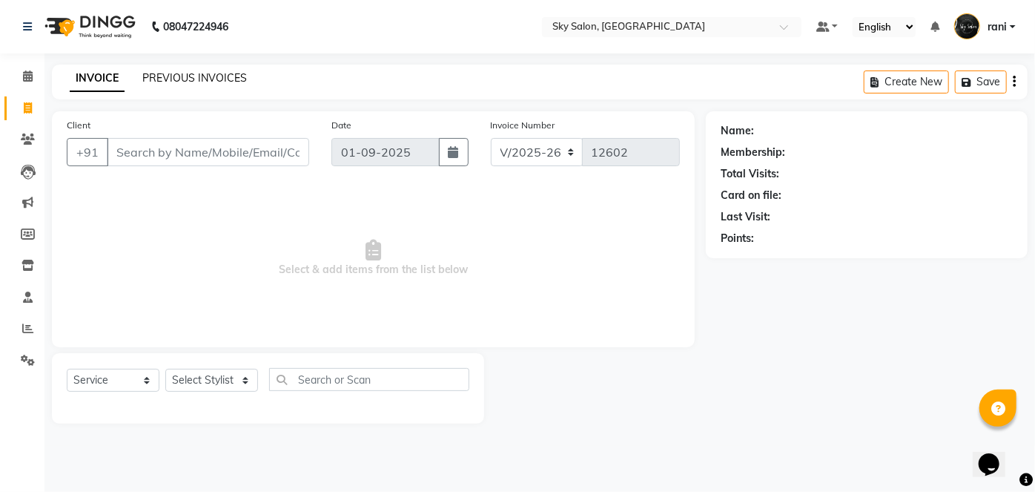
click at [196, 82] on link "PREVIOUS INVOICES" at bounding box center [194, 77] width 105 height 13
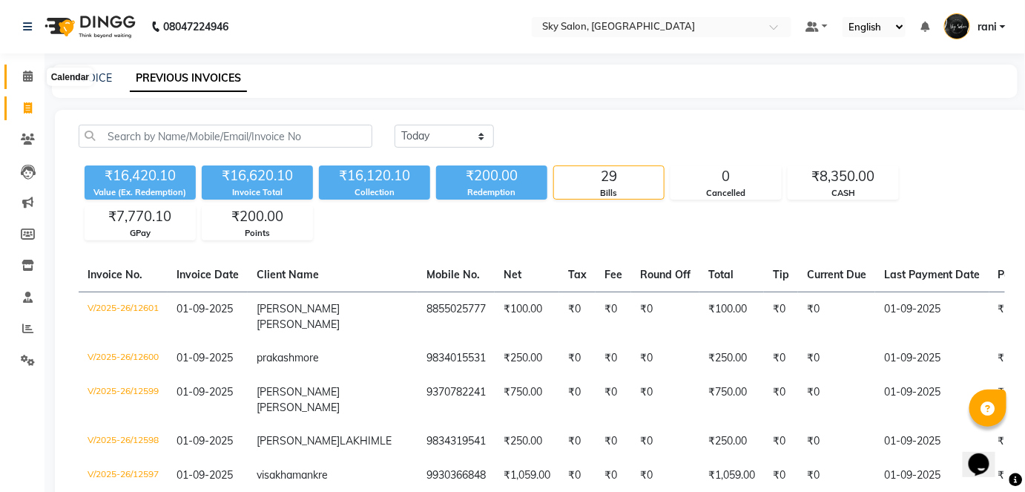
click at [33, 79] on span at bounding box center [28, 76] width 26 height 17
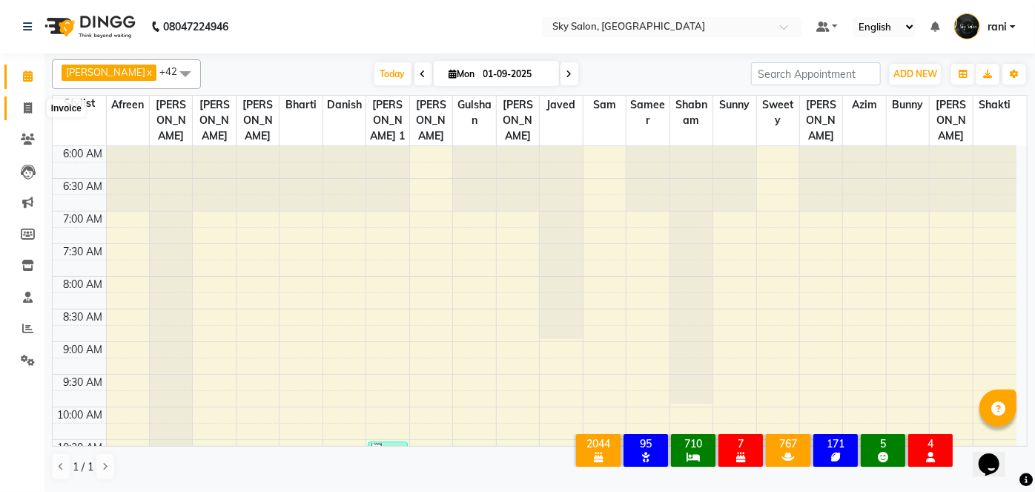
click at [27, 100] on span at bounding box center [28, 108] width 26 height 17
select select "service"
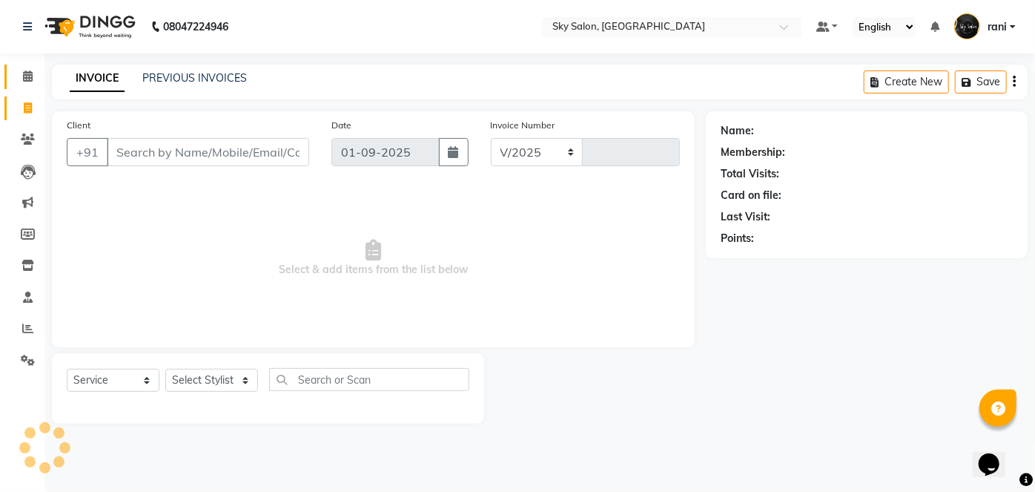
select select "3537"
type input "12602"
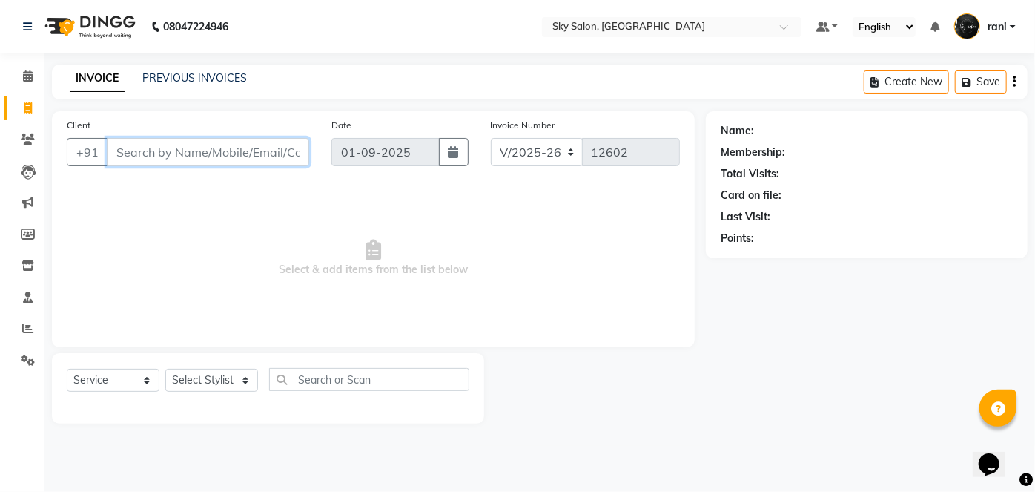
click at [209, 163] on input "Client" at bounding box center [208, 152] width 202 height 28
type input "9"
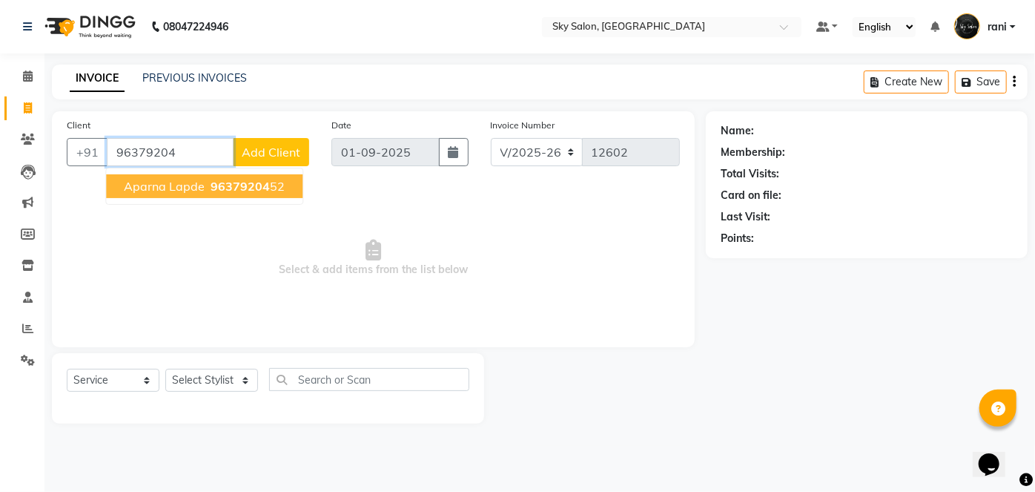
click at [202, 192] on button "aparna lapde 96379204 52" at bounding box center [204, 186] width 196 height 24
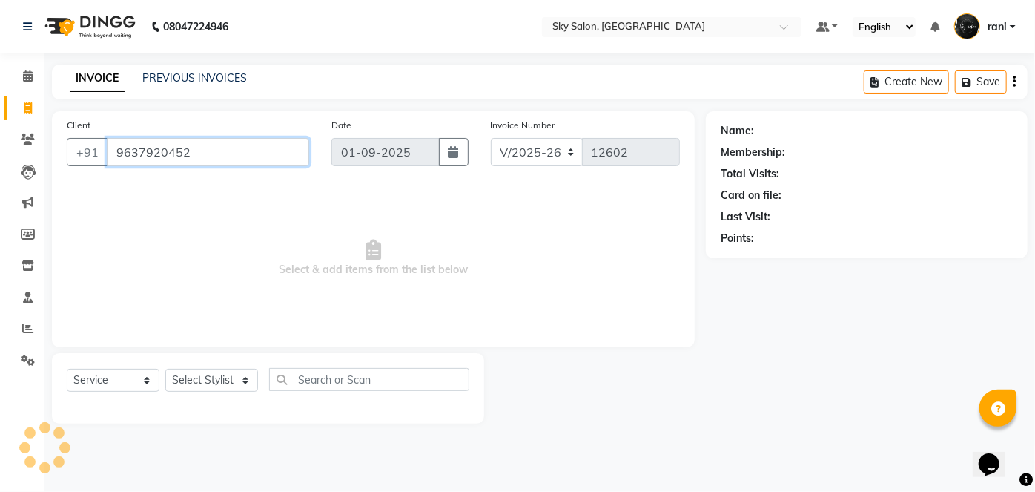
type input "9637920452"
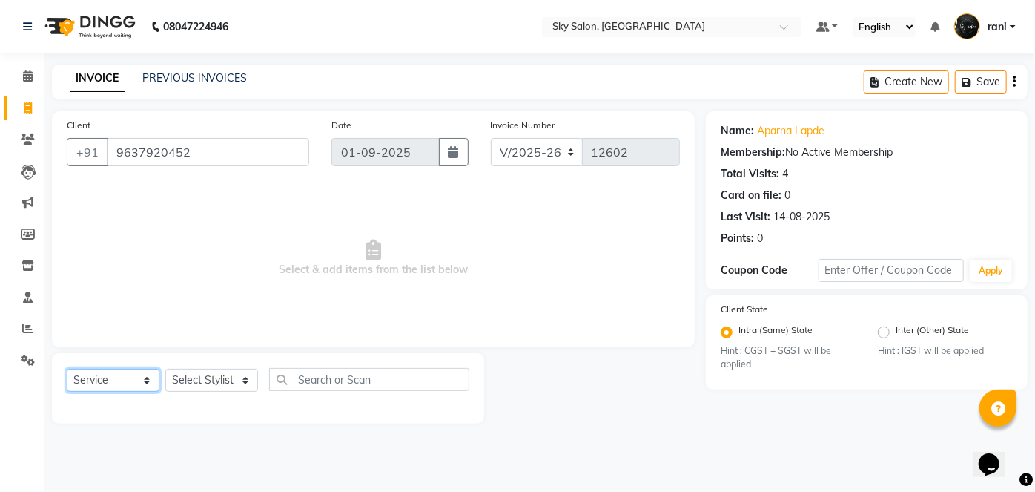
drag, startPoint x: 101, startPoint y: 375, endPoint x: 96, endPoint y: 276, distance: 99.4
click at [96, 276] on div "Client +91 9637920452 Date 01-09-2025 Invoice Number V/2025 V/2025-26 12602 Sel…" at bounding box center [373, 267] width 665 height 312
select select "product"
click at [67, 368] on select "Select Service Product Membership Package Voucher Prepaid Gift Card" at bounding box center [113, 379] width 93 height 23
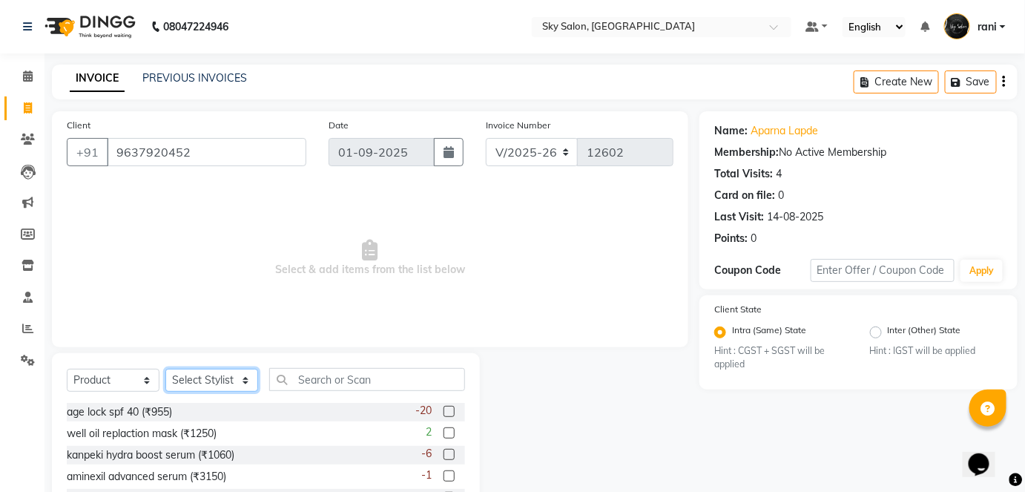
click at [211, 384] on select "Select Stylist afreen [PERSON_NAME] saha [PERSON_NAME] [PERSON_NAME] [PERSON_NA…" at bounding box center [211, 379] width 93 height 23
select select "16687"
click at [165, 368] on select "Select Stylist afreen [PERSON_NAME] saha [PERSON_NAME] [PERSON_NAME] [PERSON_NA…" at bounding box center [211, 379] width 93 height 23
type input "a"
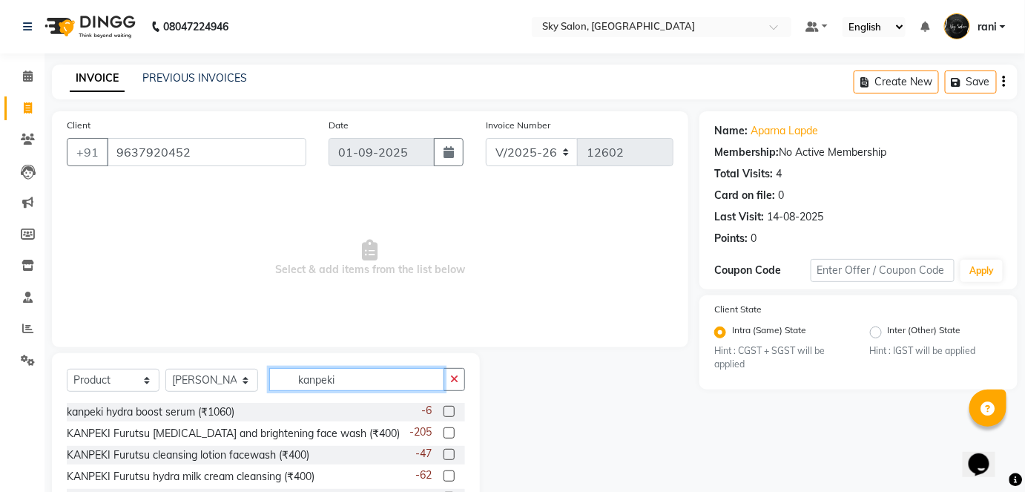
scroll to position [102, 0]
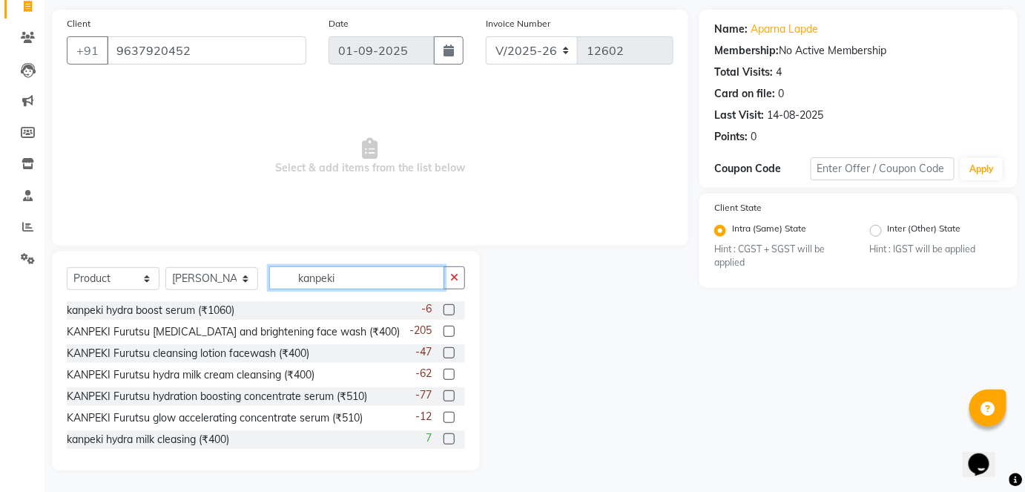
type input "kanpeki"
click at [443, 331] on label at bounding box center [448, 330] width 11 height 11
click at [443, 331] on input "checkbox" at bounding box center [448, 332] width 10 height 10
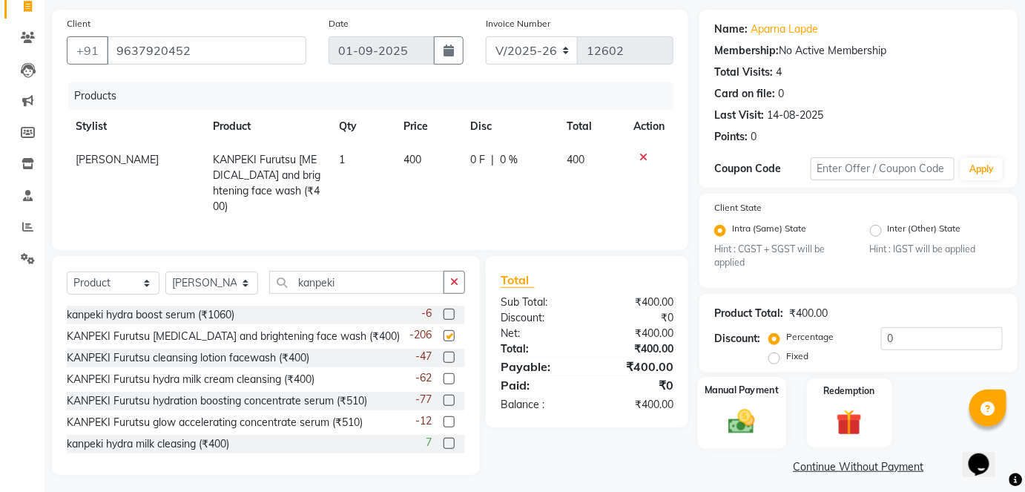
checkbox input "false"
click at [766, 454] on div "Name: Aparna Lapde Membership: No Active Membership Total Visits: 4 Card on fil…" at bounding box center [863, 244] width 329 height 468
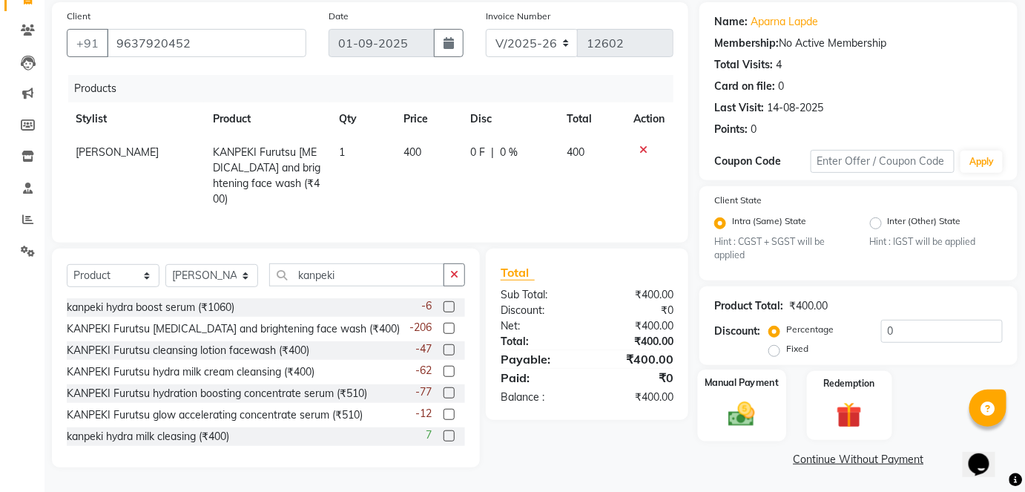
click at [749, 416] on img at bounding box center [741, 414] width 43 height 30
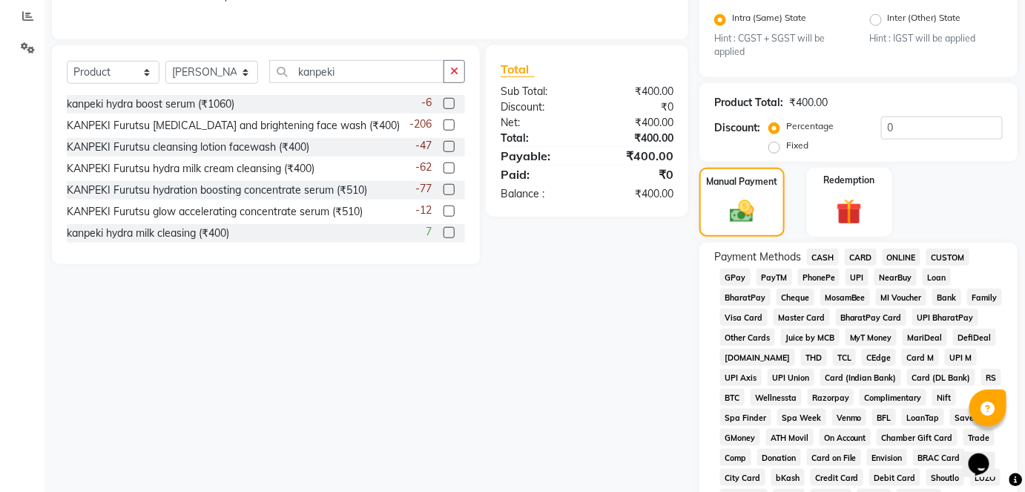
scroll to position [321, 0]
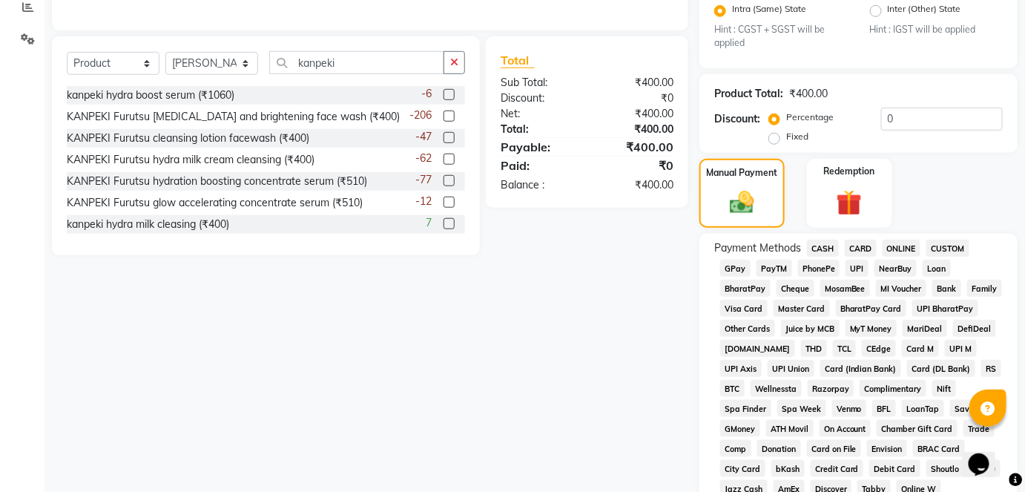
click at [735, 264] on span "GPay" at bounding box center [735, 267] width 30 height 17
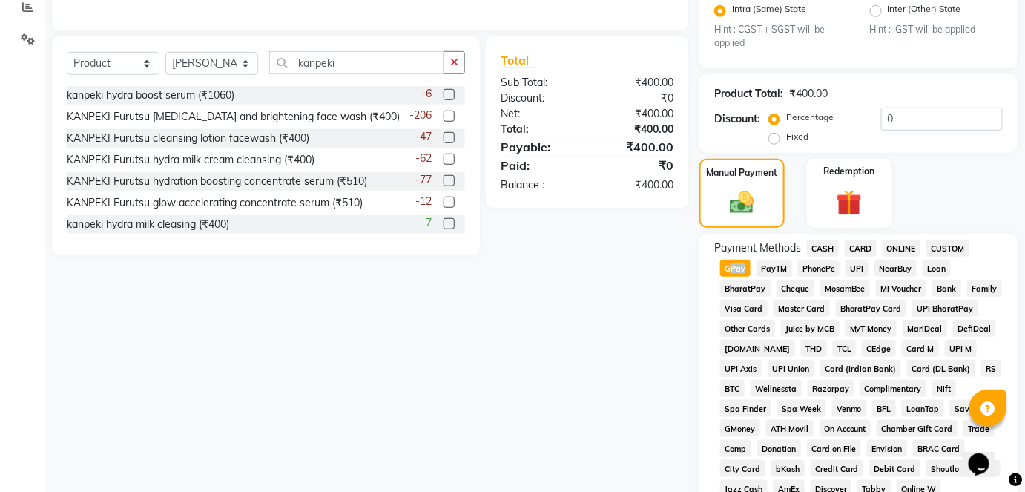
scroll to position [724, 0]
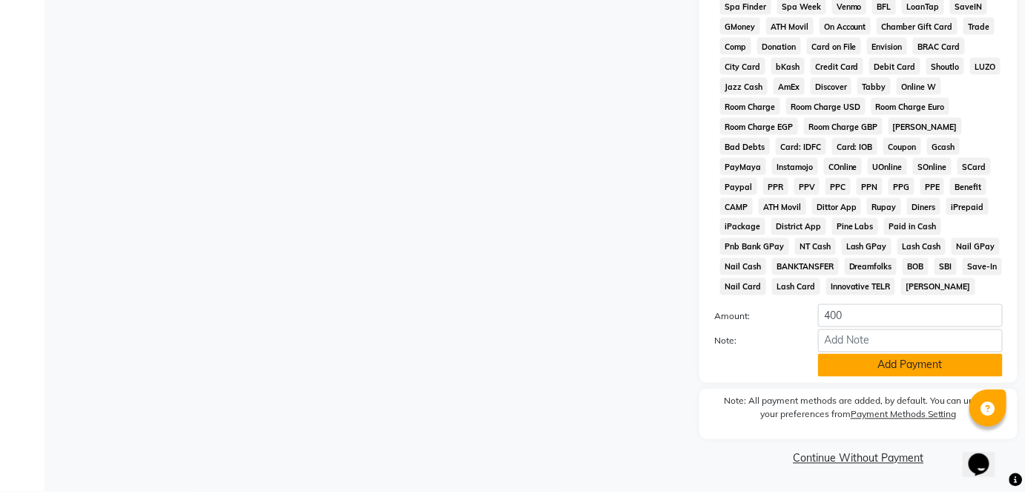
click at [869, 364] on button "Add Payment" at bounding box center [910, 365] width 185 height 23
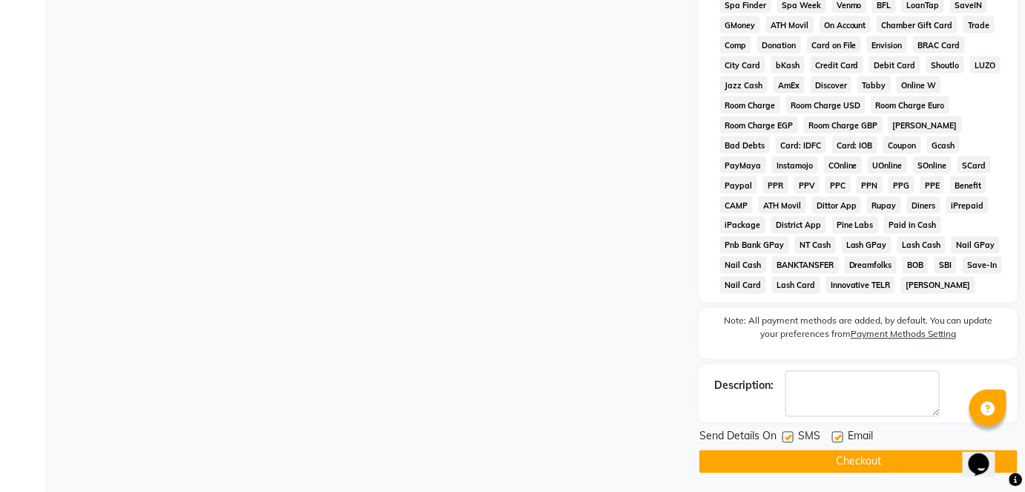
drag, startPoint x: 778, startPoint y: 448, endPoint x: 793, endPoint y: 429, distance: 23.7
click at [783, 445] on div at bounding box center [787, 439] width 10 height 16
click at [789, 473] on button "Checkout" at bounding box center [858, 461] width 318 height 23
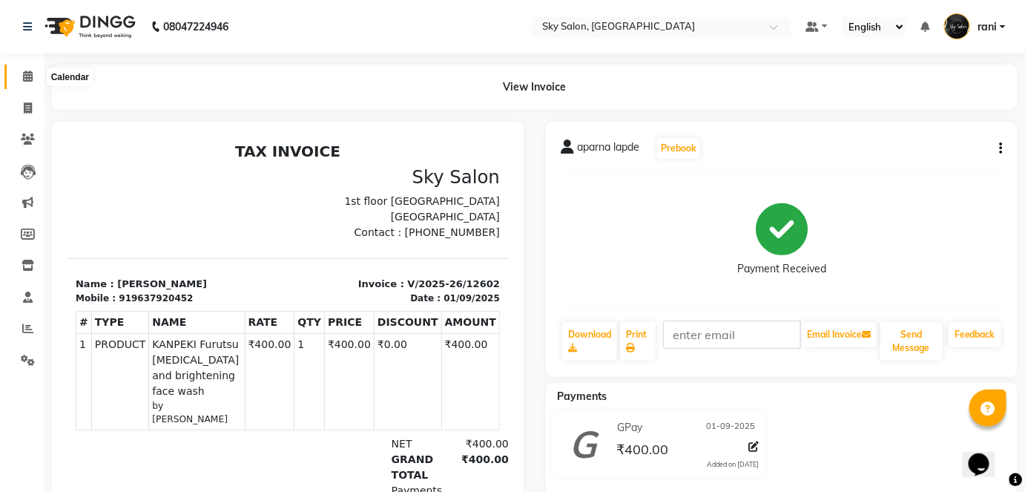
click at [33, 78] on span at bounding box center [28, 76] width 26 height 17
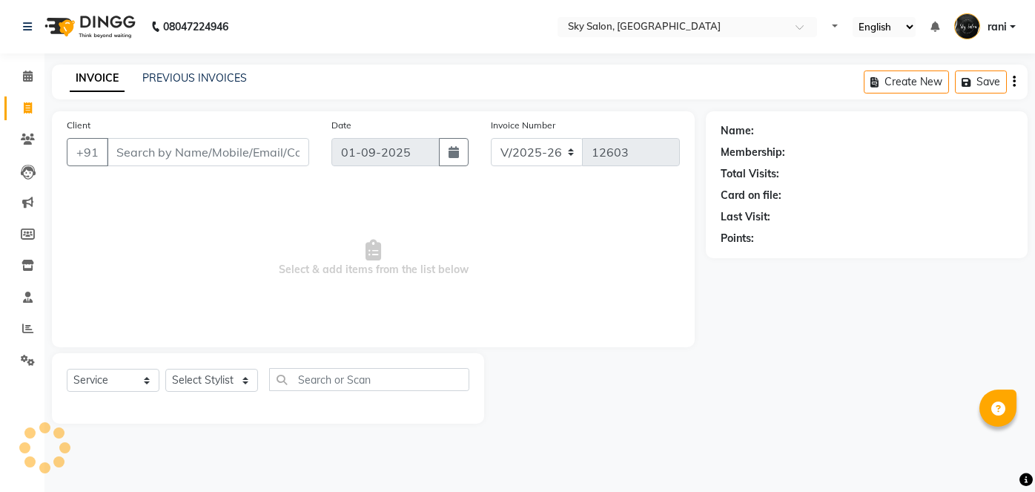
select select "3537"
select select "service"
drag, startPoint x: 202, startPoint y: 66, endPoint x: 199, endPoint y: 76, distance: 10.1
click at [199, 76] on div "INVOICE PREVIOUS INVOICES Create New Save" at bounding box center [540, 81] width 976 height 35
click at [199, 78] on link "PREVIOUS INVOICES" at bounding box center [194, 77] width 105 height 13
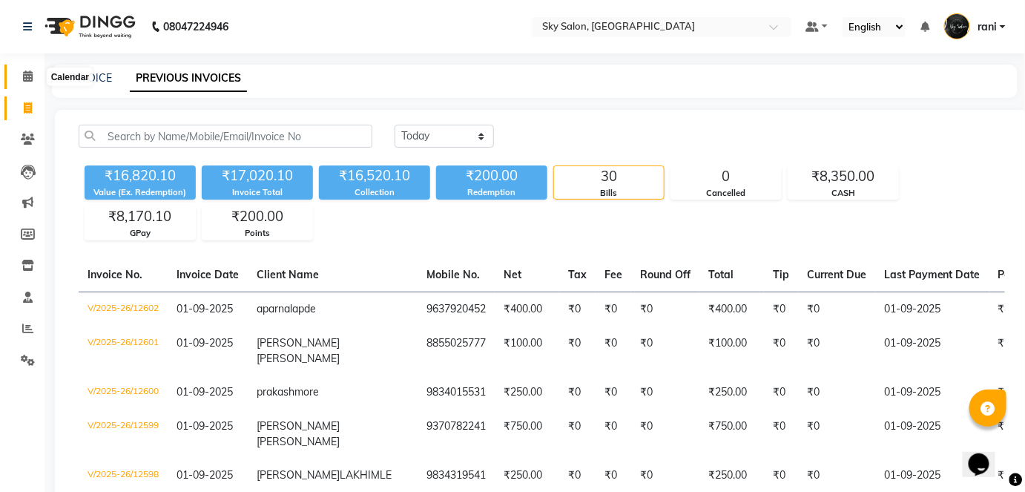
click at [29, 70] on icon at bounding box center [28, 75] width 10 height 11
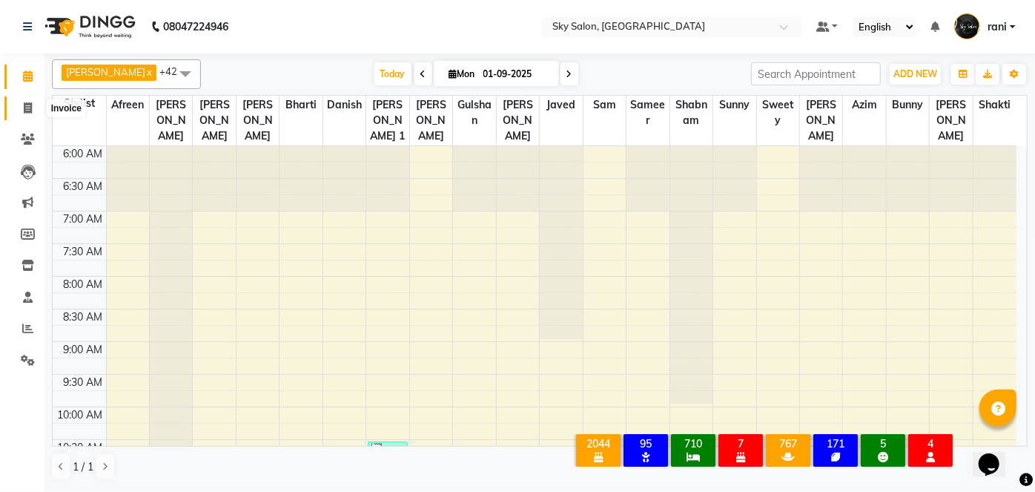
click at [33, 105] on span at bounding box center [28, 108] width 26 height 17
select select "service"
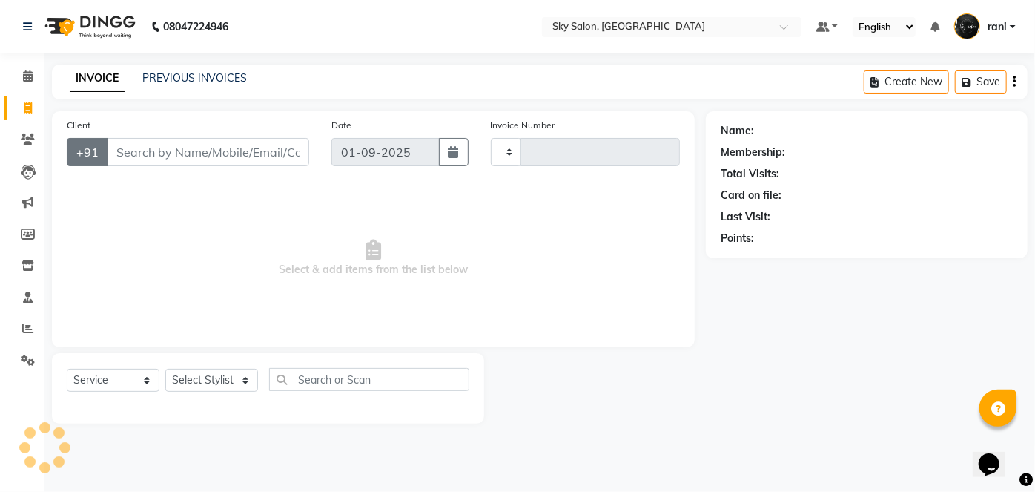
type input "12603"
select select "3537"
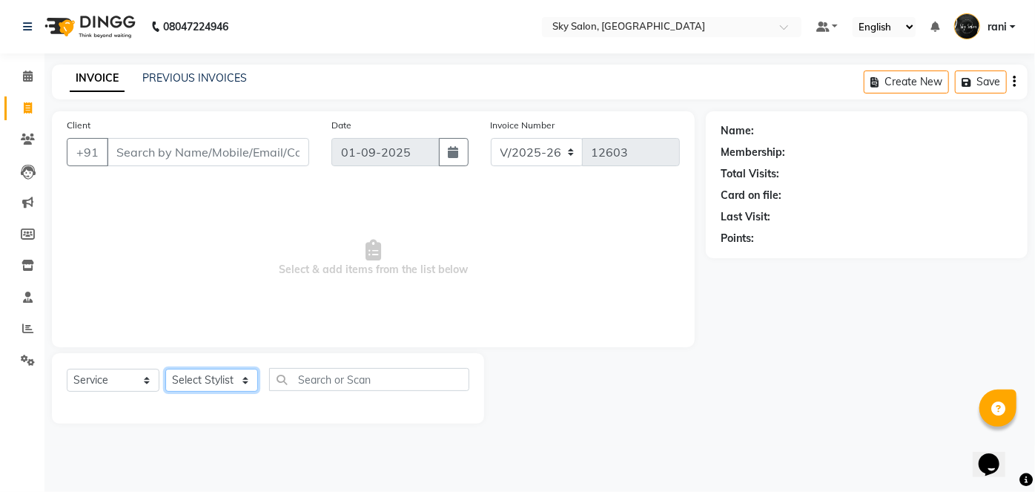
click at [229, 383] on select "Select Stylist afreen [PERSON_NAME] saha [PERSON_NAME] [PERSON_NAME] [PERSON_NA…" at bounding box center [211, 379] width 93 height 23
select select "57500"
click at [165, 368] on select "Select Stylist afreen [PERSON_NAME] saha [PERSON_NAME] [PERSON_NAME] [PERSON_NA…" at bounding box center [211, 379] width 93 height 23
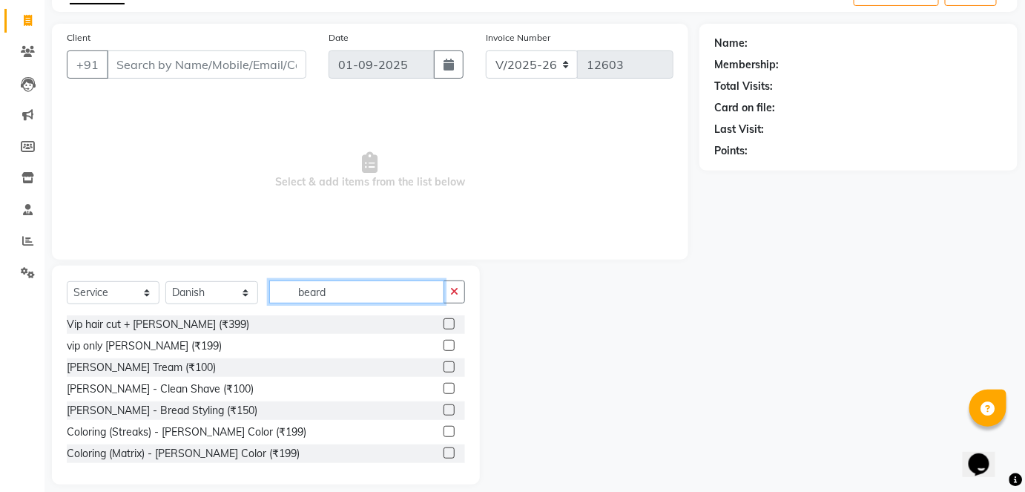
scroll to position [96, 0]
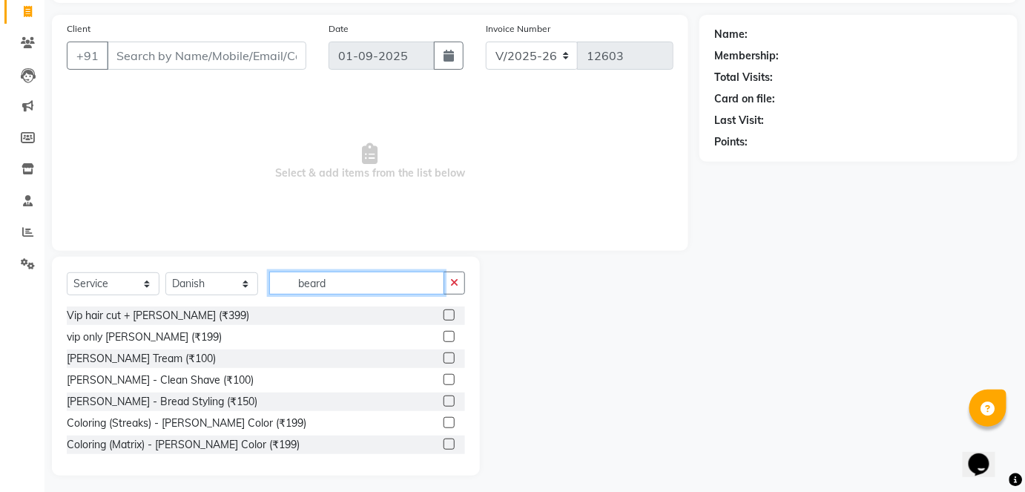
type input "beard"
click at [443, 360] on label at bounding box center [448, 357] width 11 height 11
click at [443, 360] on input "checkbox" at bounding box center [448, 359] width 10 height 10
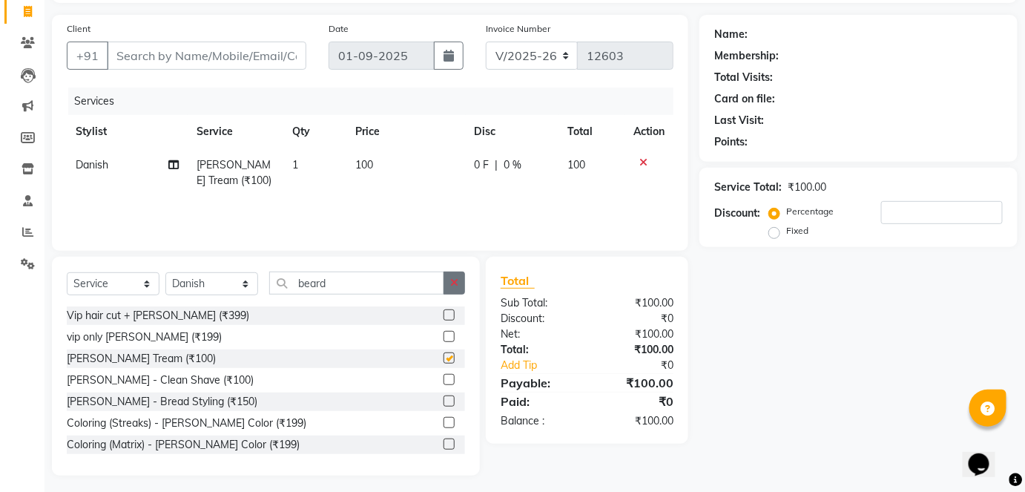
checkbox input "false"
click at [453, 285] on icon "button" at bounding box center [454, 282] width 8 height 10
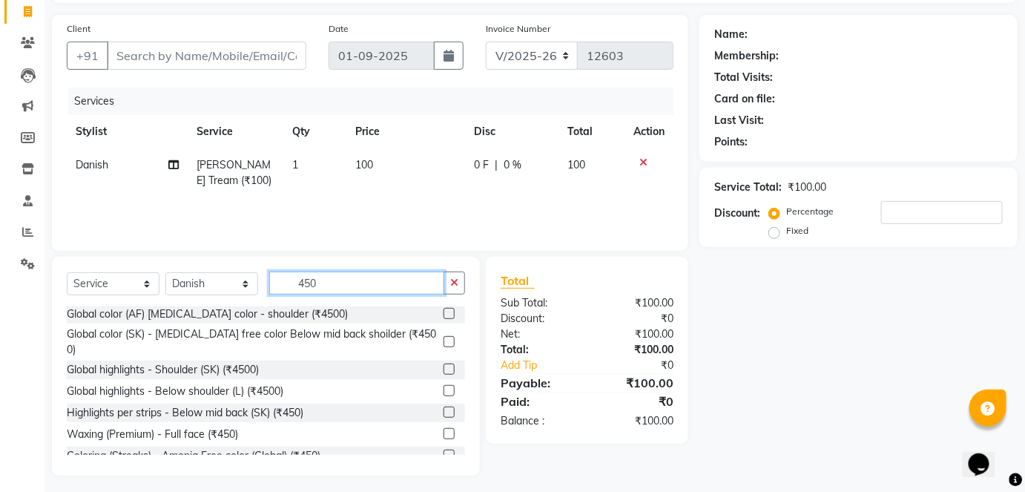
scroll to position [147, 0]
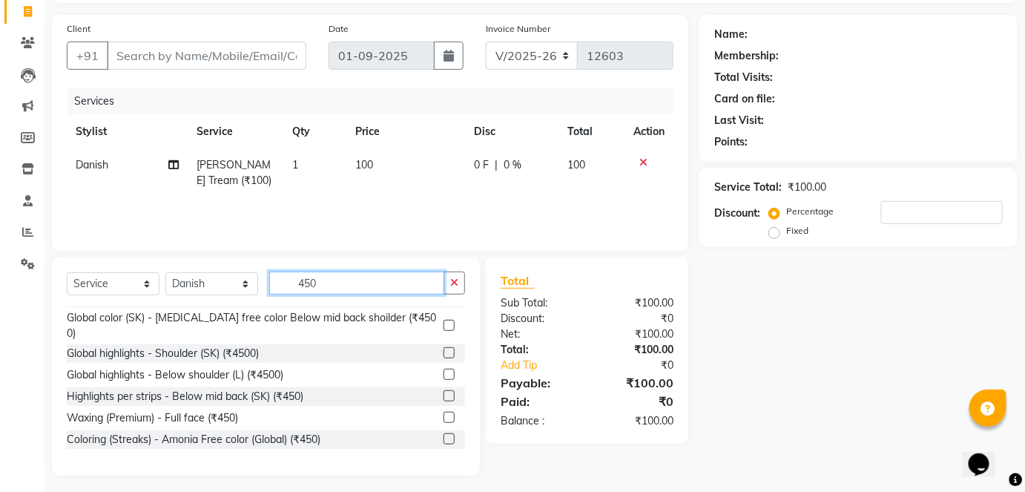
type input "450"
click at [443, 433] on label at bounding box center [448, 438] width 11 height 11
click at [443, 434] on input "checkbox" at bounding box center [448, 439] width 10 height 10
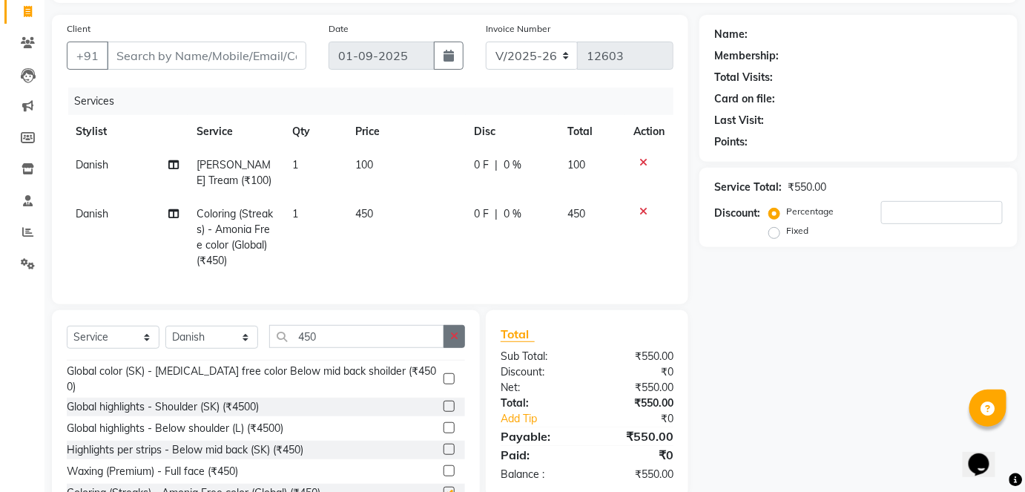
checkbox input "false"
click at [453, 341] on icon "button" at bounding box center [454, 336] width 8 height 10
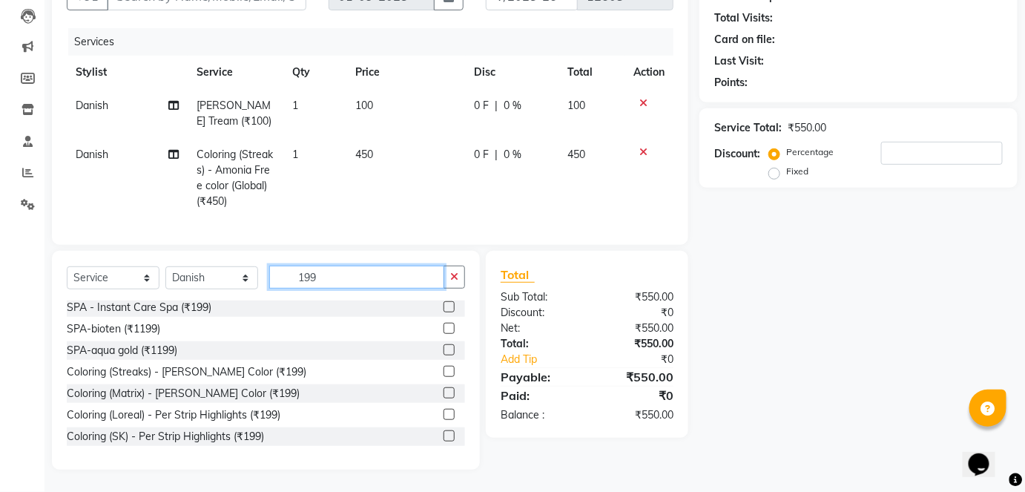
scroll to position [328, 0]
type input "199"
click at [443, 377] on label at bounding box center [448, 370] width 11 height 11
click at [443, 377] on input "checkbox" at bounding box center [448, 372] width 10 height 10
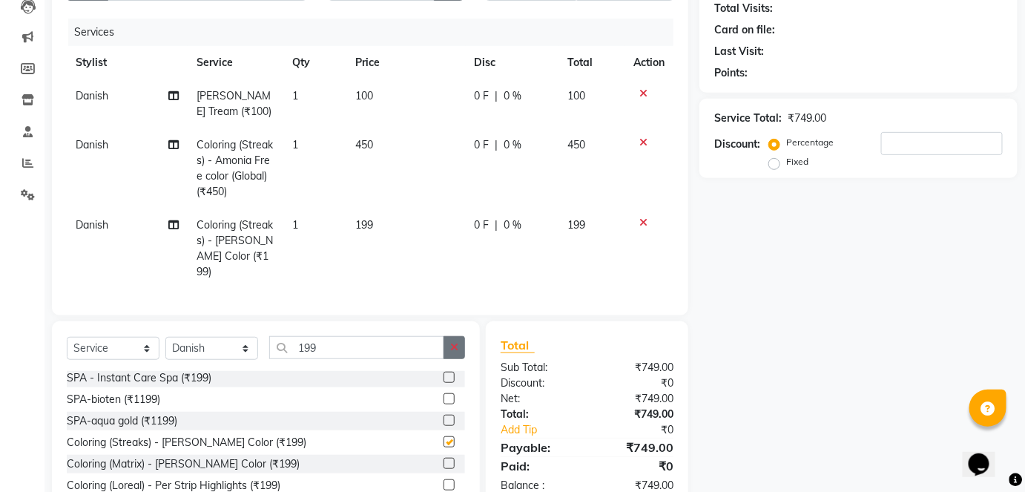
checkbox input "false"
click at [451, 342] on icon "button" at bounding box center [454, 347] width 8 height 10
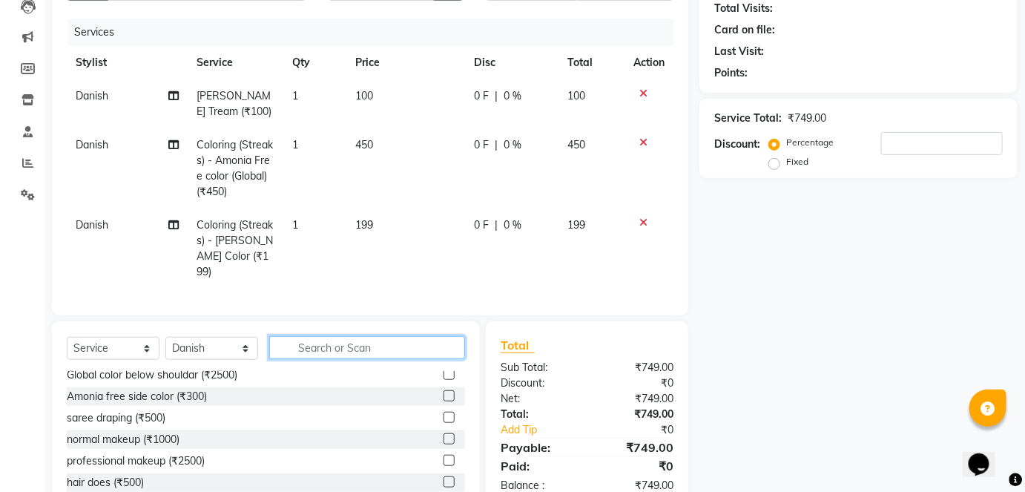
type input "b"
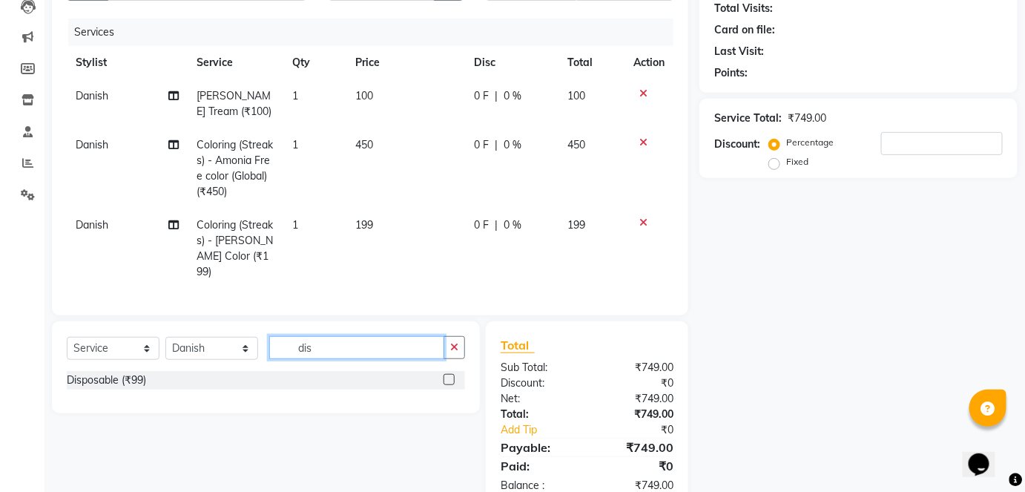
scroll to position [0, 0]
type input "dis"
click at [451, 374] on label at bounding box center [448, 379] width 11 height 11
click at [451, 375] on input "checkbox" at bounding box center [448, 380] width 10 height 10
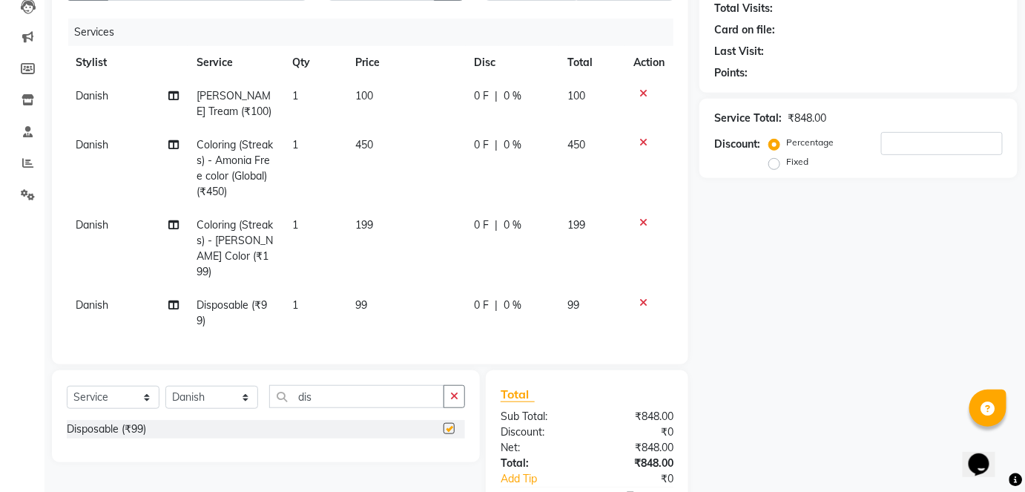
checkbox input "false"
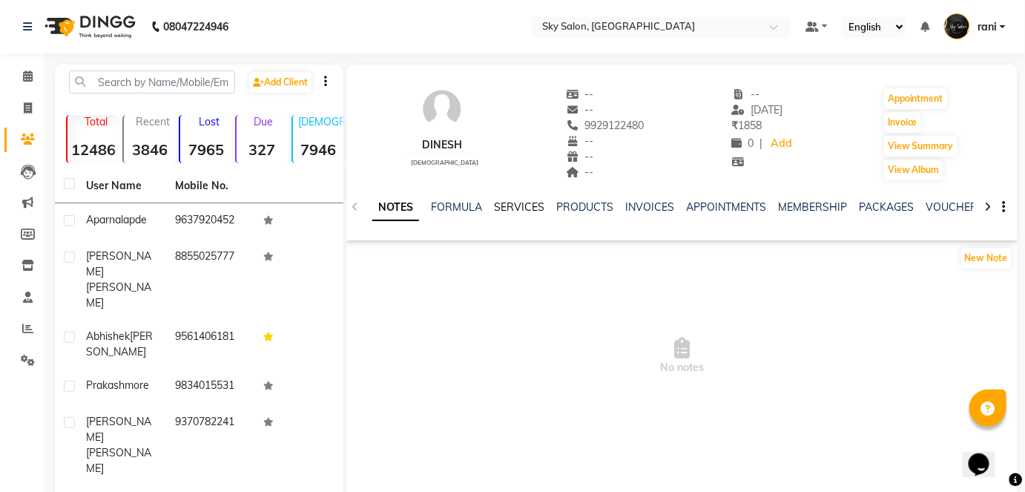
click at [522, 211] on link "SERVICES" at bounding box center [519, 206] width 50 height 13
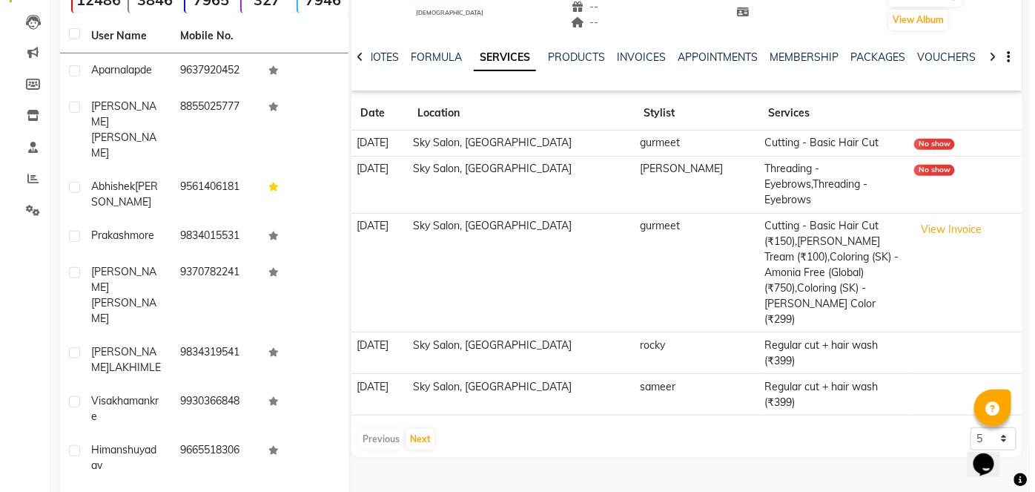
scroll to position [150, 0]
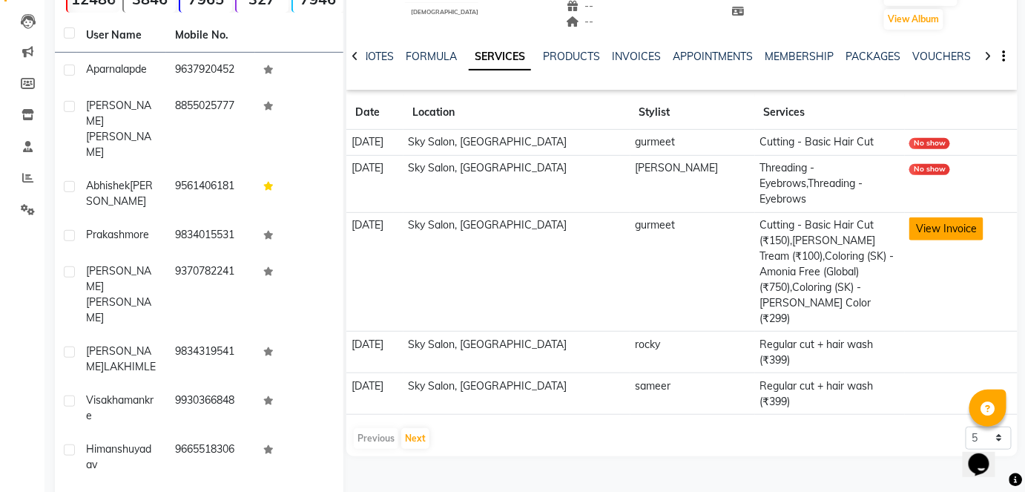
click at [949, 217] on button "View Invoice" at bounding box center [946, 228] width 74 height 23
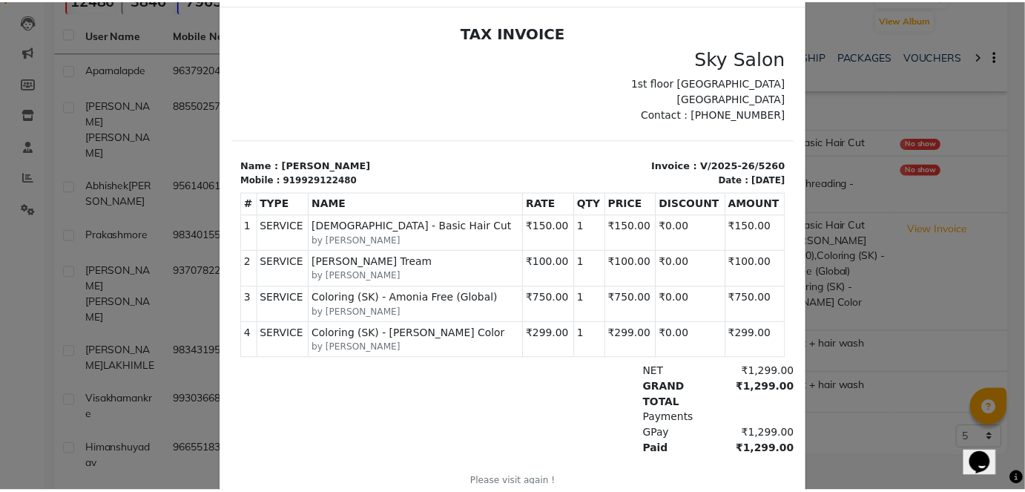
scroll to position [0, 0]
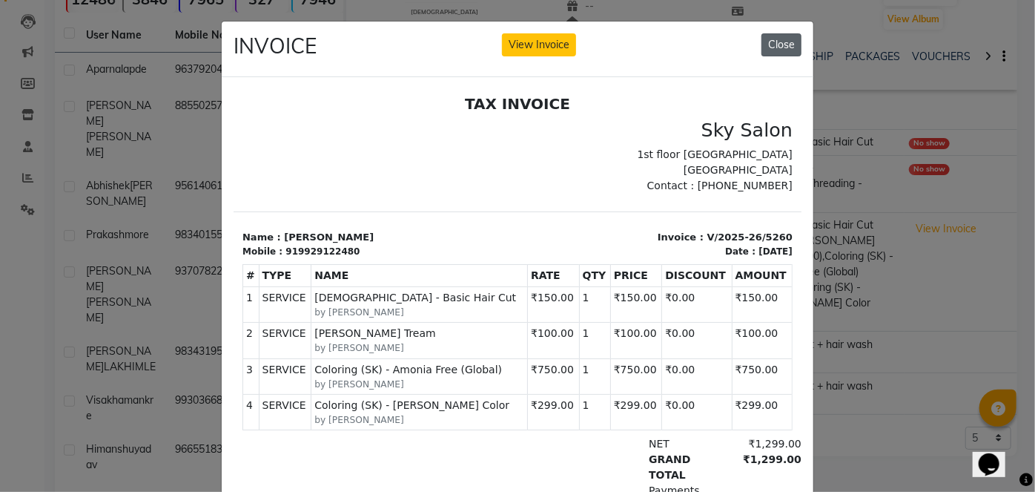
click at [772, 40] on button "Close" at bounding box center [781, 44] width 40 height 23
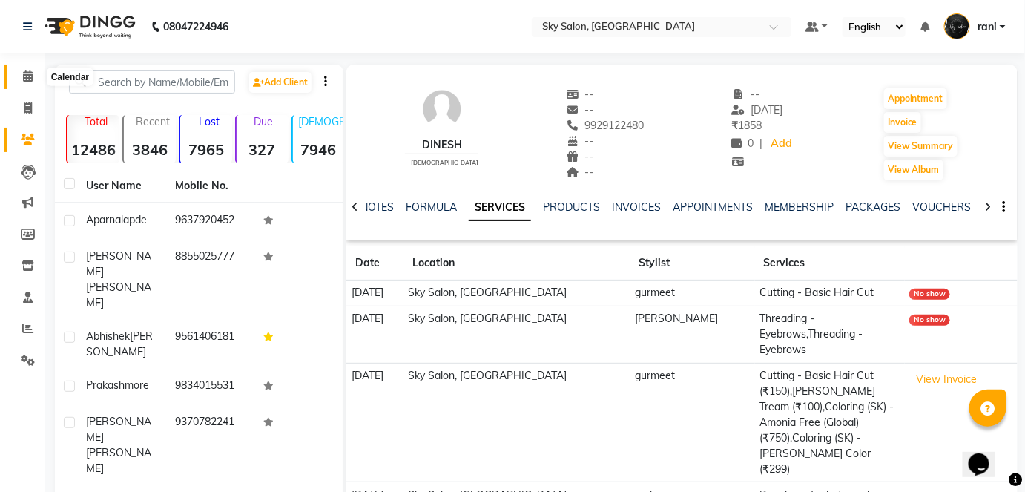
click at [21, 79] on span at bounding box center [28, 76] width 26 height 17
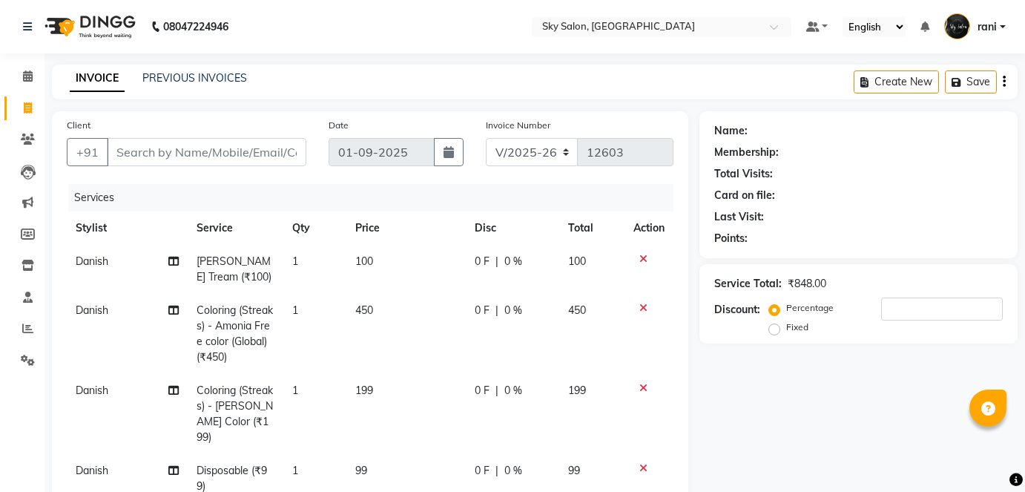
select select "3537"
select select "service"
select select "57500"
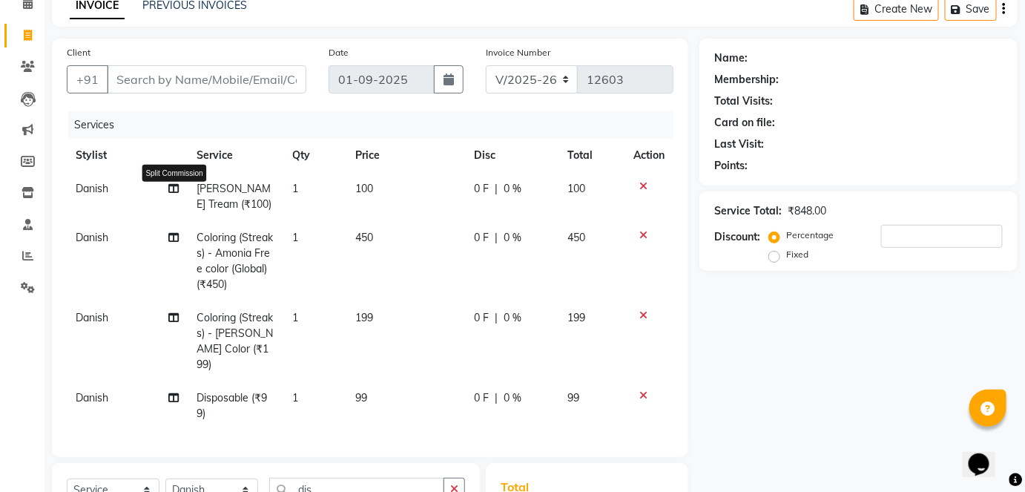
scroll to position [41, 0]
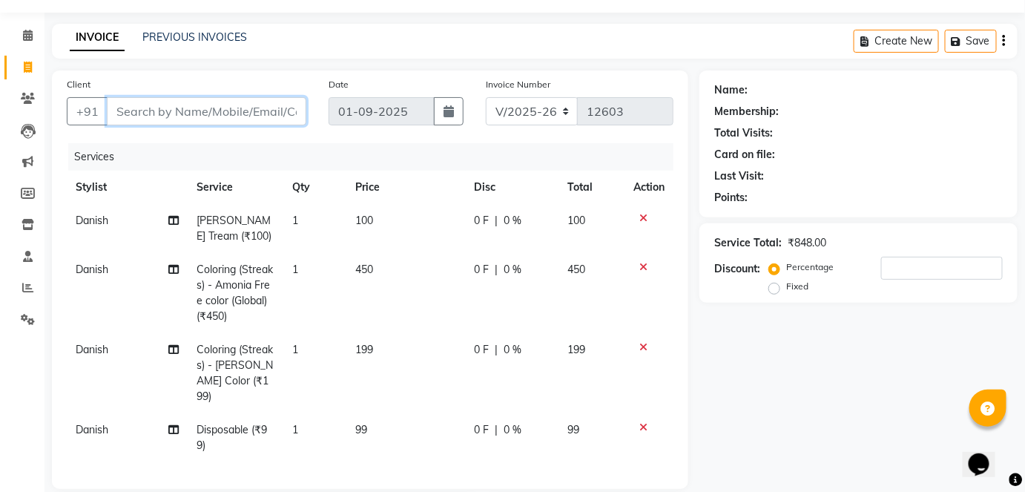
click at [162, 107] on input "Client" at bounding box center [206, 111] width 199 height 28
type input "9"
type input "0"
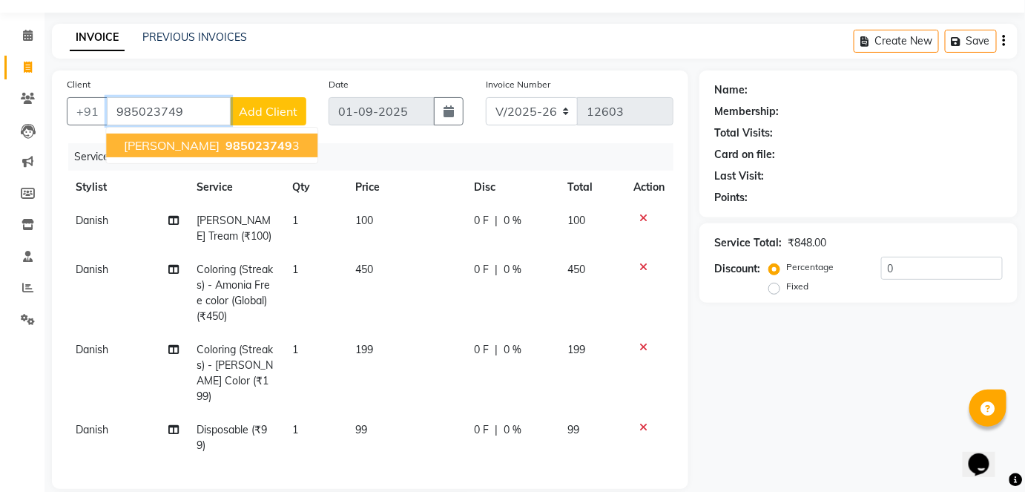
click at [156, 143] on span "[PERSON_NAME]" at bounding box center [172, 145] width 96 height 15
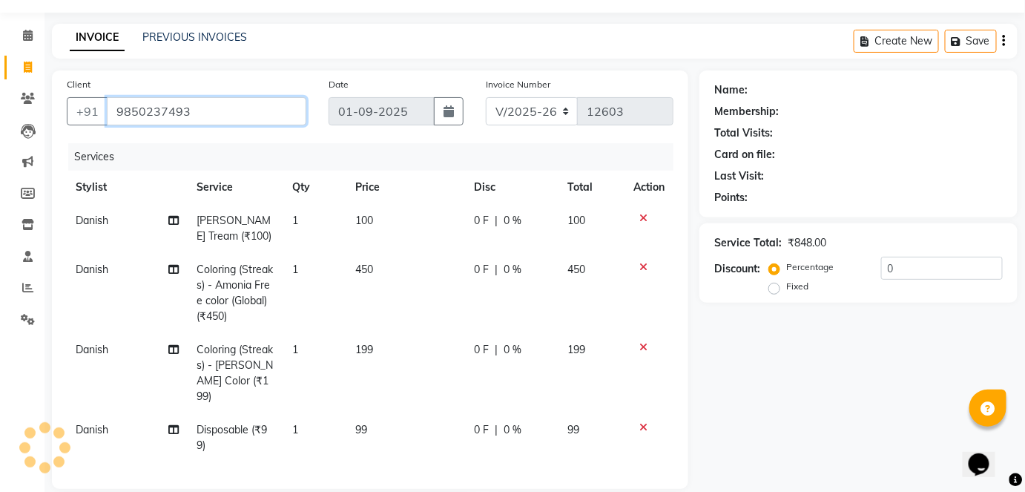
type input "9850237493"
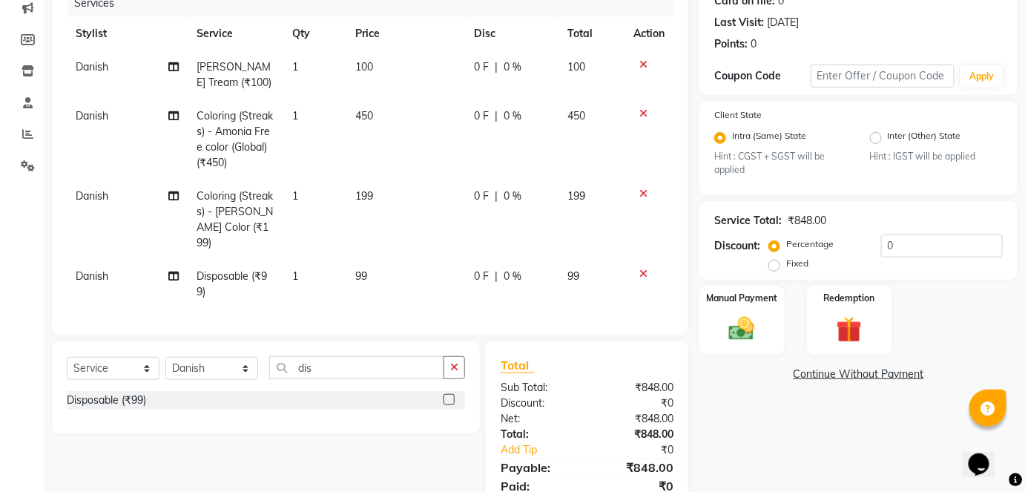
scroll to position [196, 0]
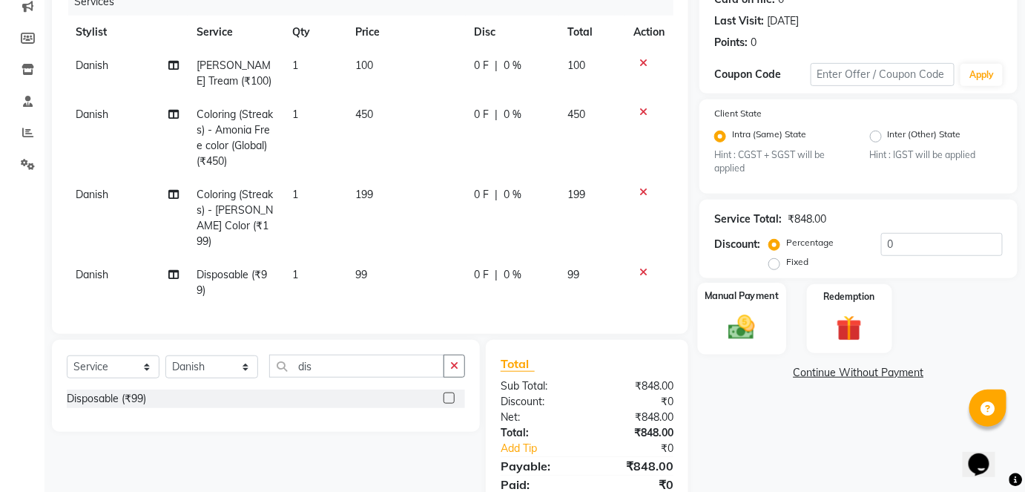
click at [744, 328] on img at bounding box center [741, 327] width 43 height 30
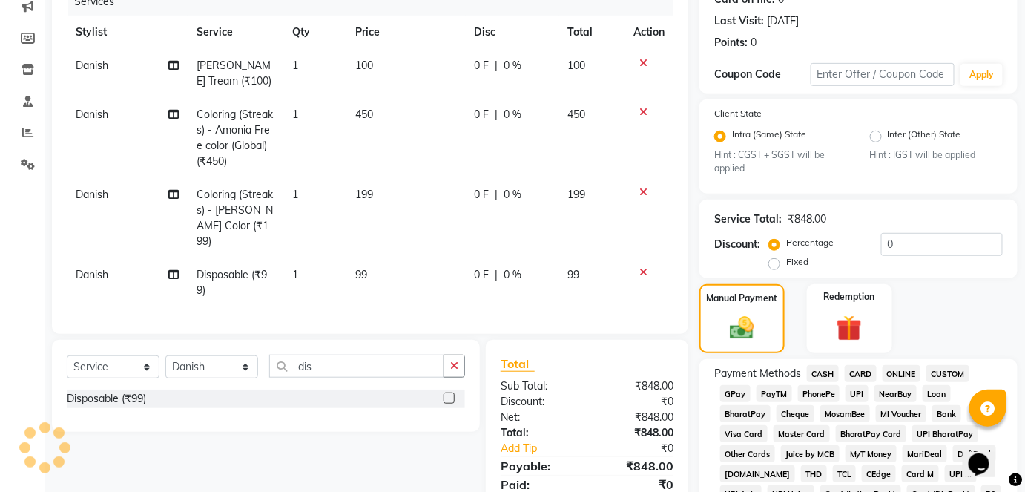
click at [832, 380] on span "CASH" at bounding box center [823, 373] width 32 height 17
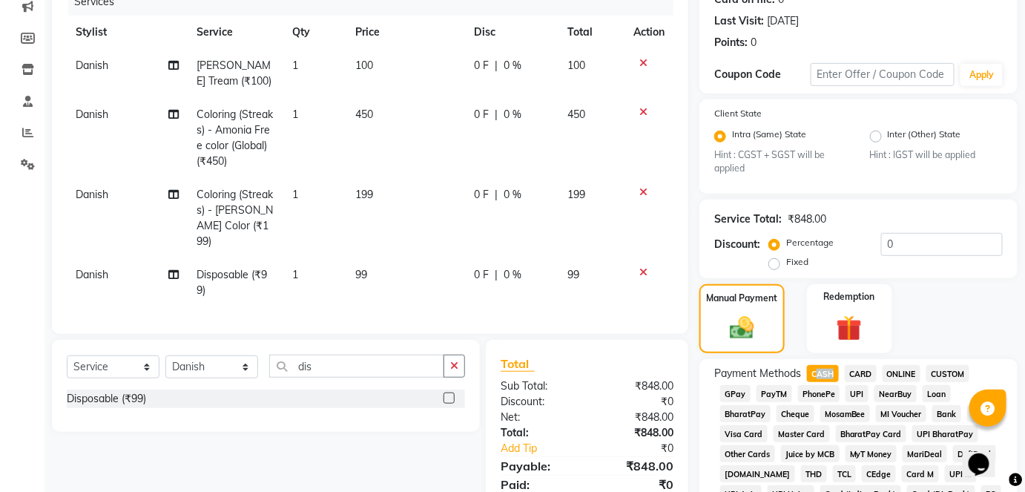
click at [832, 380] on span "CASH" at bounding box center [823, 373] width 32 height 17
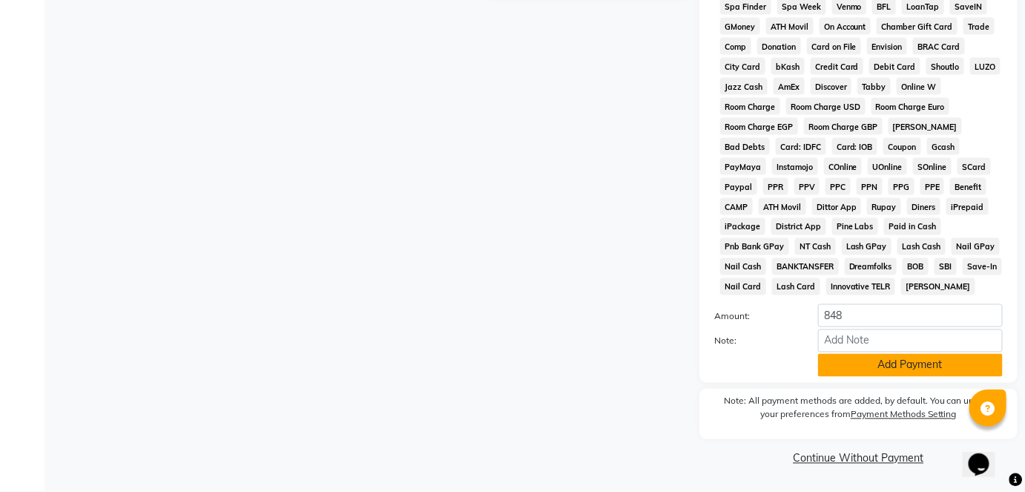
click at [847, 376] on button "Add Payment" at bounding box center [910, 365] width 185 height 23
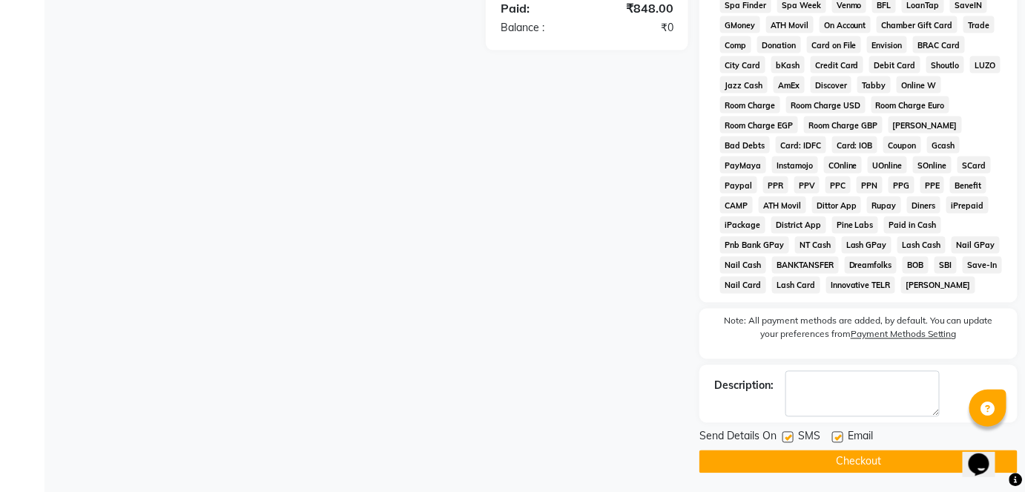
click at [781, 440] on div "Send Details On SMS Email" at bounding box center [858, 438] width 318 height 19
click at [783, 440] on label at bounding box center [787, 436] width 11 height 11
click at [783, 440] on input "checkbox" at bounding box center [787, 438] width 10 height 10
checkbox input "false"
click at [781, 454] on button "Checkout" at bounding box center [858, 461] width 318 height 23
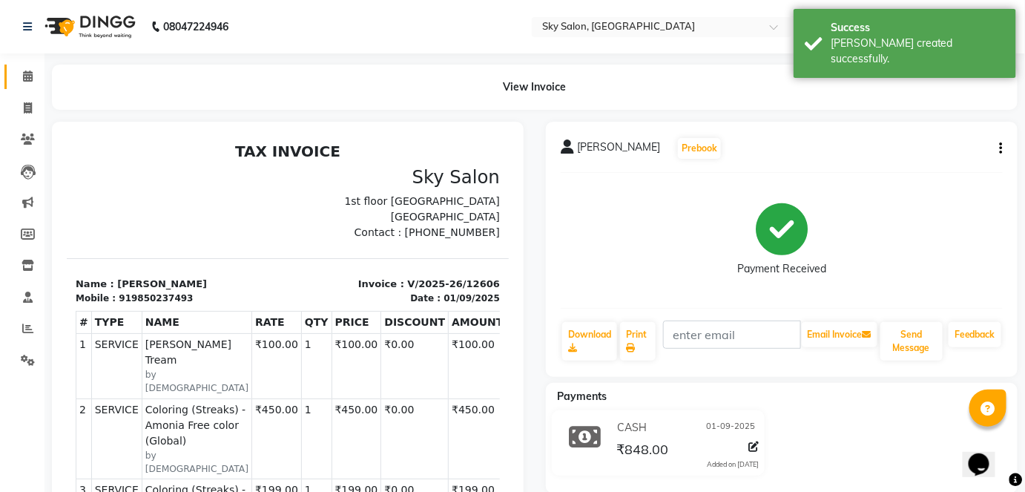
click at [25, 67] on link "Calendar" at bounding box center [22, 76] width 36 height 24
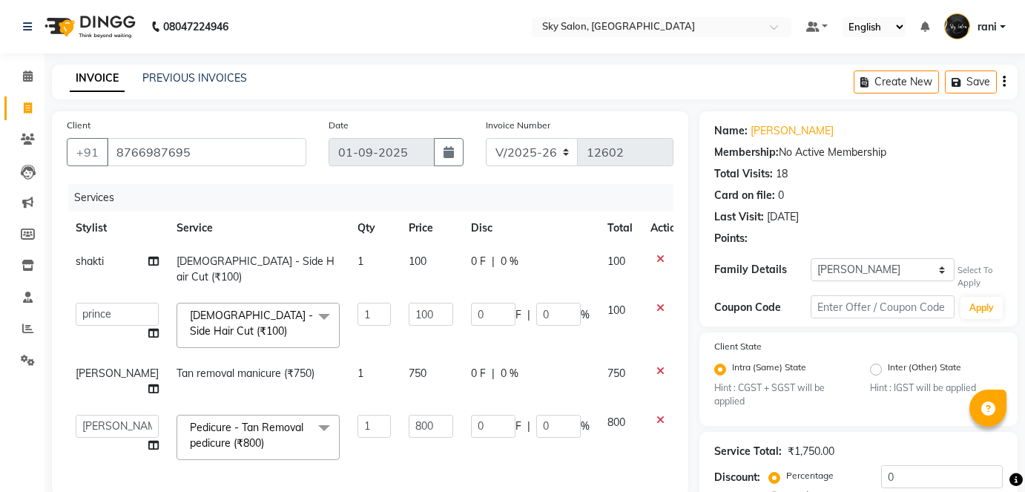
select select "3537"
select select "89643"
select select "80460"
select select "service"
select select "83682"
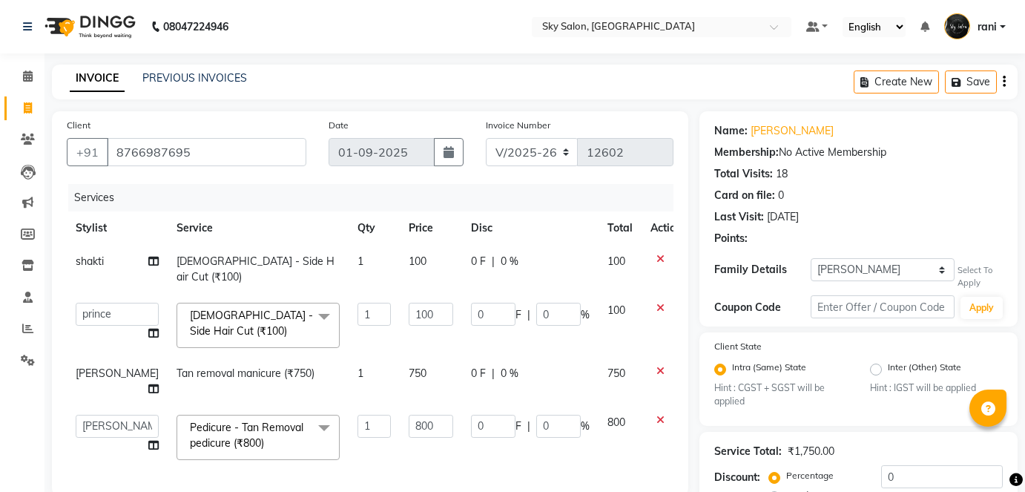
select select "1846374"
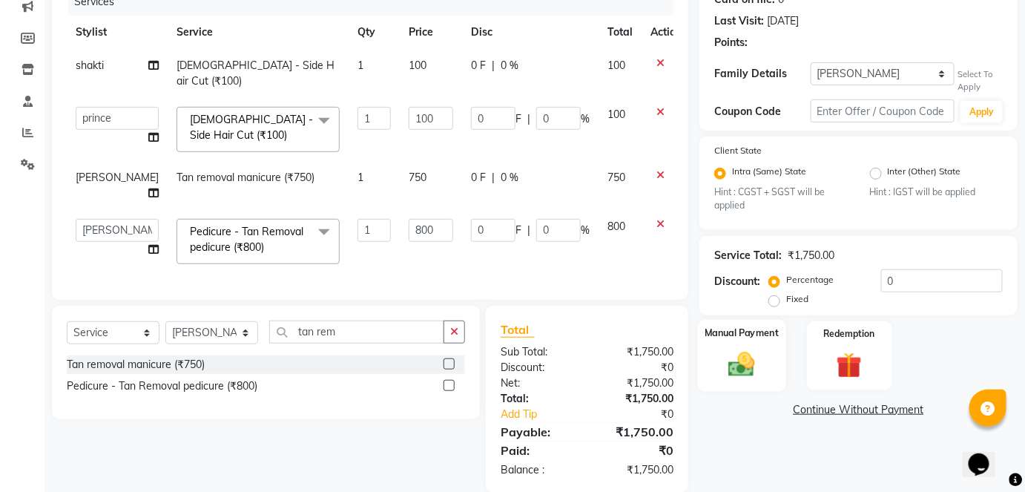
scroll to position [196, 0]
click at [738, 333] on label "Manual Payment" at bounding box center [741, 332] width 74 height 14
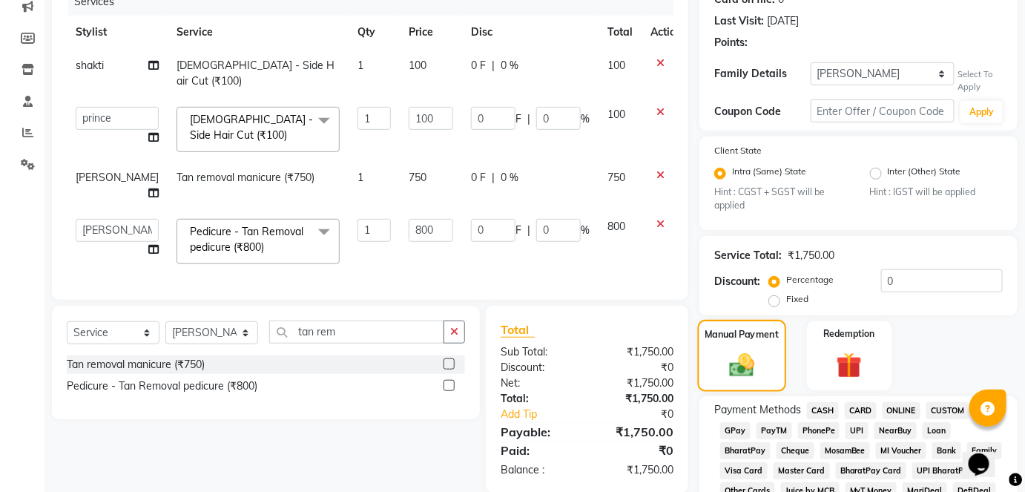
scroll to position [217, 0]
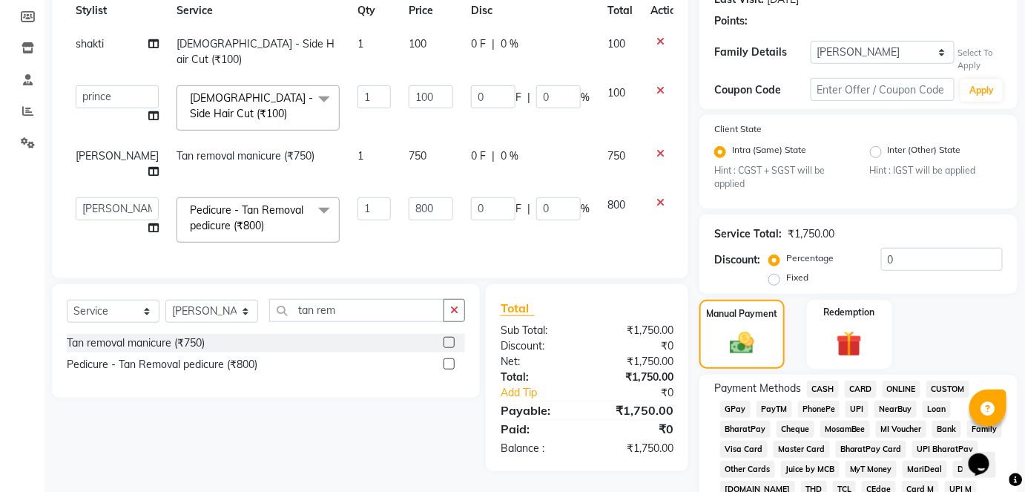
click at [735, 412] on span "GPay" at bounding box center [735, 408] width 30 height 17
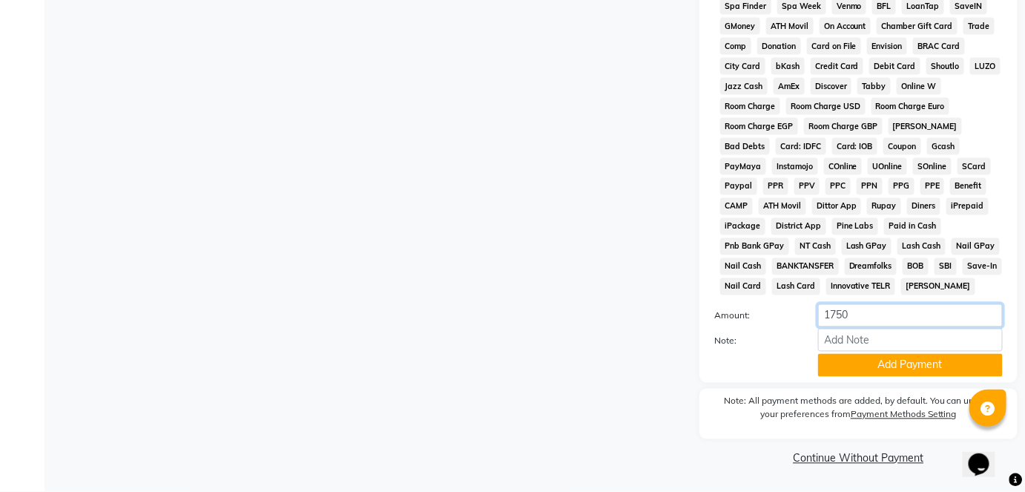
click at [863, 317] on input "1750" at bounding box center [910, 315] width 185 height 23
type input "150"
click at [861, 379] on div "Payment Methods CASH CARD ONLINE CUSTOM GPay PayTM PhonePe UPI NearBuy Loan Bha…" at bounding box center [858, 107] width 318 height 551
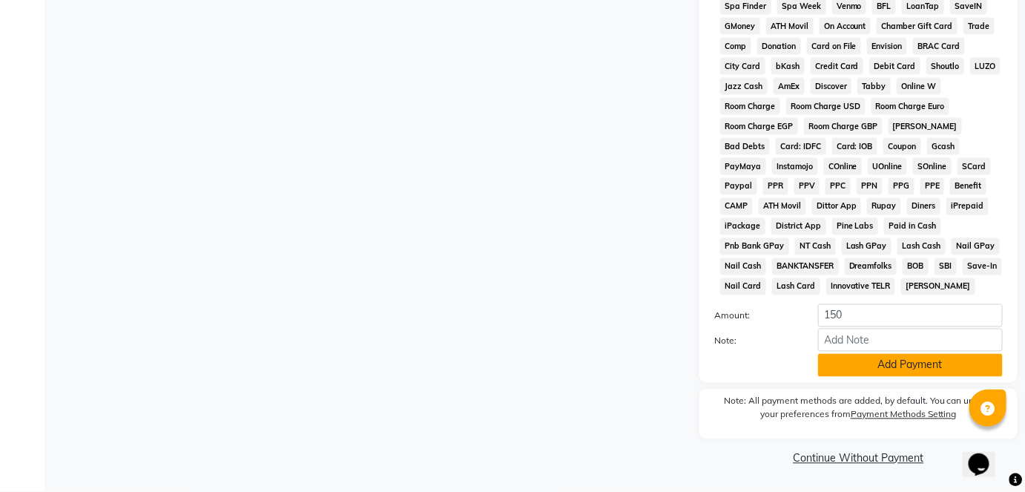
click at [856, 370] on button "Add Payment" at bounding box center [910, 365] width 185 height 23
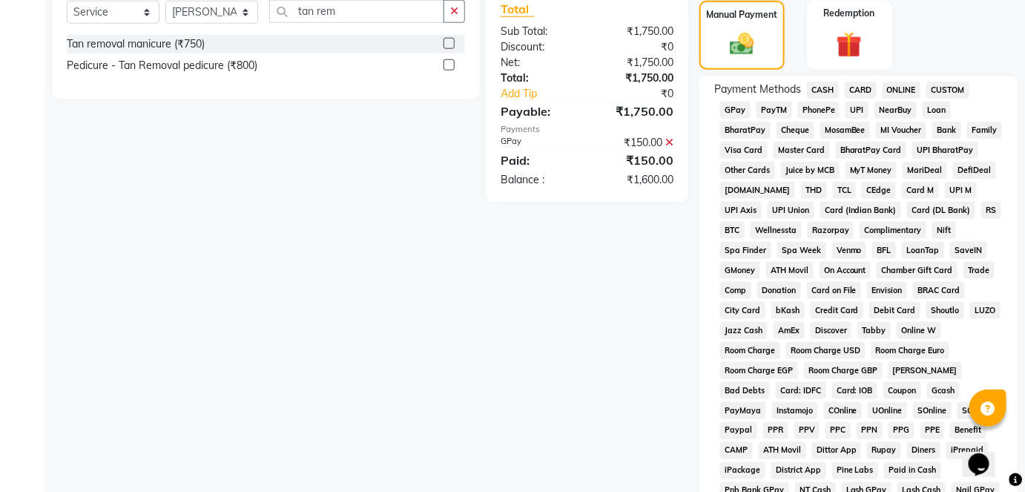
scroll to position [516, 0]
click at [826, 83] on span "CASH" at bounding box center [823, 90] width 32 height 17
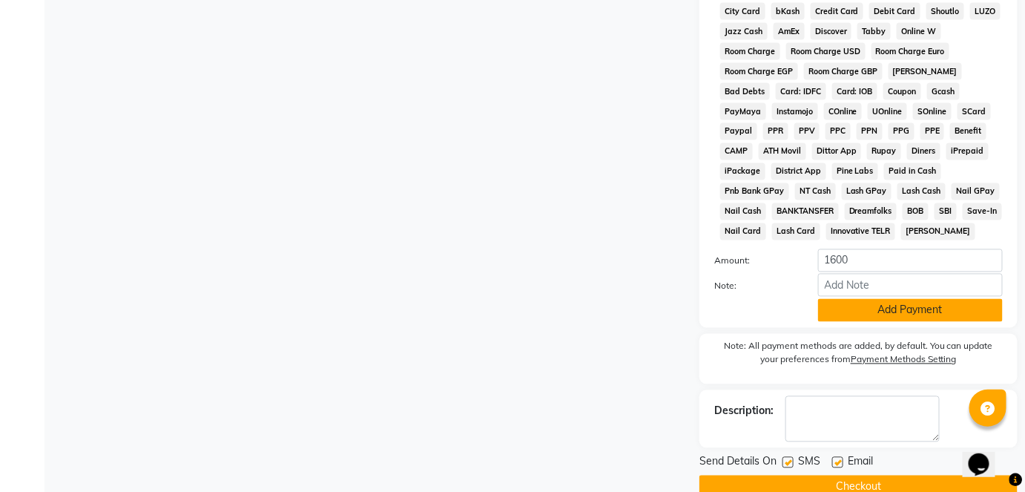
click at [899, 308] on button "Add Payment" at bounding box center [910, 310] width 185 height 23
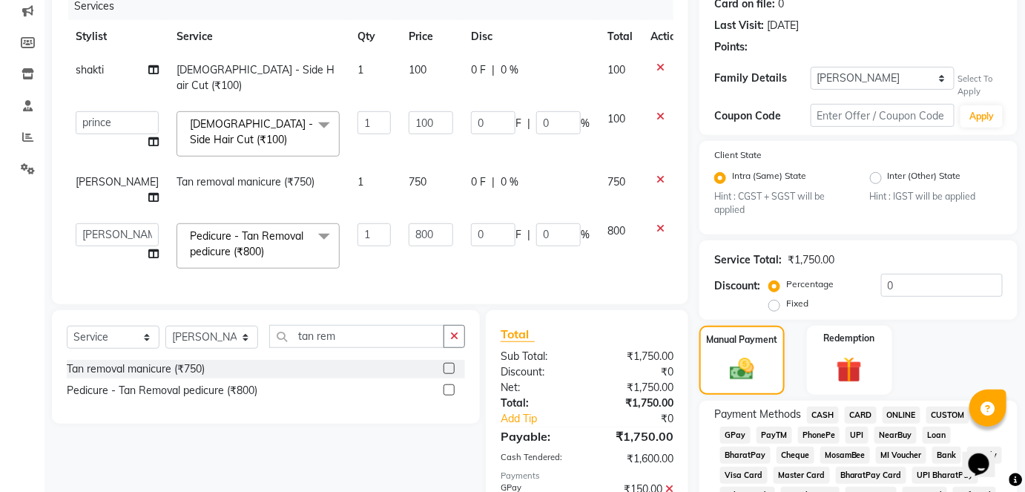
scroll to position [766, 0]
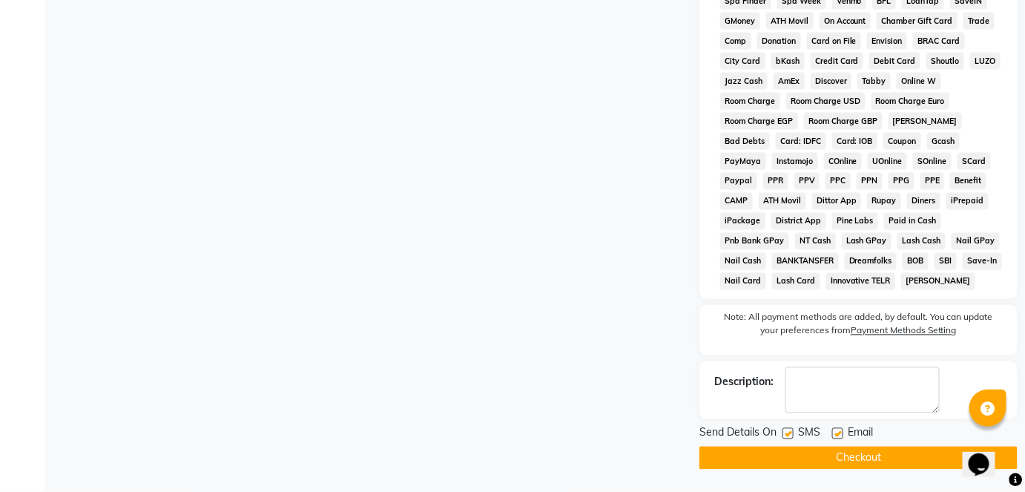
click at [824, 457] on button "Checkout" at bounding box center [858, 457] width 318 height 23
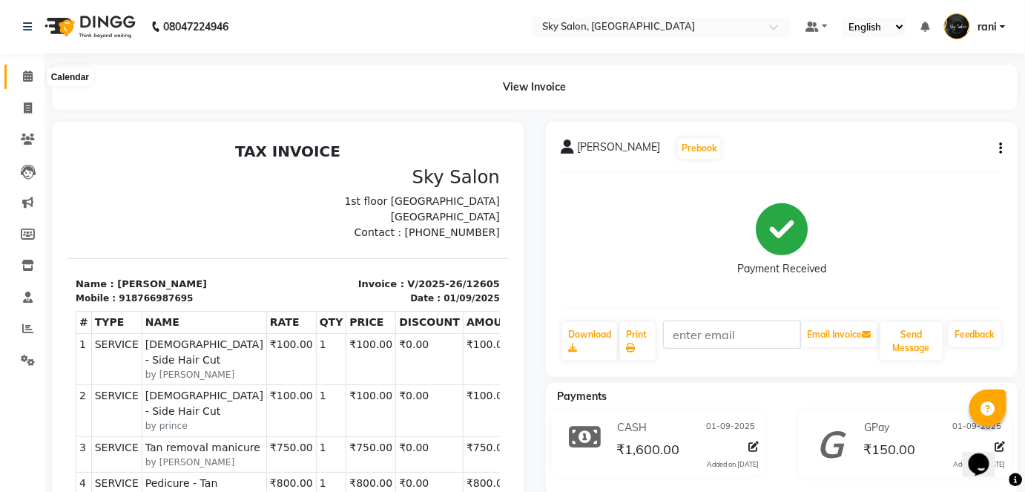
click at [27, 74] on icon at bounding box center [28, 75] width 10 height 11
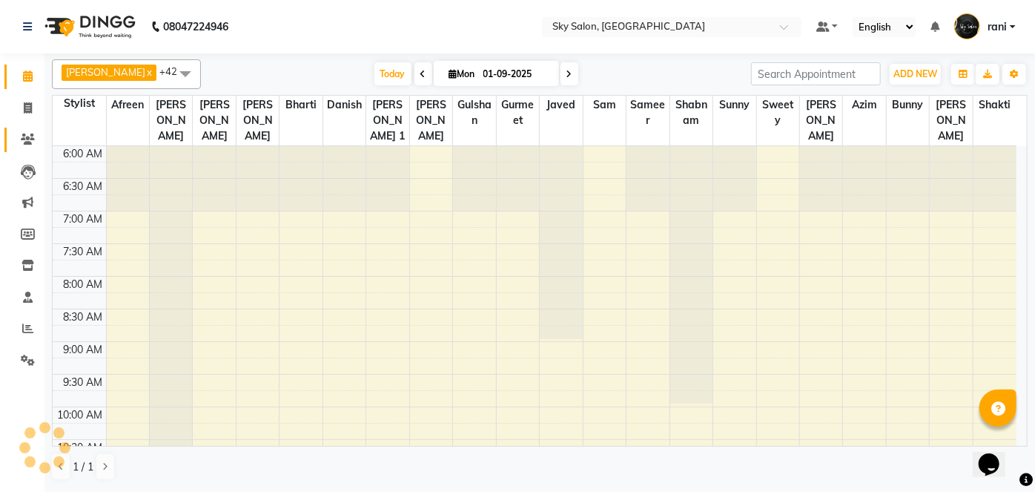
click at [24, 141] on icon at bounding box center [28, 138] width 14 height 11
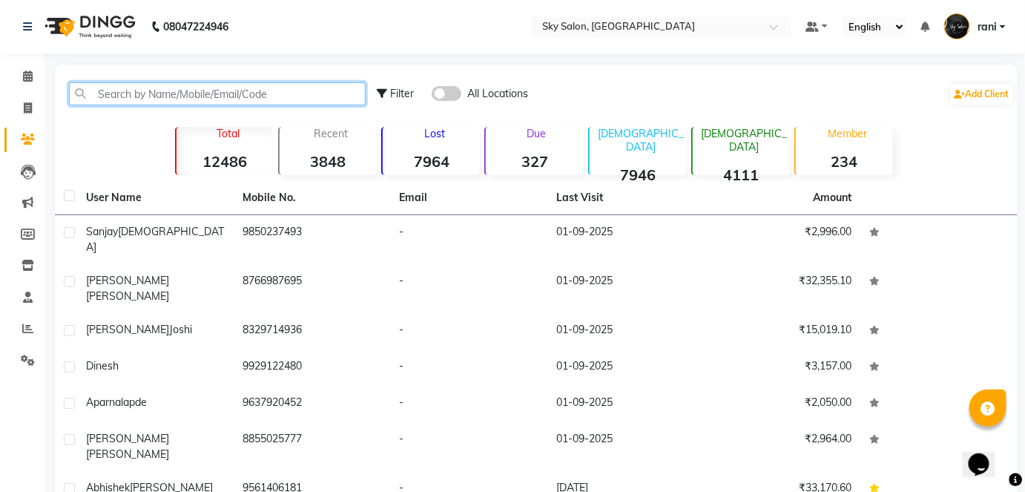
click at [107, 102] on input "text" at bounding box center [217, 93] width 297 height 23
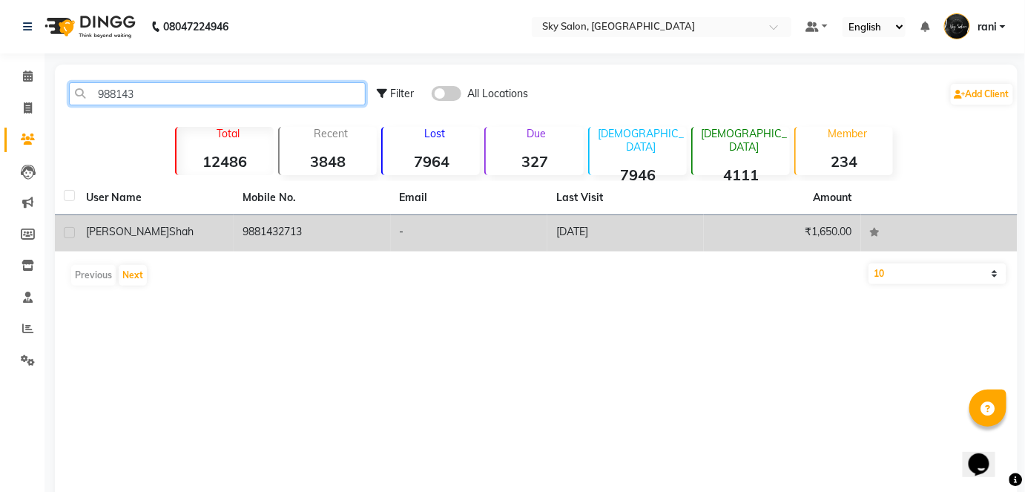
type input "988143"
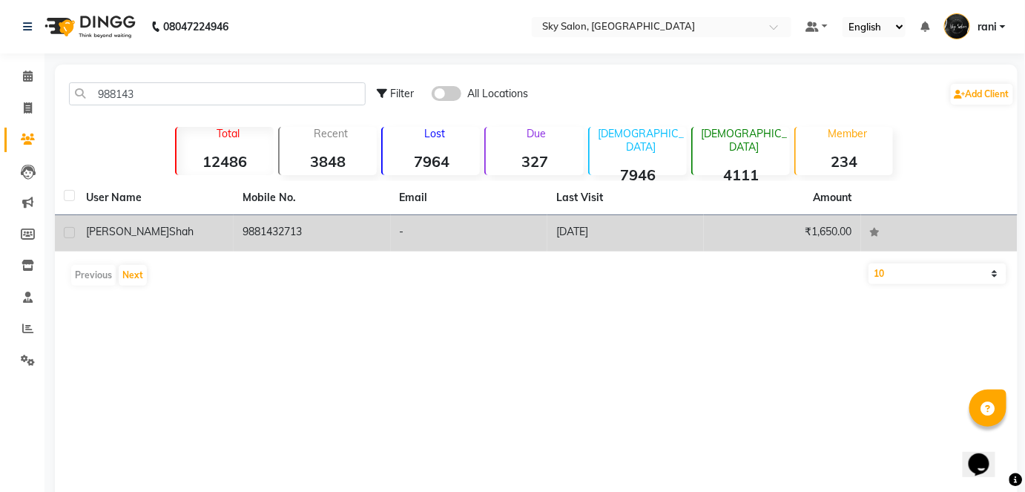
click at [279, 241] on td "9881432713" at bounding box center [312, 233] width 156 height 36
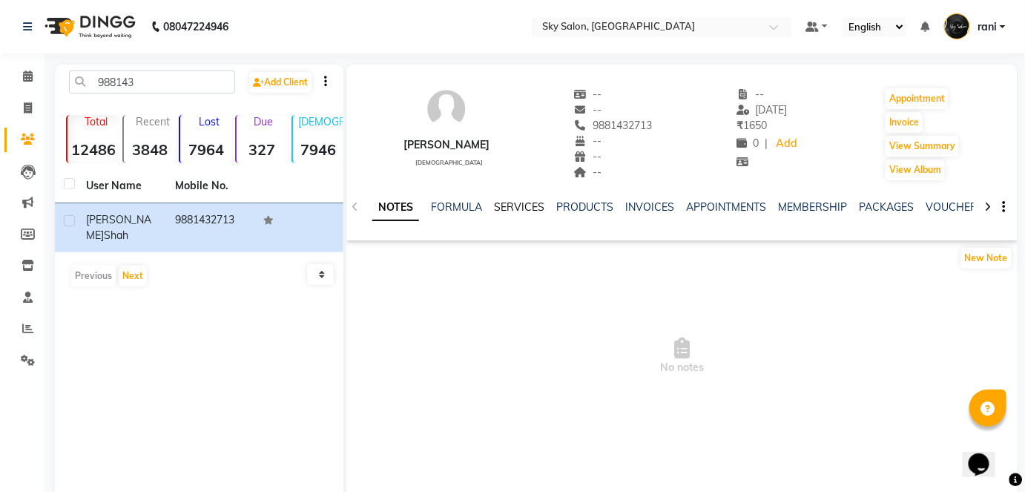
click at [504, 202] on link "SERVICES" at bounding box center [519, 206] width 50 height 13
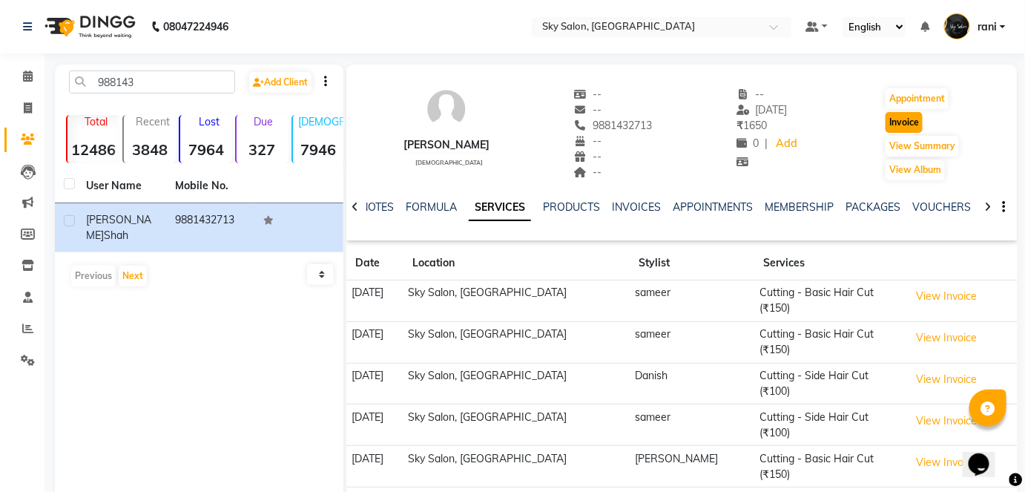
click at [903, 129] on button "Invoice" at bounding box center [903, 122] width 37 height 21
select select "service"
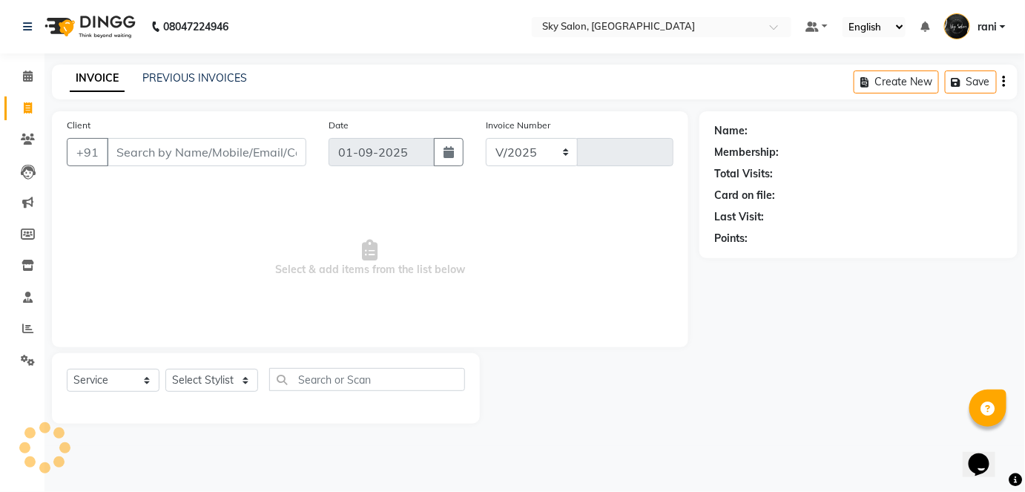
select select "3537"
type input "12607"
type input "9881432713"
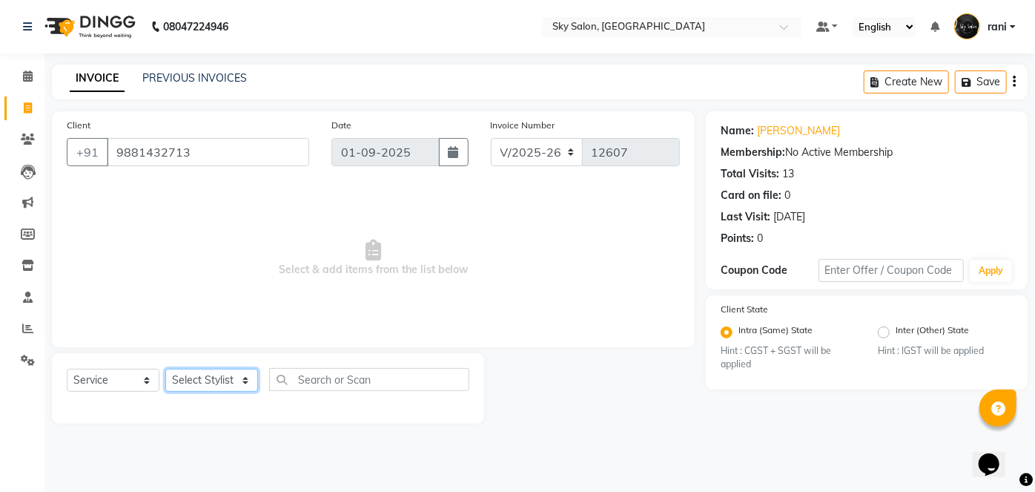
click at [214, 383] on select "Select Stylist afreen [PERSON_NAME] saha [PERSON_NAME] [PERSON_NAME] [PERSON_NA…" at bounding box center [211, 379] width 93 height 23
select select "20908"
click at [165, 368] on select "Select Stylist afreen [PERSON_NAME] saha [PERSON_NAME] [PERSON_NAME] [PERSON_NA…" at bounding box center [211, 379] width 93 height 23
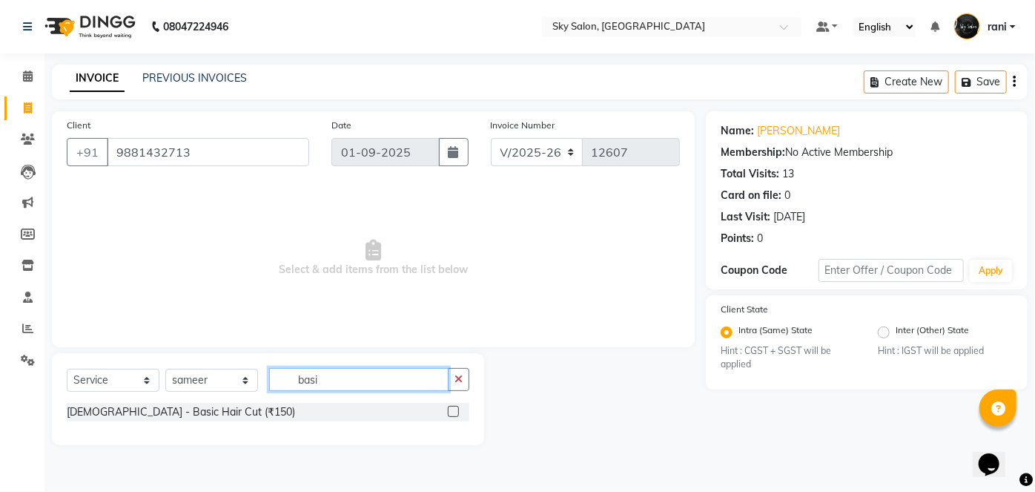
type input "basi"
click at [451, 411] on label at bounding box center [453, 411] width 11 height 11
click at [451, 411] on input "checkbox" at bounding box center [453, 412] width 10 height 10
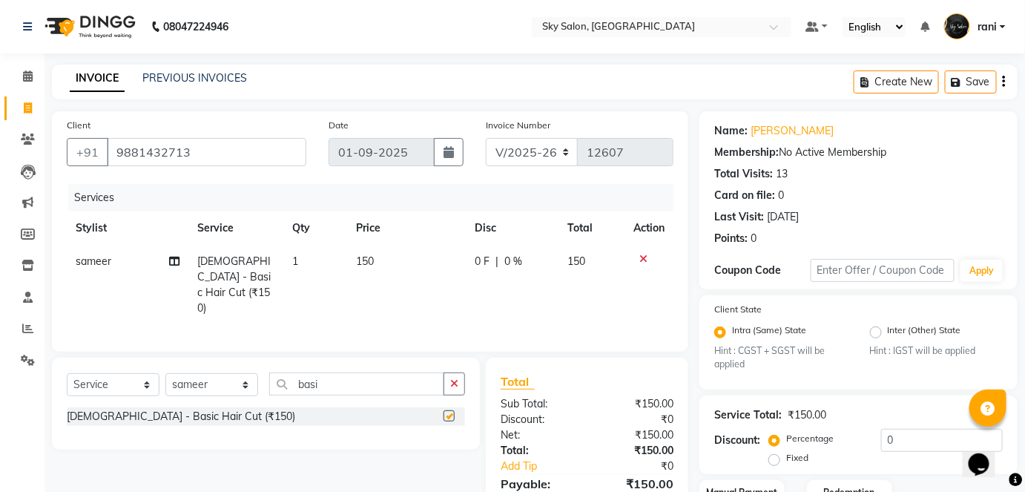
checkbox input "false"
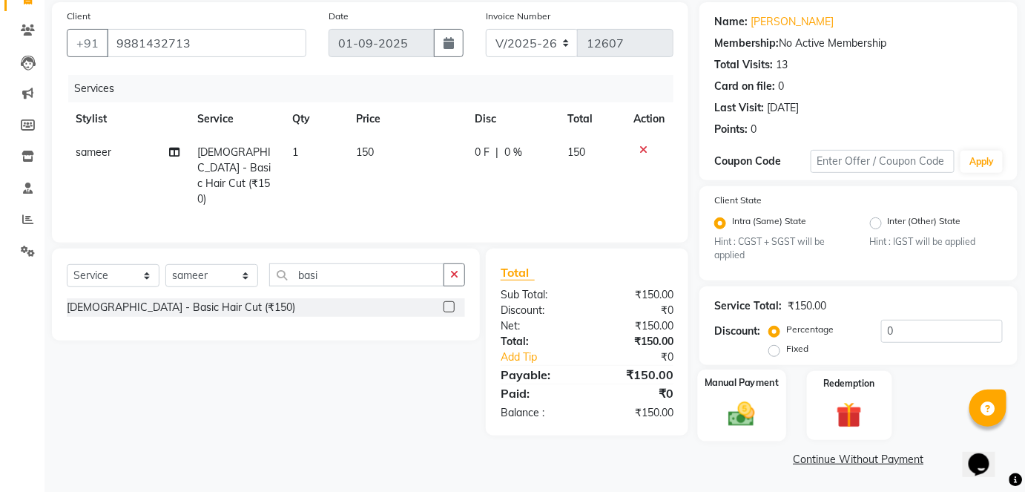
click at [743, 391] on div "Manual Payment" at bounding box center [742, 405] width 88 height 72
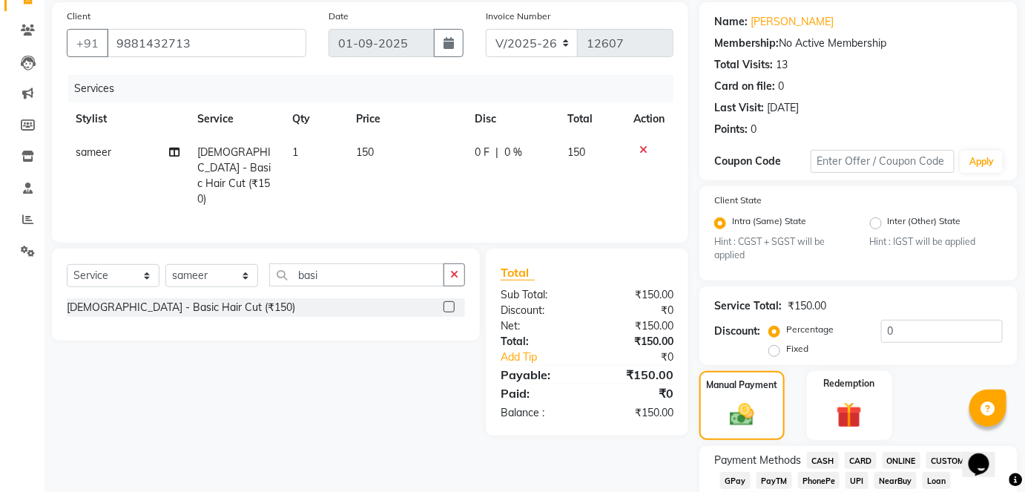
scroll to position [343, 0]
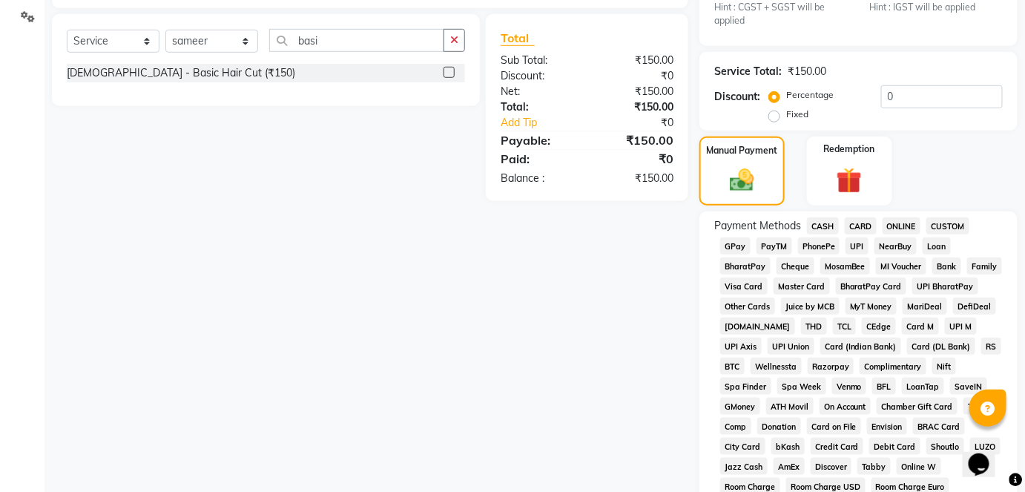
click at [743, 248] on span "GPay" at bounding box center [735, 245] width 30 height 17
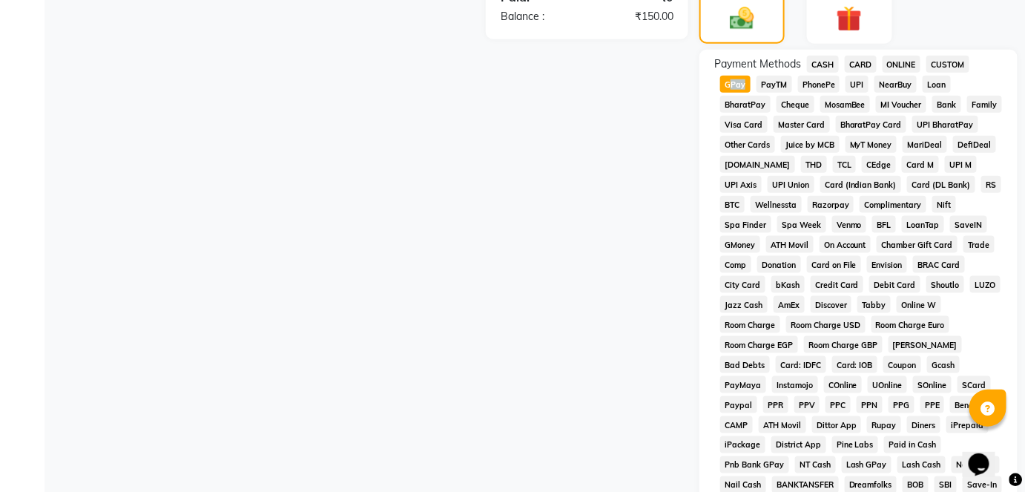
scroll to position [724, 0]
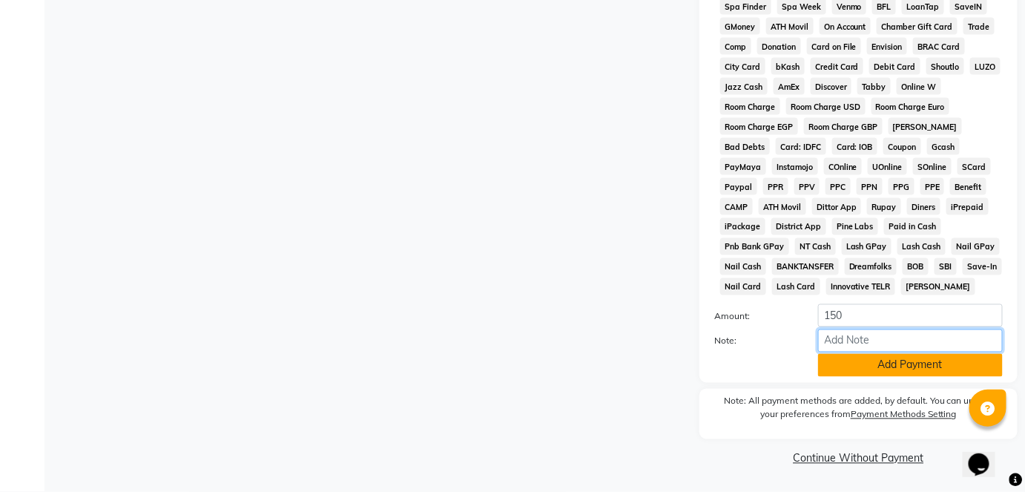
drag, startPoint x: 847, startPoint y: 350, endPoint x: 847, endPoint y: 362, distance: 11.9
click at [847, 362] on div "Amount: 150 Note: Add Payment" at bounding box center [858, 340] width 288 height 73
click at [847, 362] on button "Add Payment" at bounding box center [910, 365] width 185 height 23
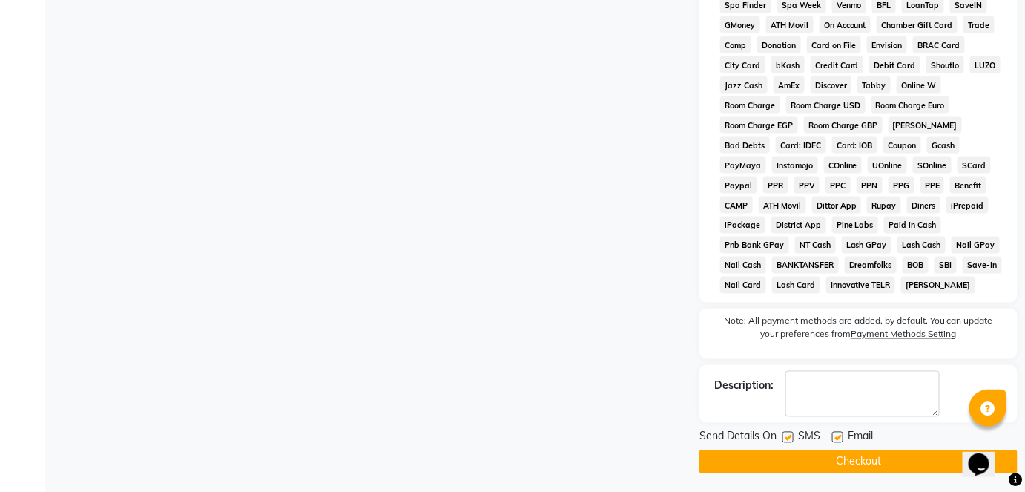
click at [787, 461] on button "Checkout" at bounding box center [858, 461] width 318 height 23
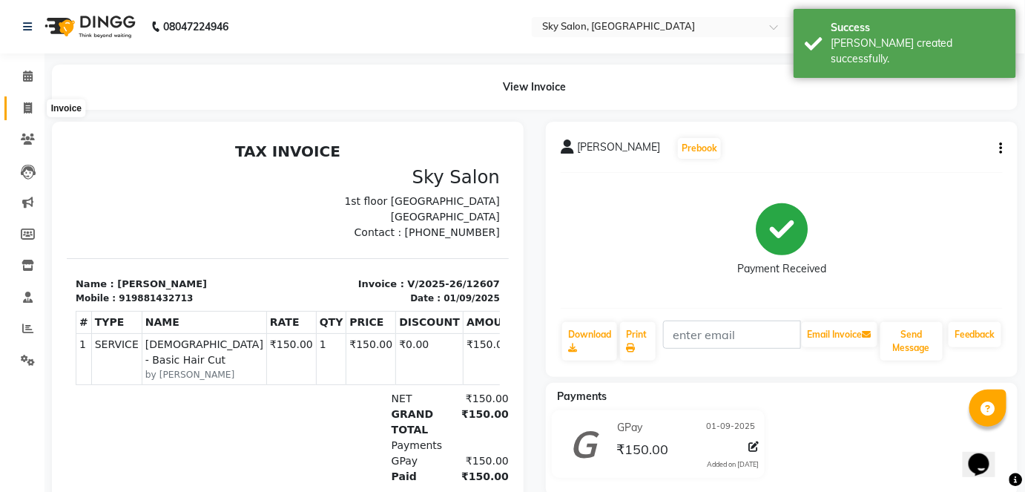
click at [35, 109] on span at bounding box center [28, 108] width 26 height 17
select select "service"
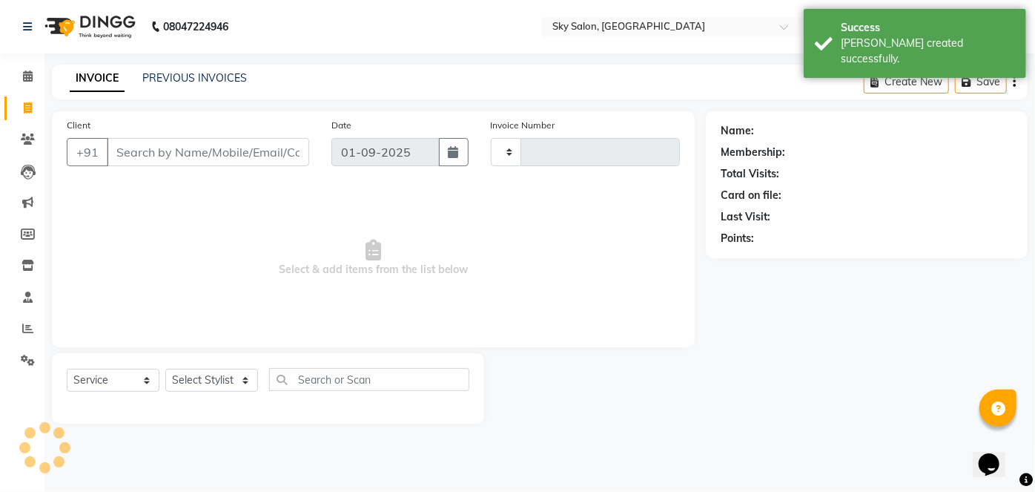
type input "12608"
select select "3537"
click at [176, 67] on div "INVOICE PREVIOUS INVOICES Create New Save" at bounding box center [540, 81] width 976 height 35
drag, startPoint x: 176, startPoint y: 69, endPoint x: 176, endPoint y: 83, distance: 14.1
click at [176, 83] on div "INVOICE PREVIOUS INVOICES Create New Save" at bounding box center [540, 81] width 976 height 35
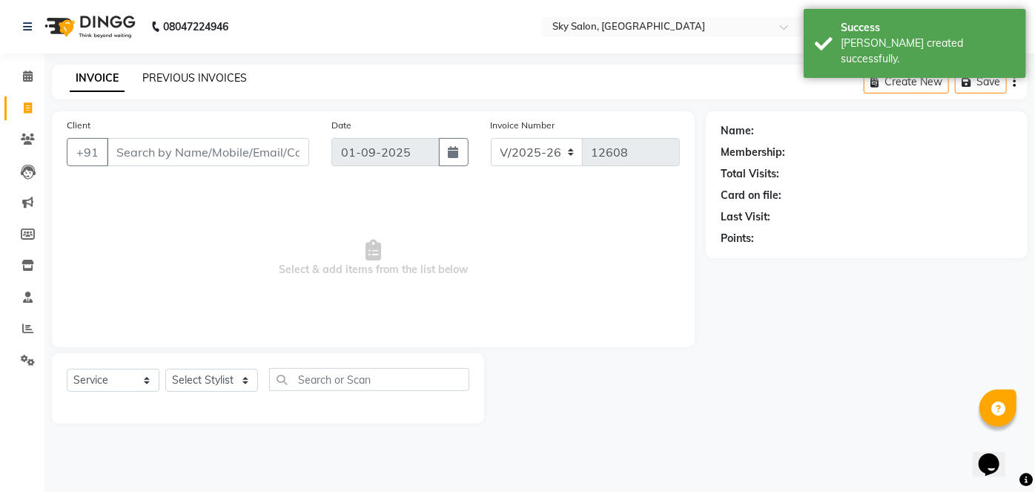
click at [176, 83] on link "PREVIOUS INVOICES" at bounding box center [194, 77] width 105 height 13
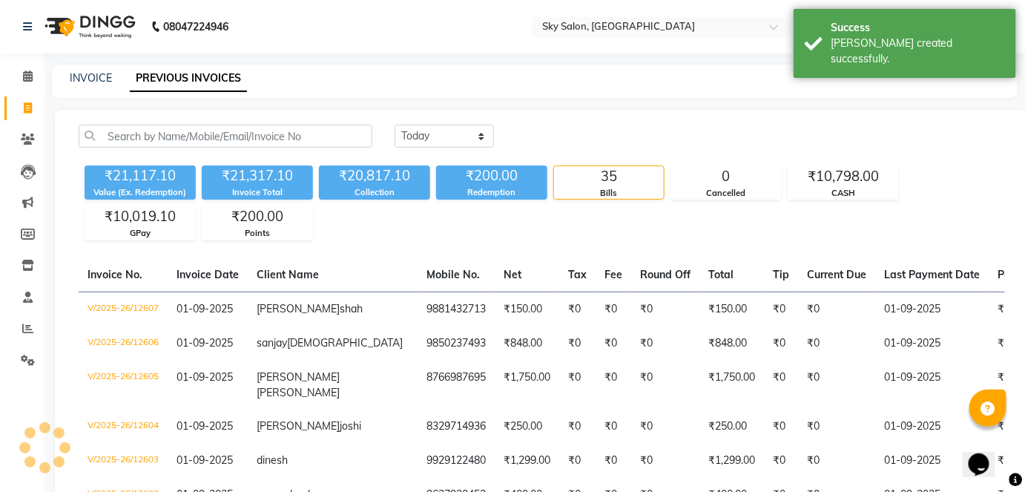
click at [145, 182] on div "₹21,117.10" at bounding box center [140, 175] width 111 height 21
copy div "21,117.10"
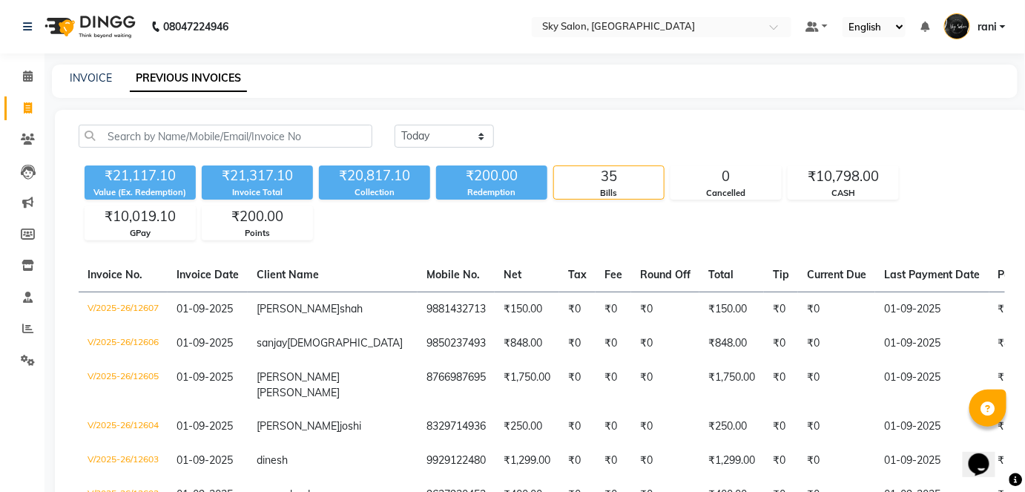
click at [259, 171] on div "₹21,317.10" at bounding box center [257, 175] width 111 height 21
copy div "21,317.10"
click at [259, 171] on div "₹21,317.10" at bounding box center [257, 175] width 111 height 21
click at [371, 180] on div "₹20,817.10" at bounding box center [374, 175] width 111 height 21
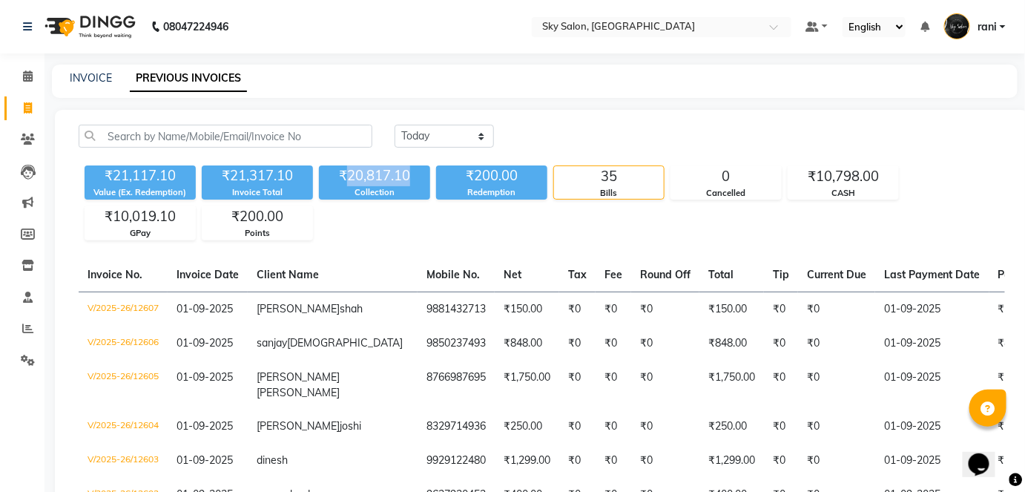
copy div "20,817.10"
click at [833, 174] on div "₹10,798.00" at bounding box center [843, 176] width 110 height 21
copy div "10,798.00"
click at [144, 218] on div "₹10,019.10" at bounding box center [140, 216] width 110 height 21
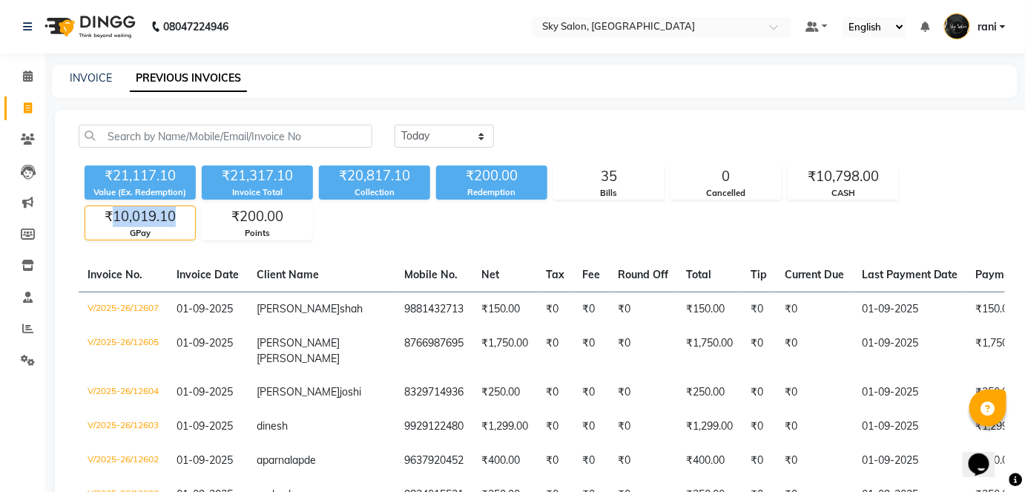
click at [144, 218] on div "₹10,019.10" at bounding box center [140, 216] width 110 height 21
copy div "10,019.10"
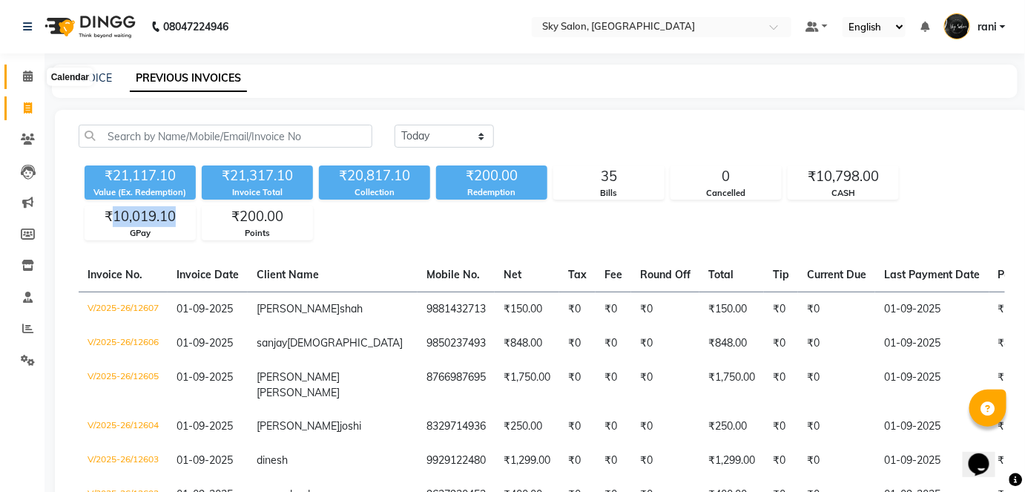
click at [30, 76] on icon at bounding box center [28, 75] width 10 height 11
